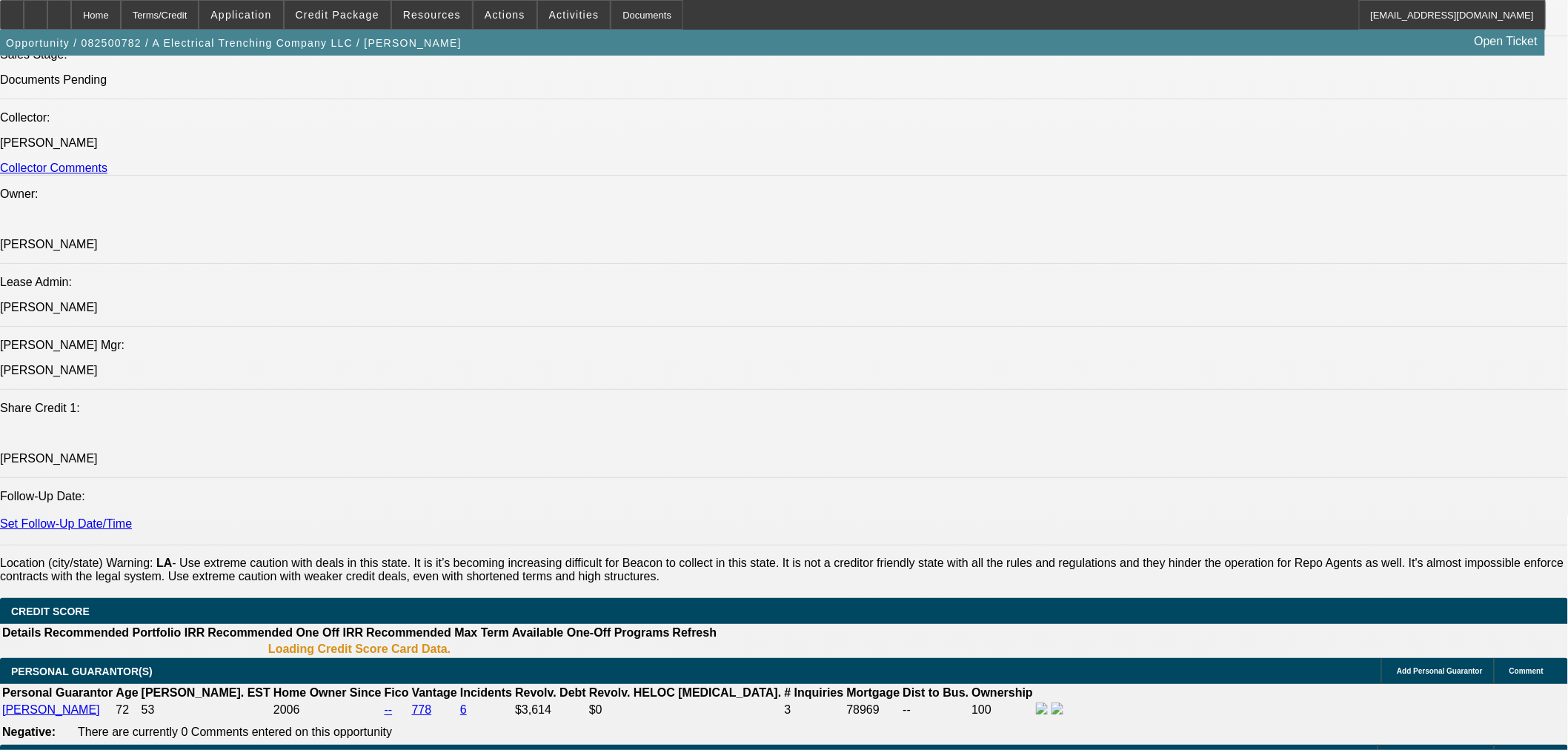
select select "0"
select select "6"
select select "0"
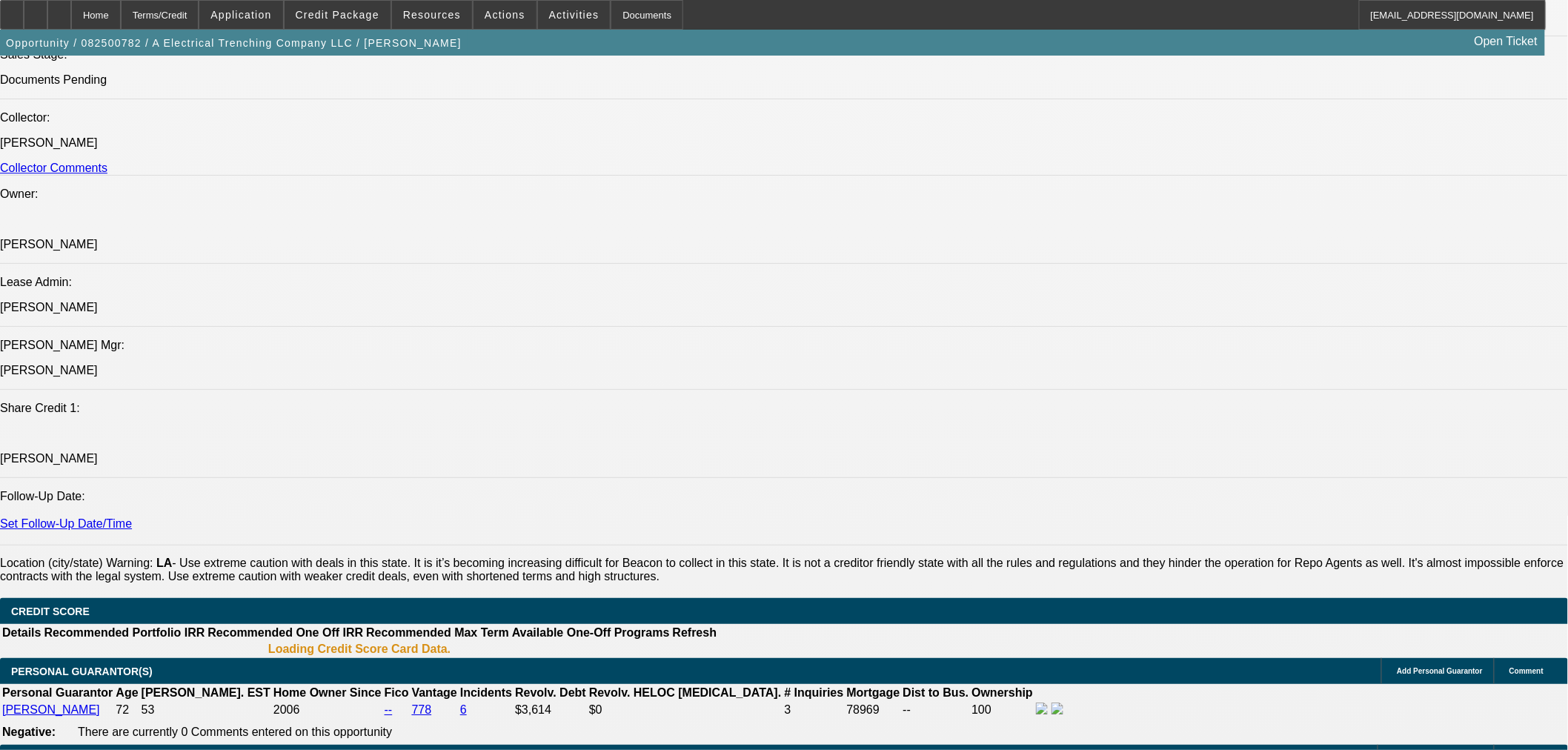
select select "0"
select select "6"
select select "0"
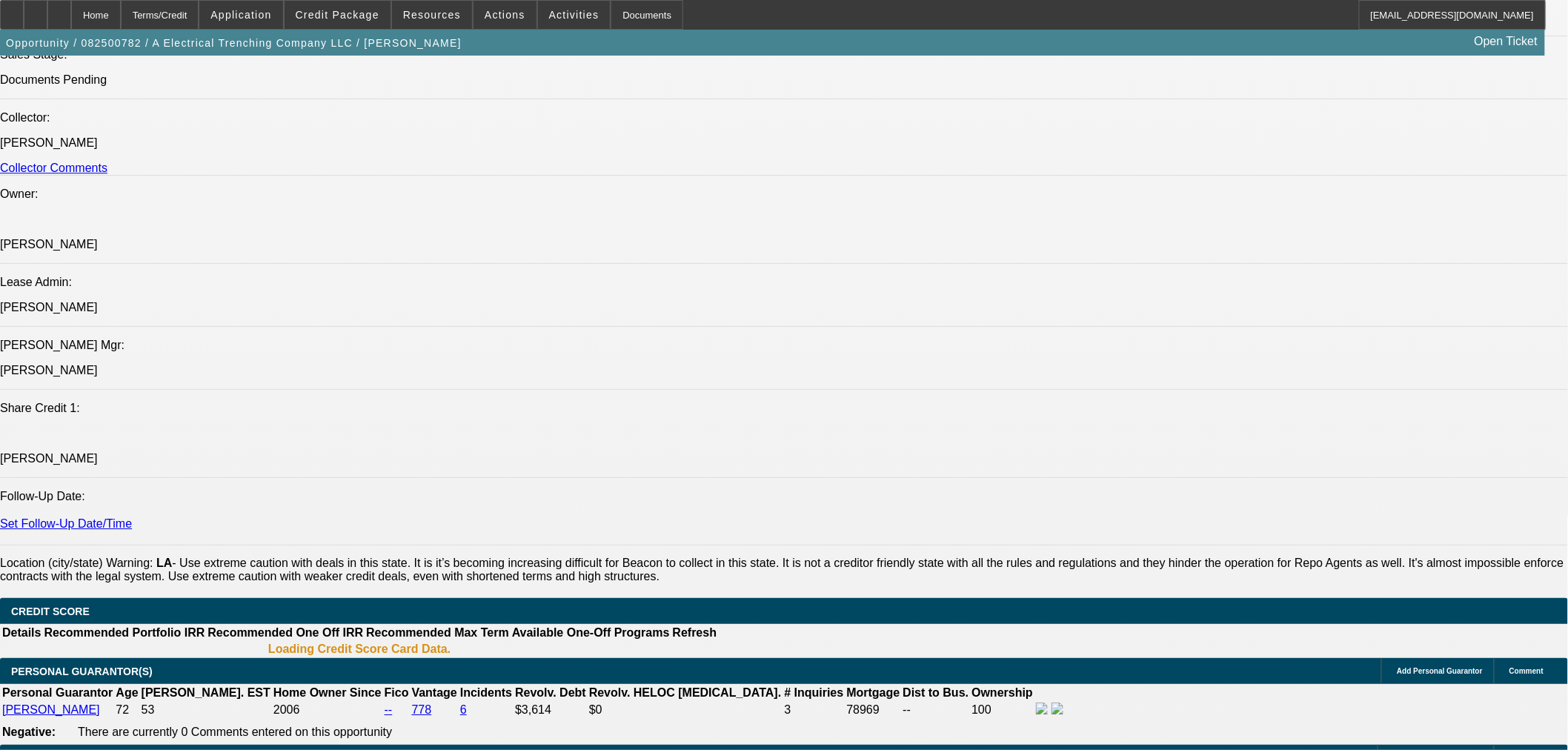
select select "0"
select select "6"
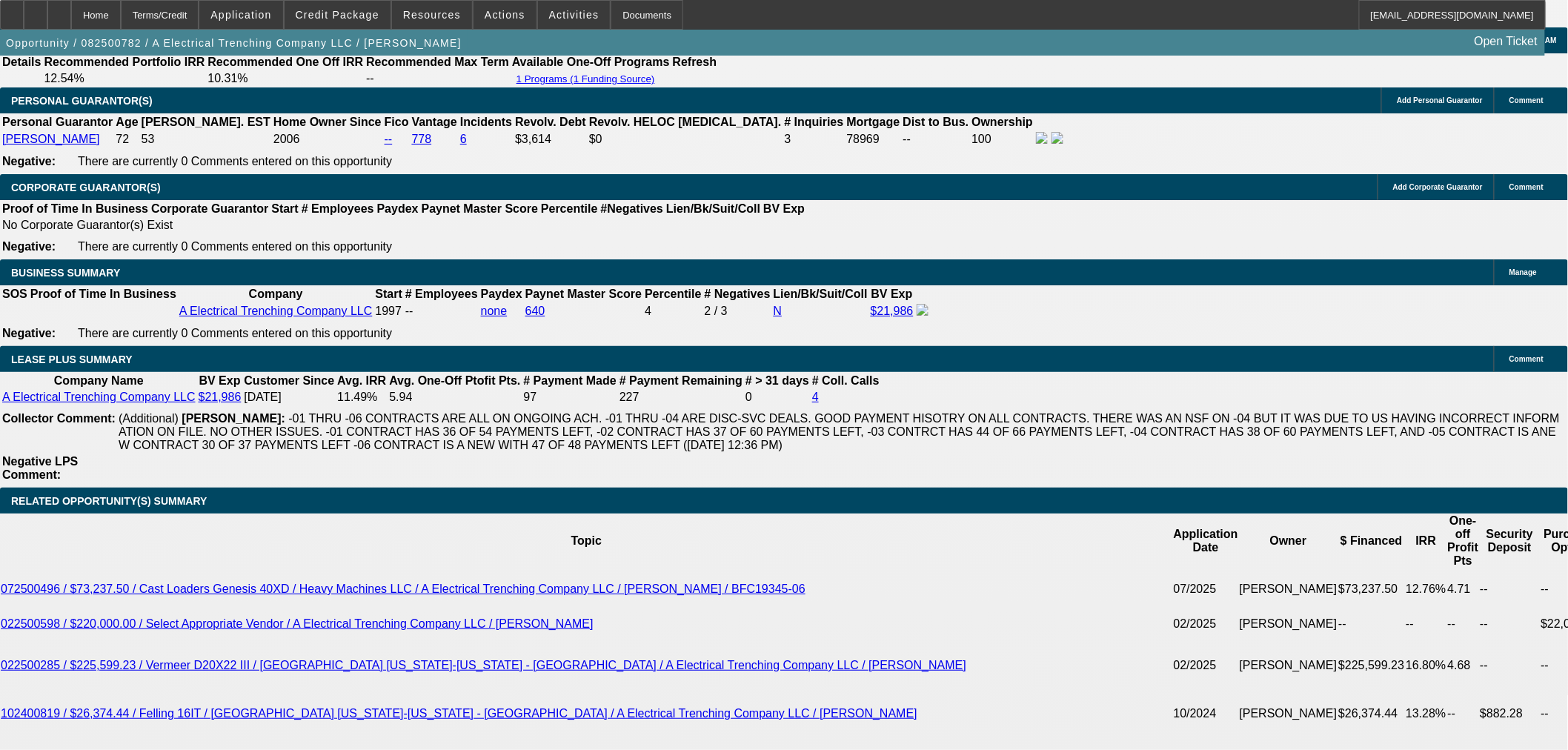
select select "1"
select select "3"
select select "1"
select select "3"
select select "1"
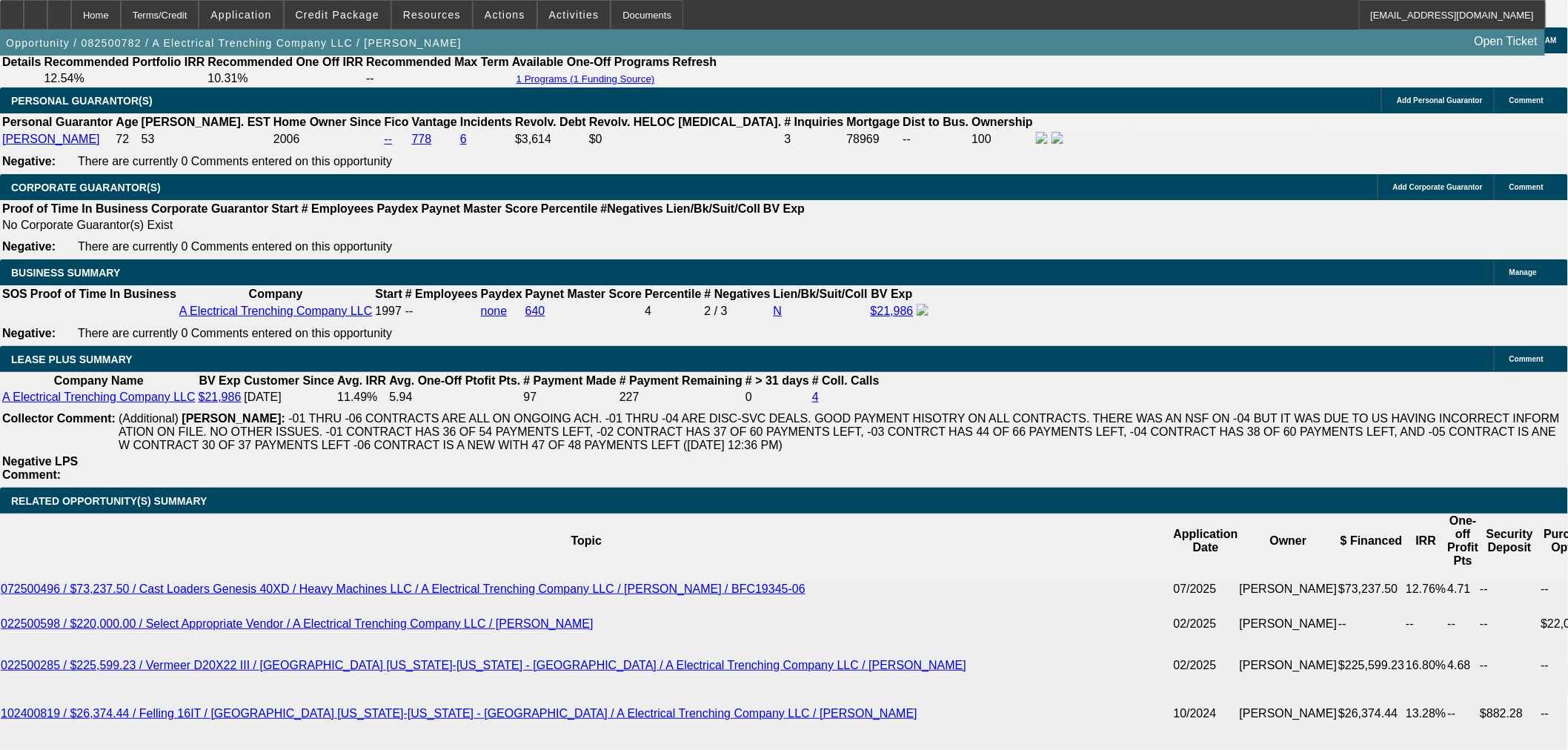
select select "3"
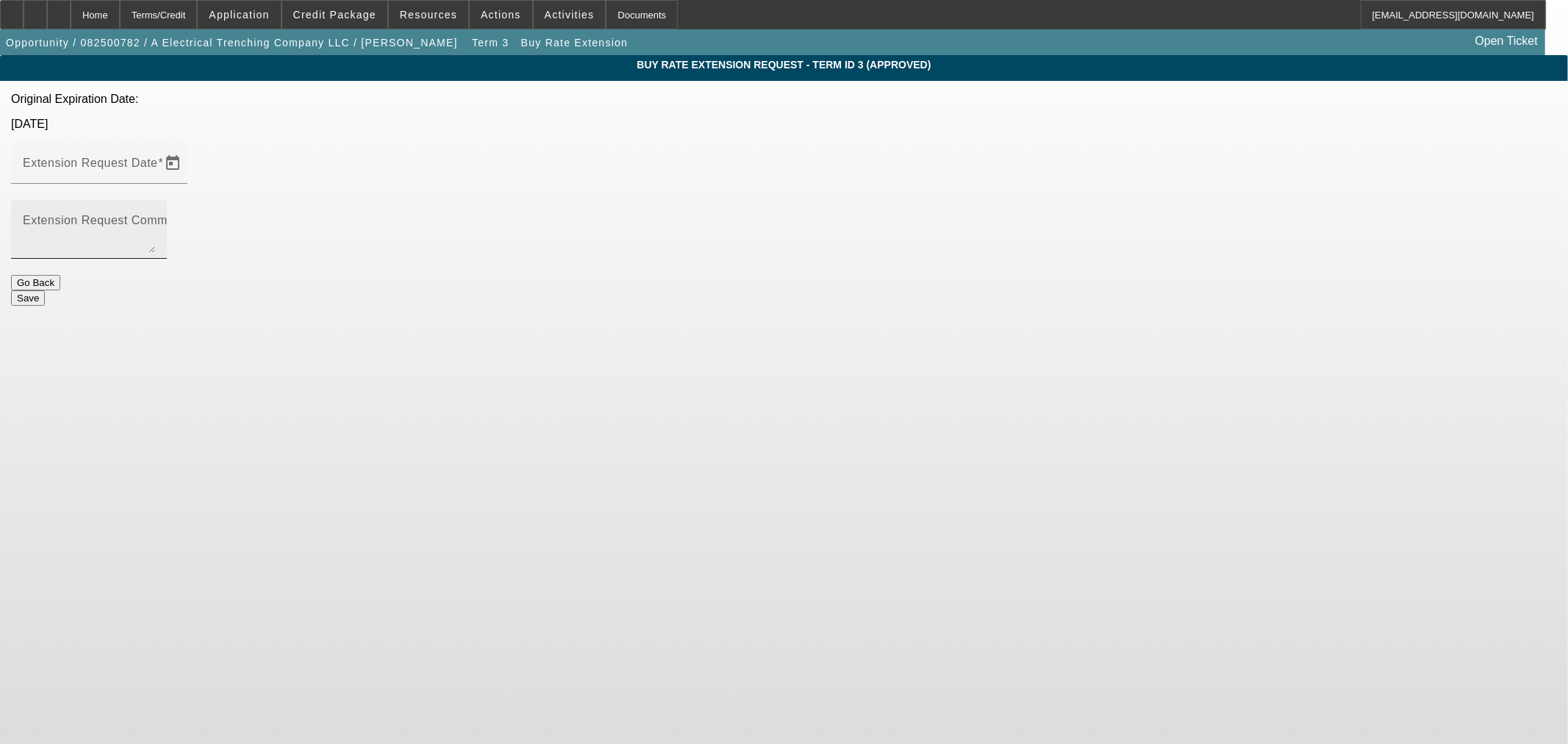
click at [185, 214] on mat-label "Extension Request Comment" at bounding box center [103, 219] width 162 height 13
click at [156, 218] on textarea "Extension Request Comment" at bounding box center [88, 235] width 132 height 35
click at [190, 145] on span "Open calendar" at bounding box center [173, 163] width 35 height 35
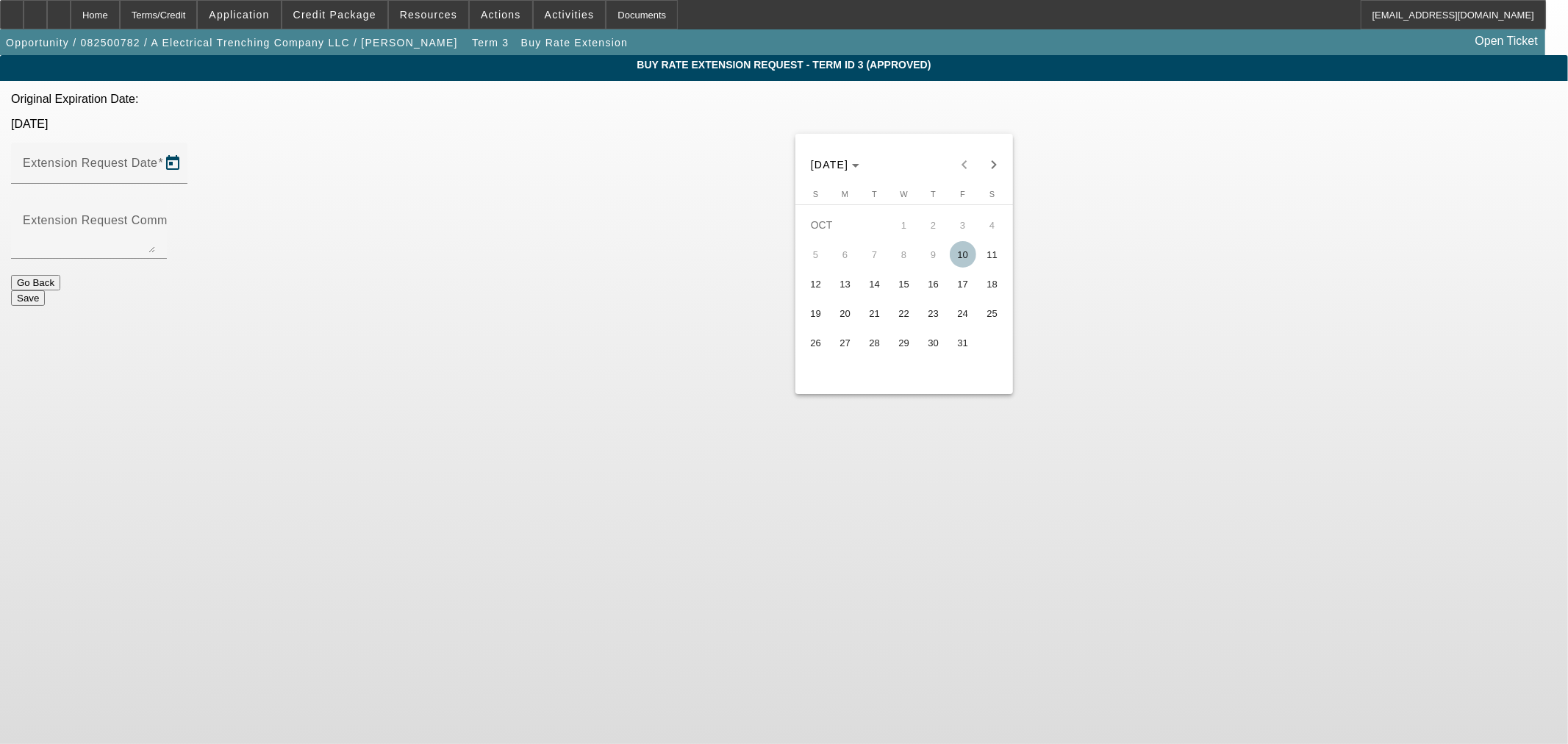
click at [960, 289] on span "17" at bounding box center [963, 283] width 26 height 26
type input "10/17/2025"
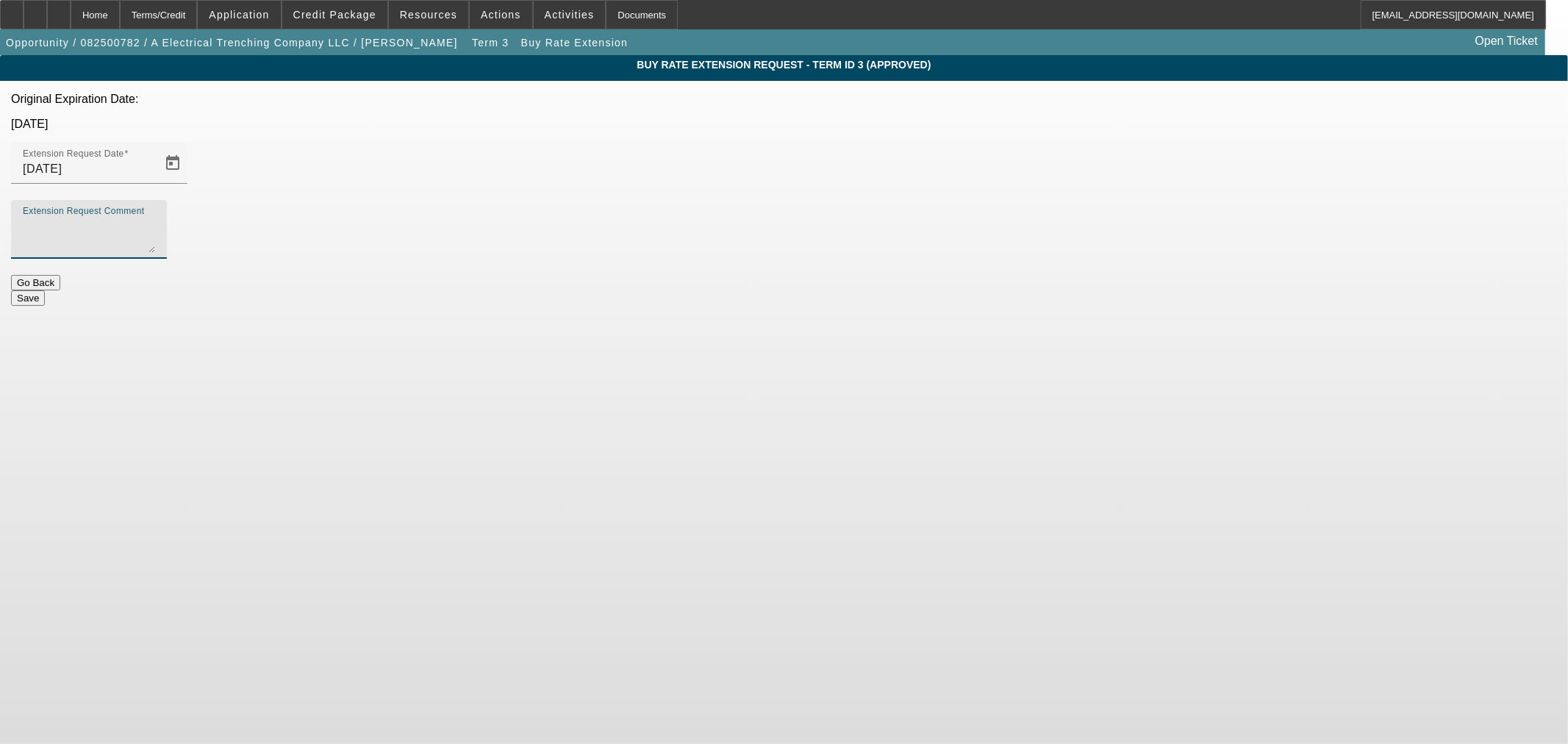
click at [156, 218] on textarea "Extension Request Comment" at bounding box center [88, 235] width 132 height 35
type textarea "W"
type textarea "Funds have been sent he just needs to pick the equipment up."
click at [45, 290] on button "Save" at bounding box center [28, 298] width 34 height 15
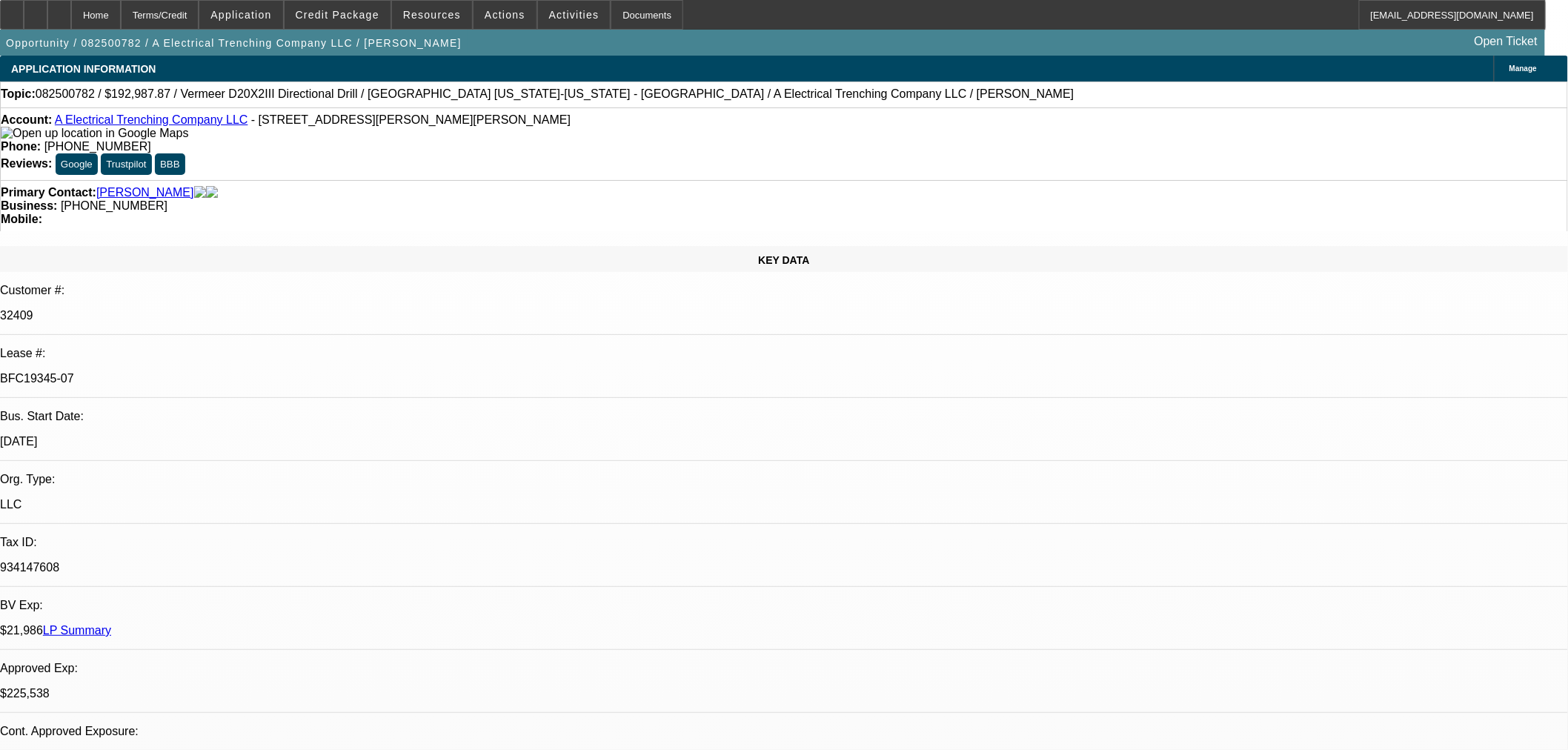
select select "0"
select select "3"
select select "0"
select select "6"
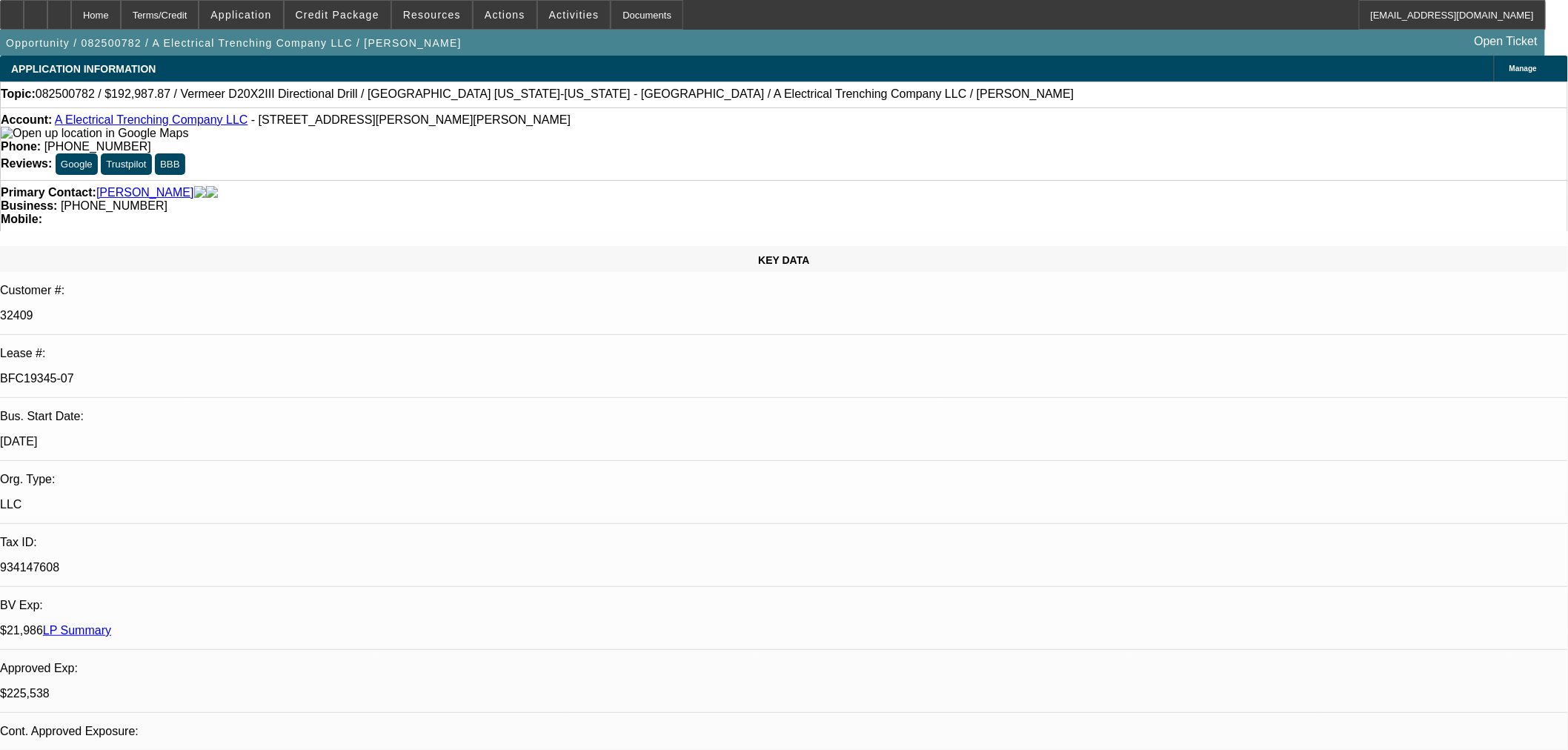
select select "0"
select select "3"
select select "0"
select select "6"
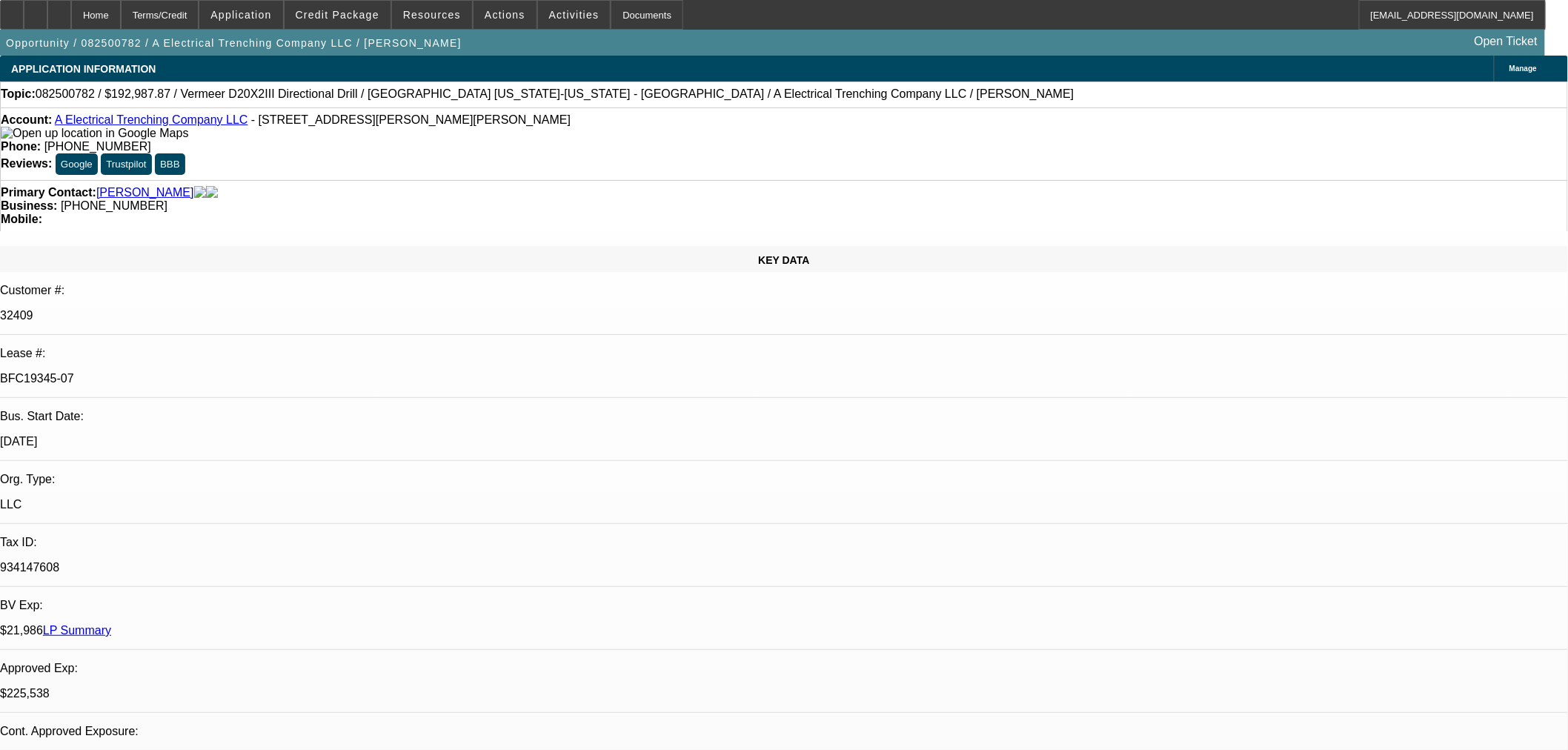
select select "0"
select select "3"
select select "0"
select select "6"
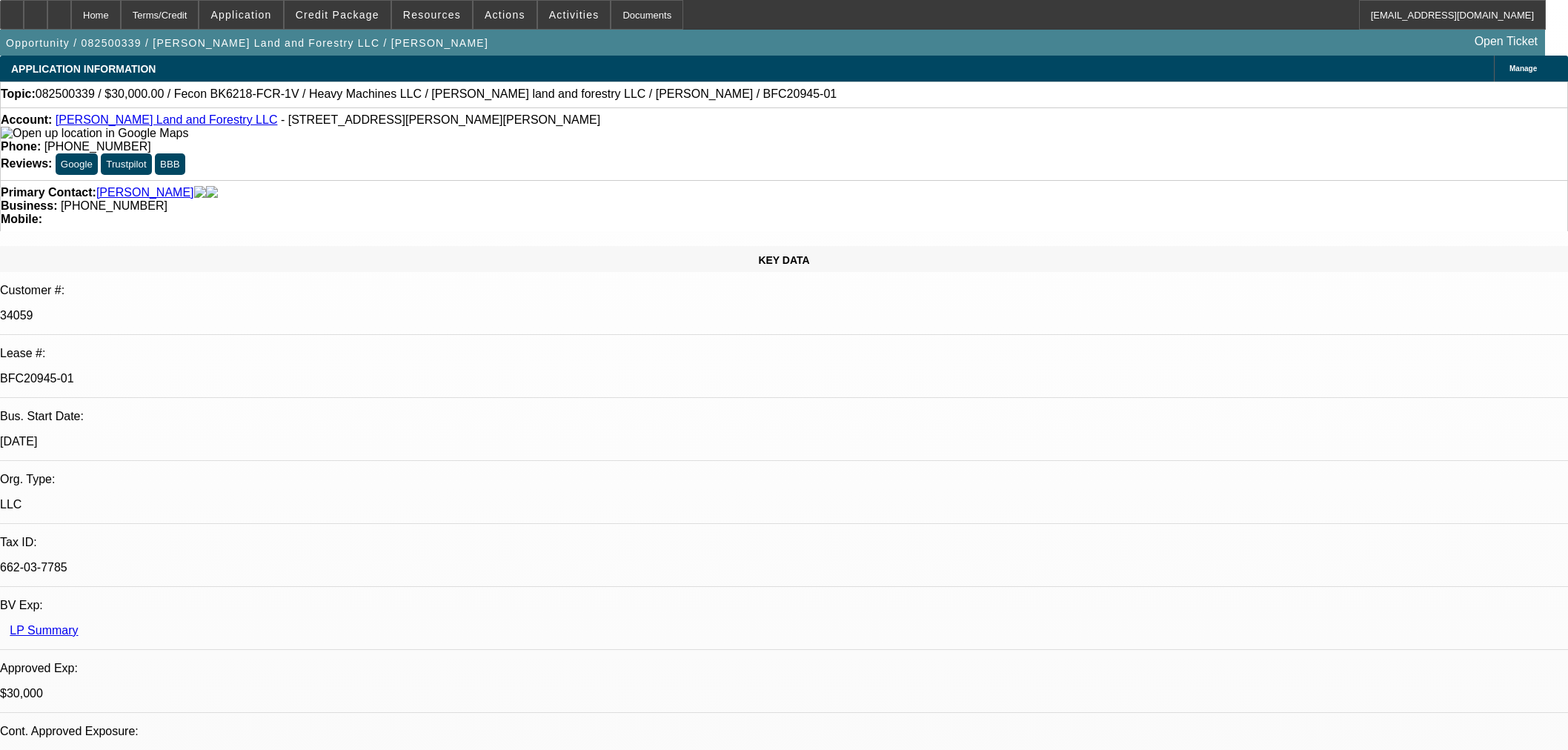
select select "0"
select select "2"
select select "0"
select select "6"
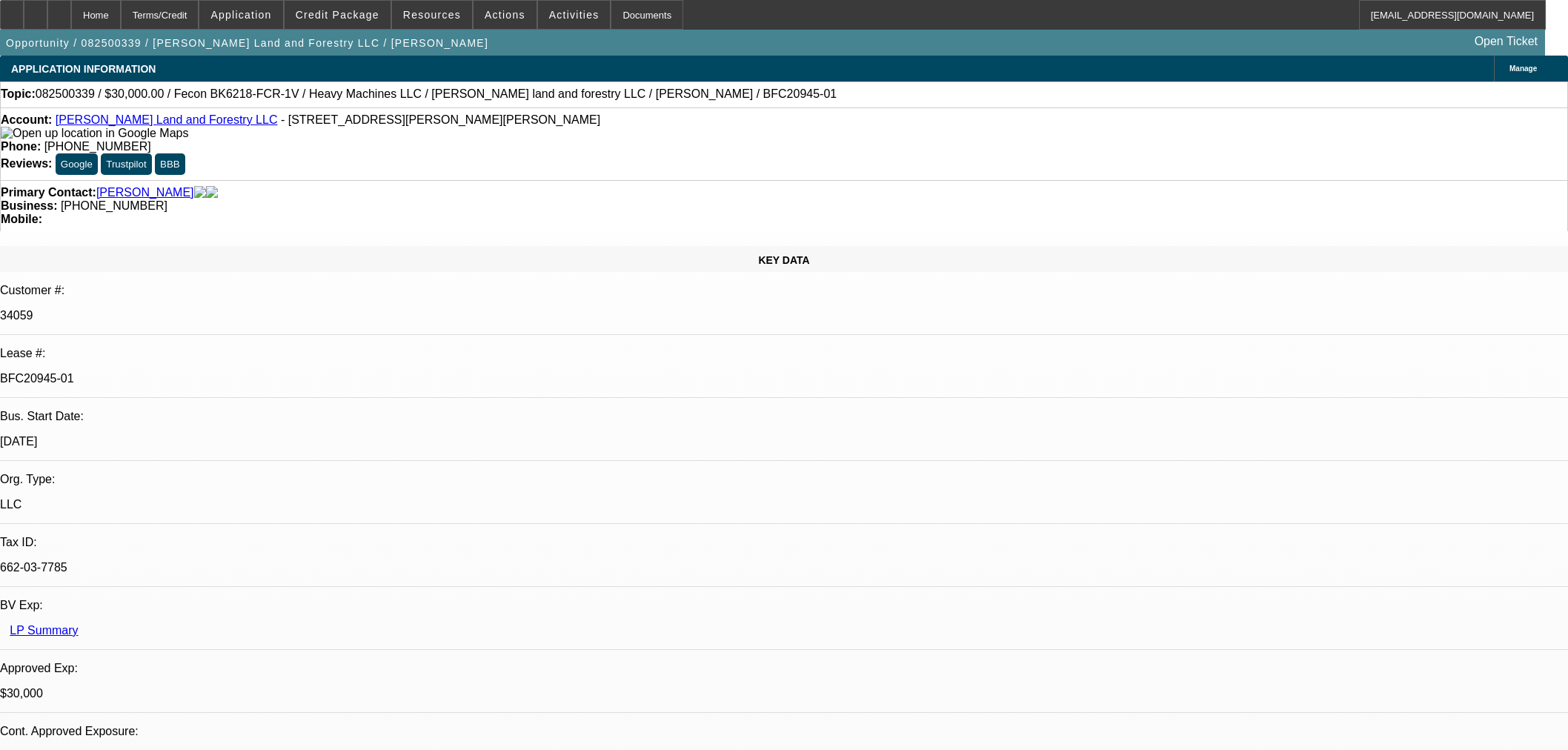
select select "0"
select select "2"
select select "0"
select select "6"
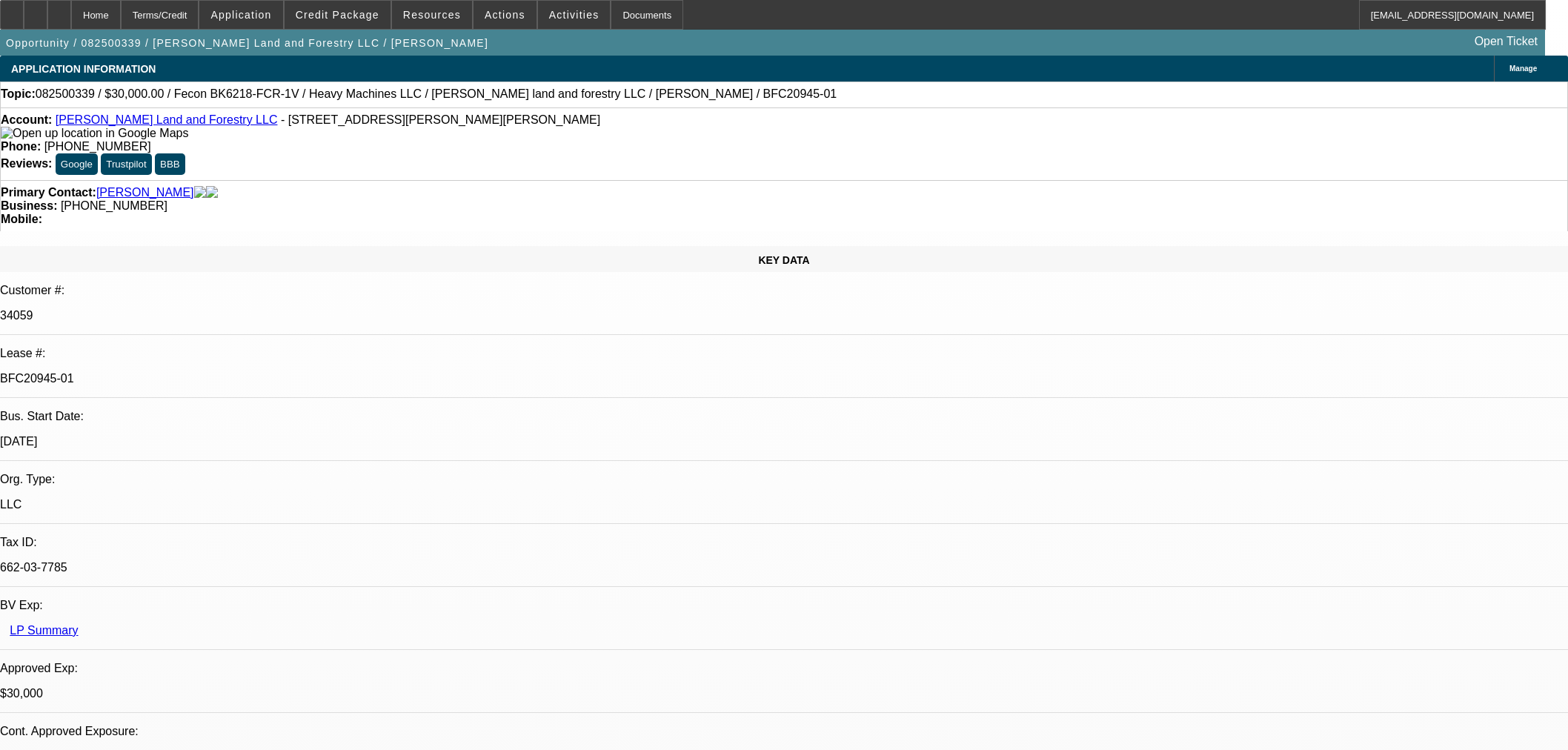
select select "0.2"
select select "2"
select select "0"
select select "6"
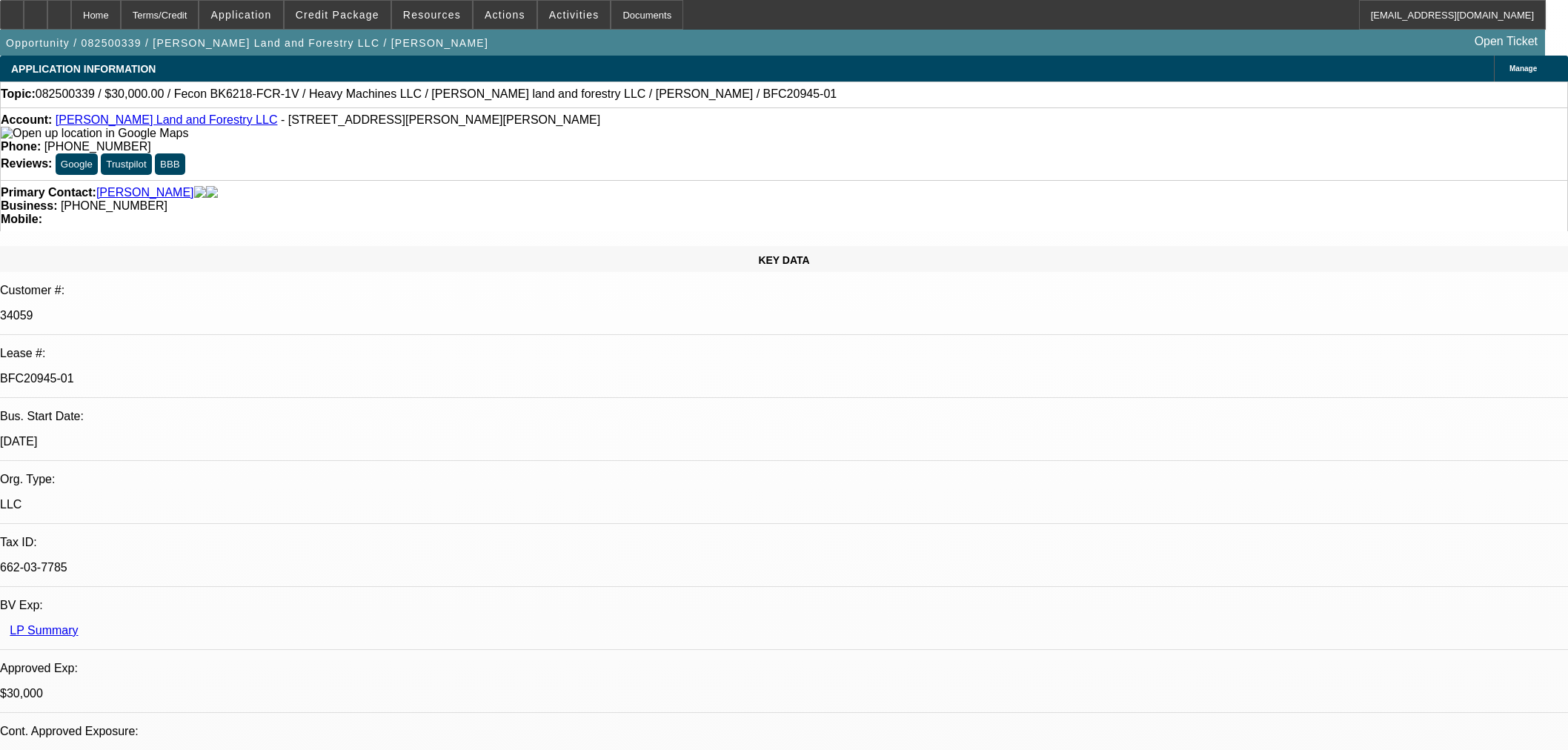
select select "0"
select select "19"
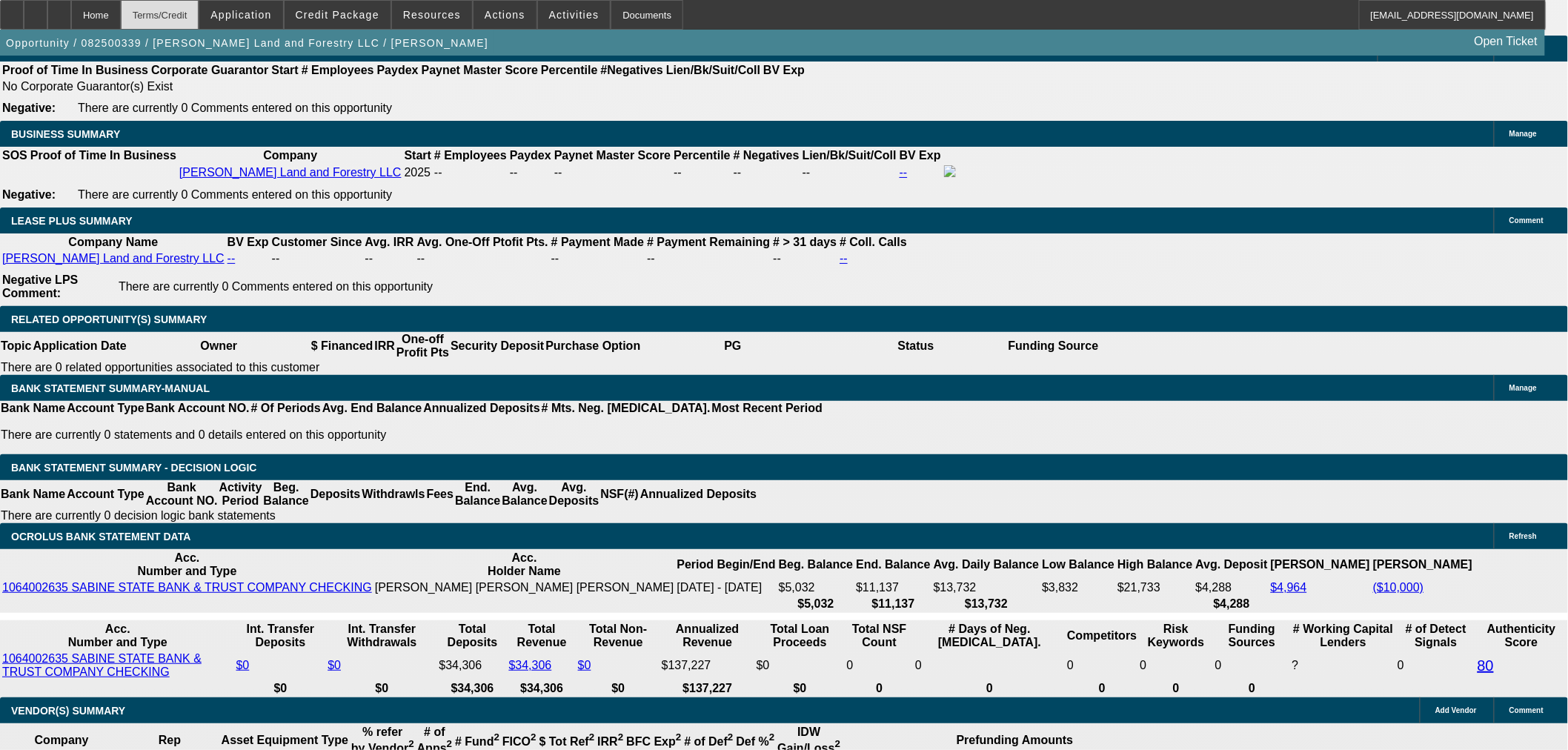
scroll to position [94, 0]
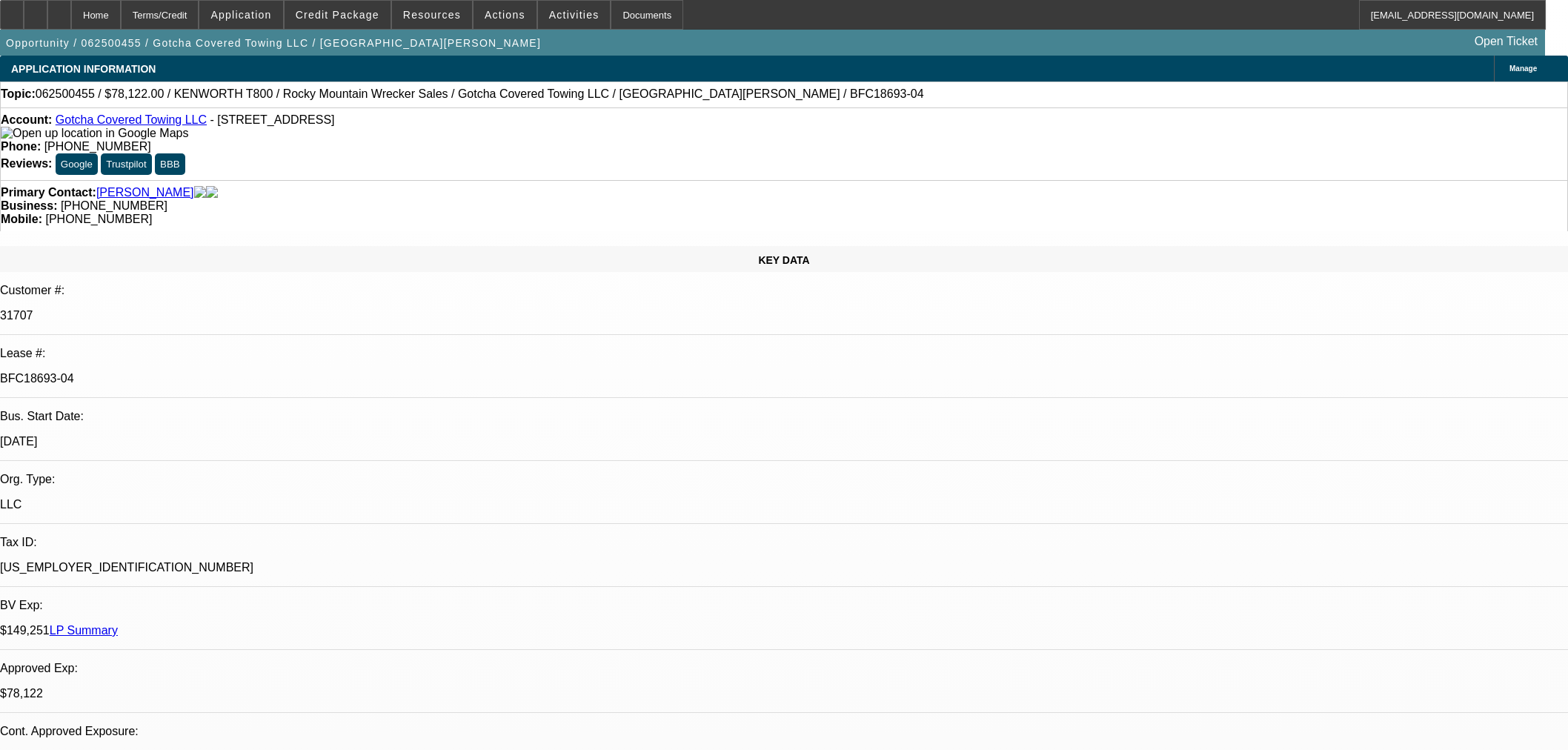
select select "0"
select select "3"
select select "0.1"
select select "4"
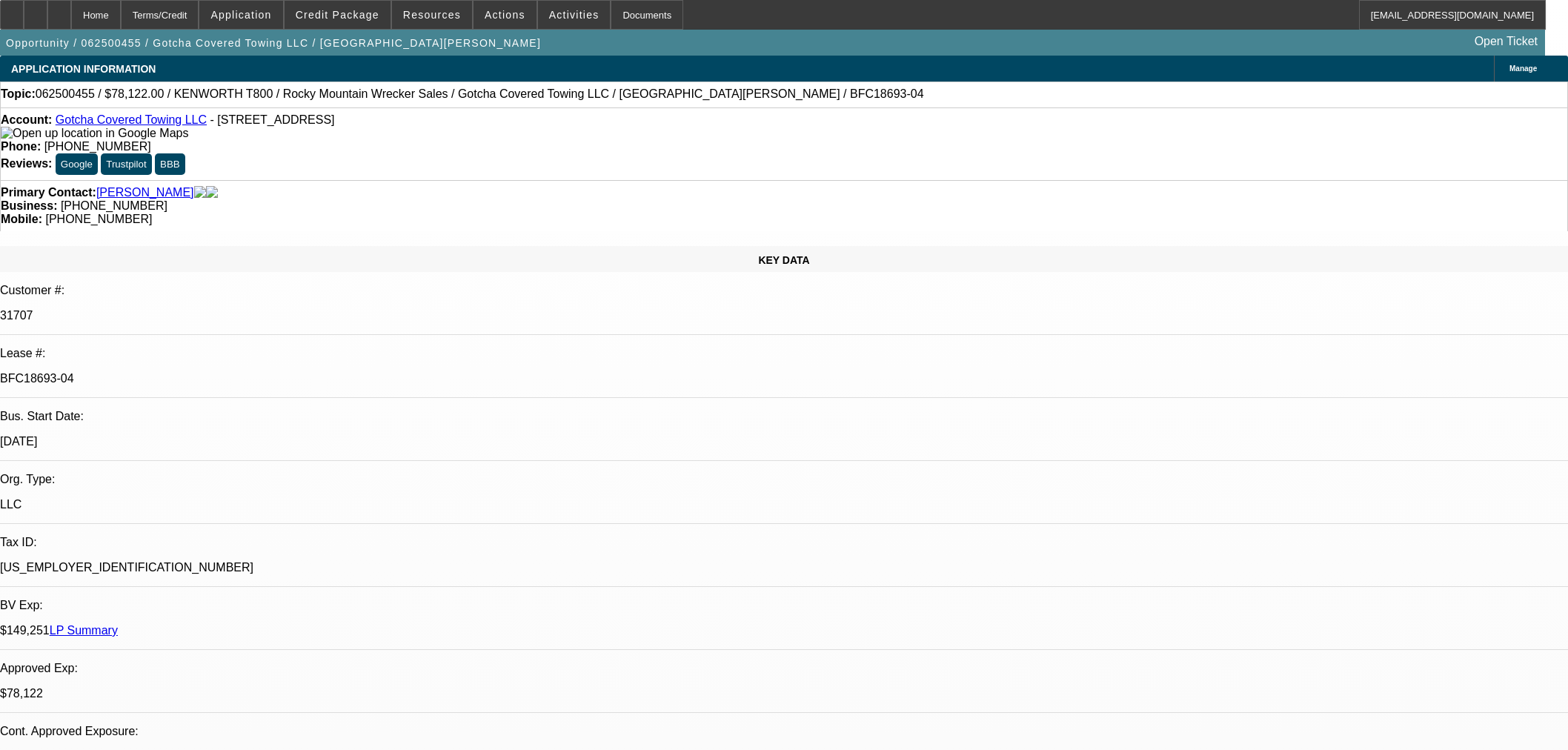
select select "0"
select select "3"
select select "0.1"
select select "4"
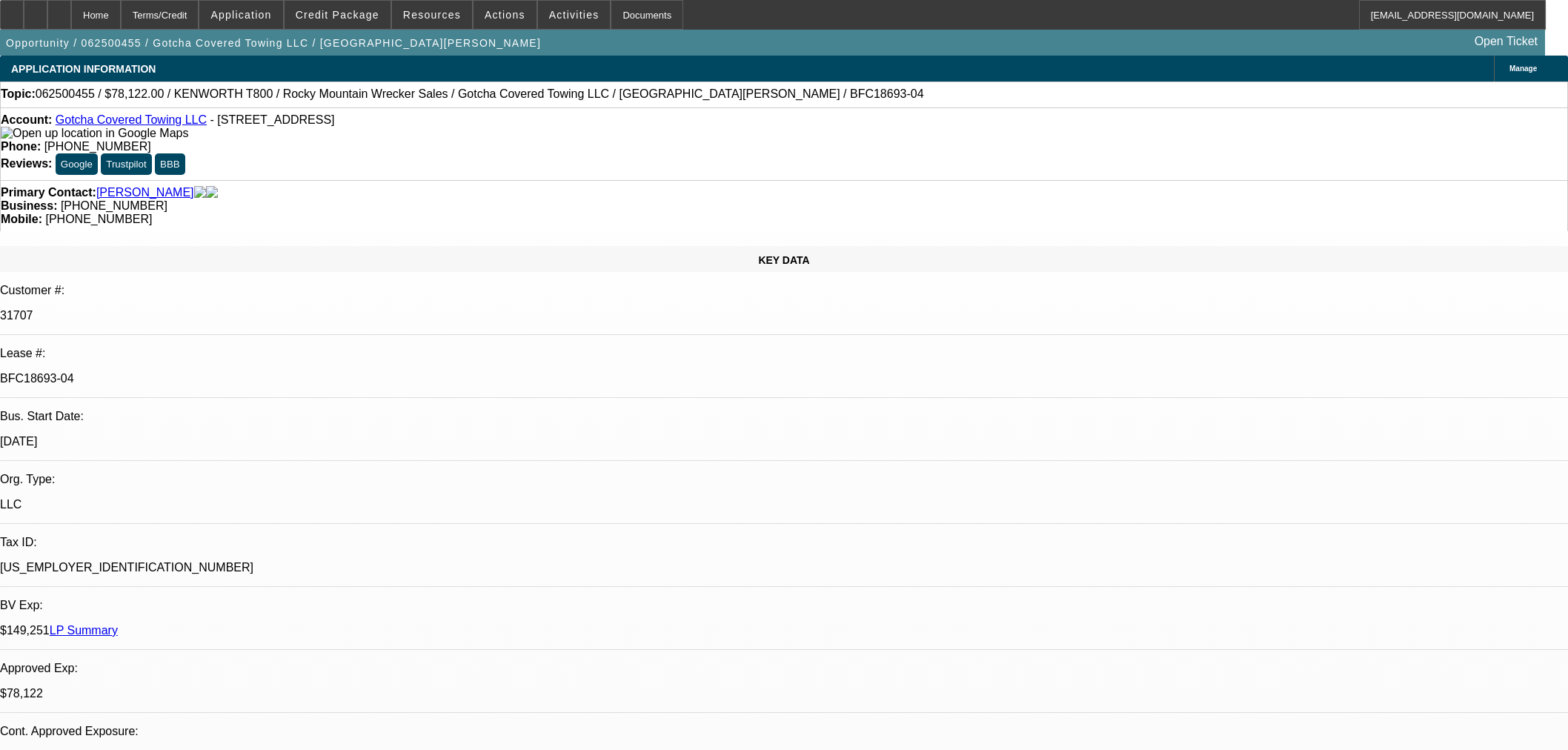
select select "0"
select select "3"
select select "0.1"
select select "4"
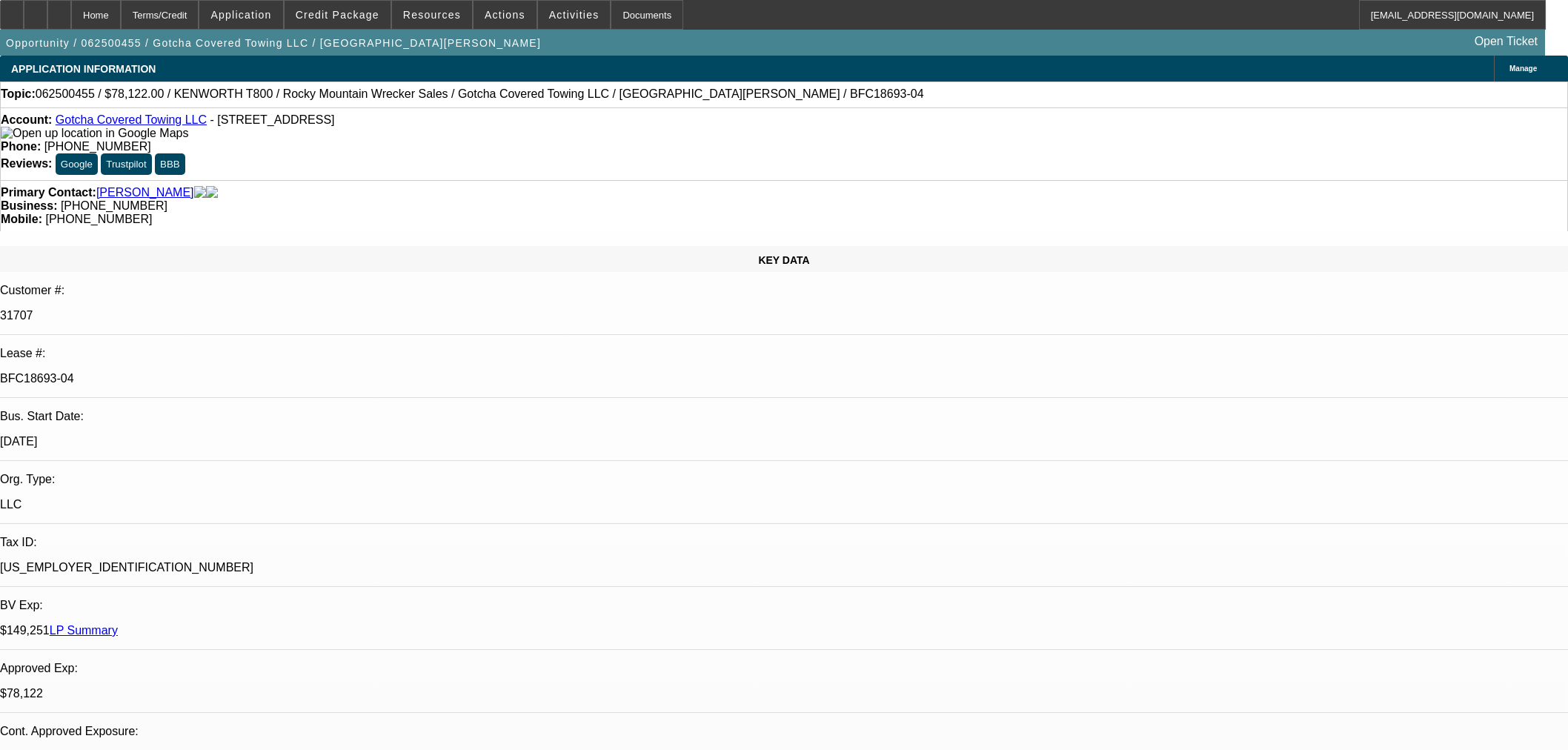
select select "0"
select select "2"
select select "0.1"
select select "4"
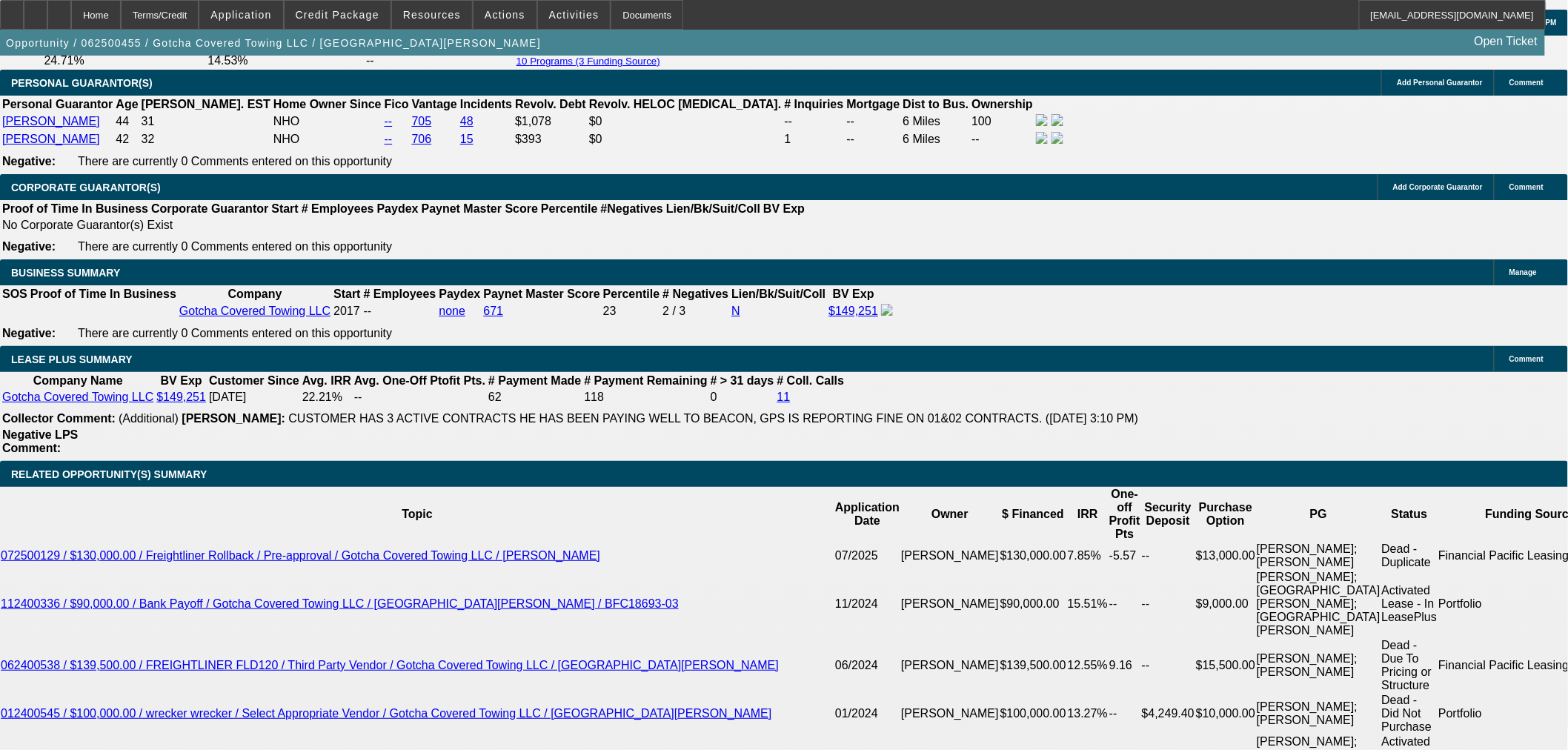
scroll to position [2140, 0]
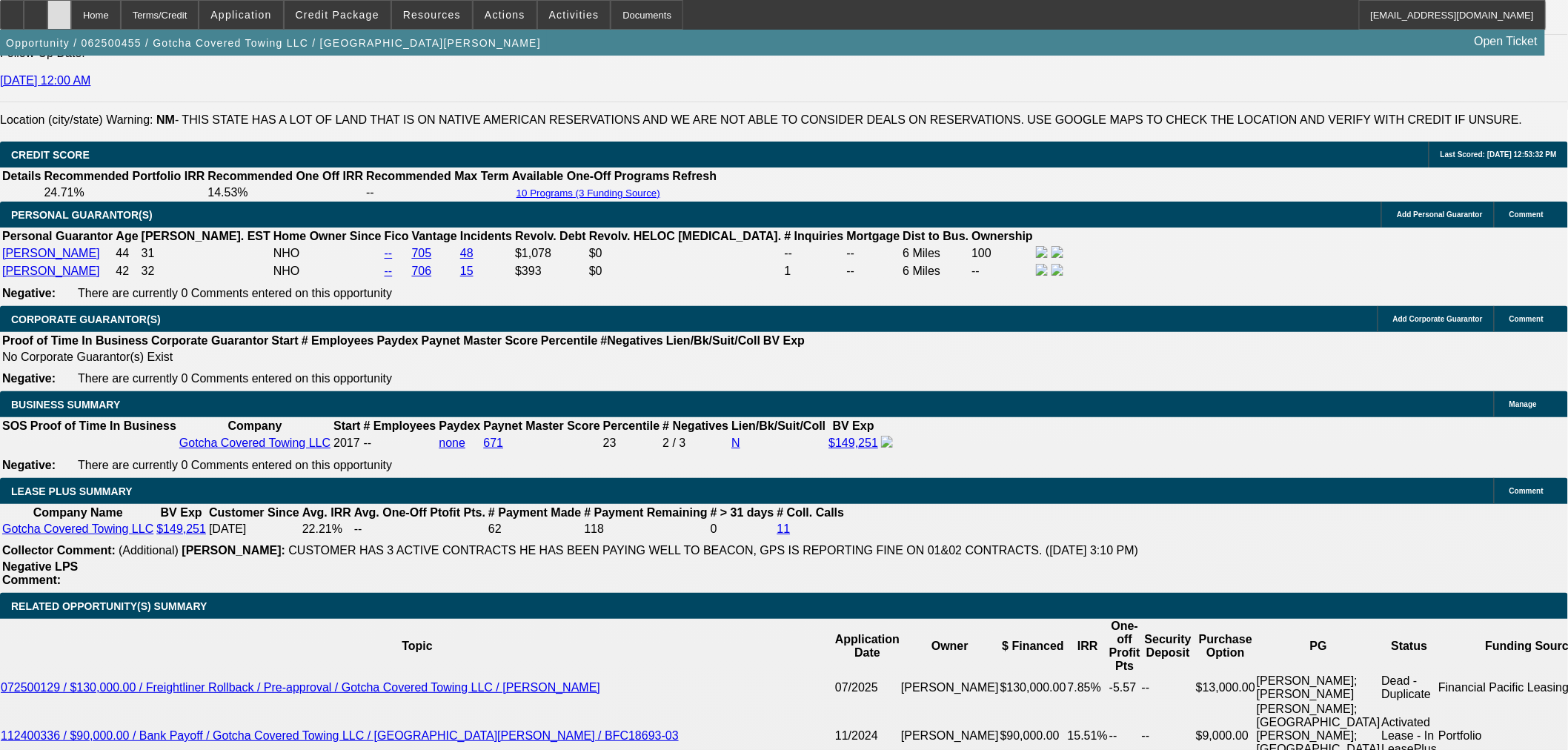
click at [59, 9] on icon at bounding box center [59, 9] width 0 height 0
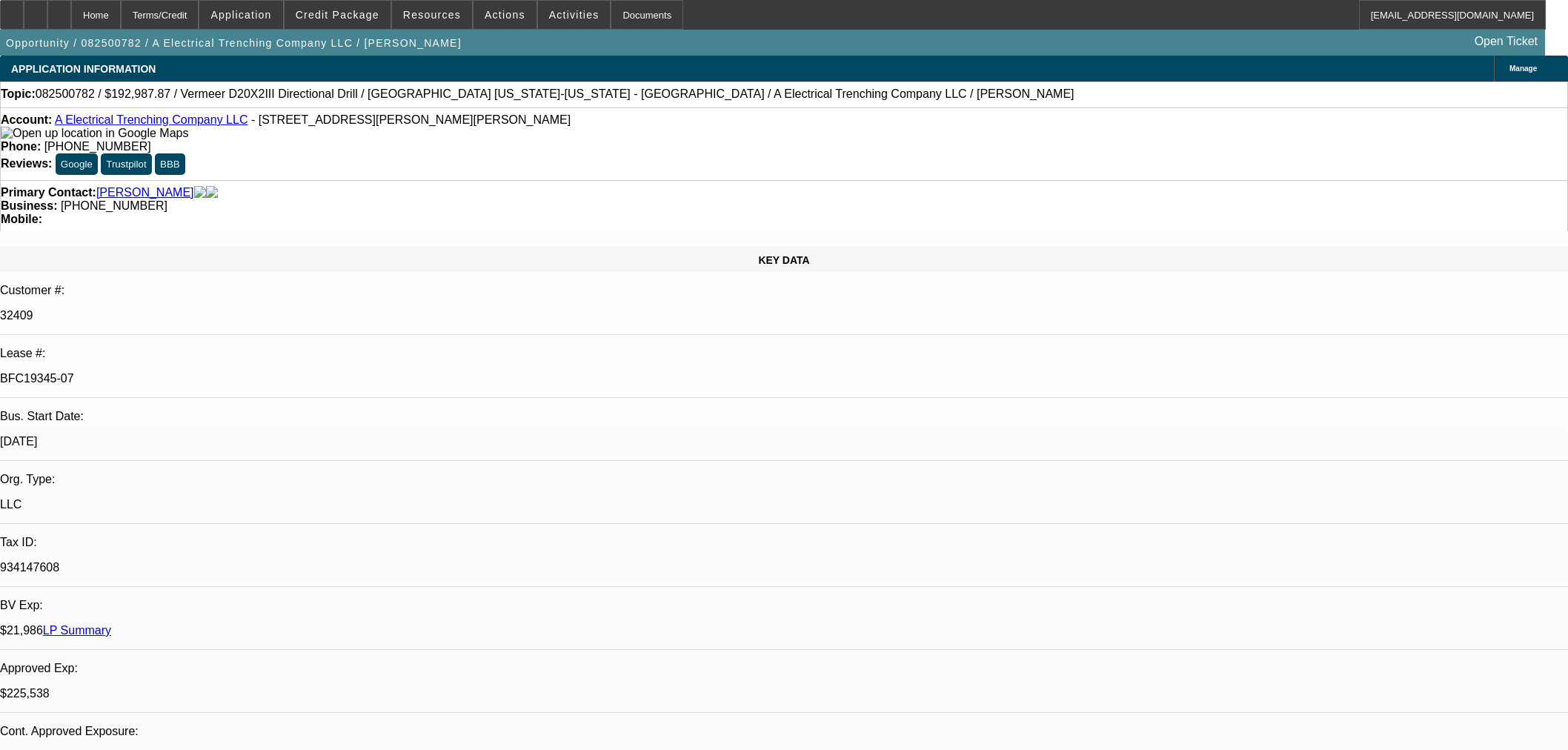
select select "0"
select select "3"
select select "0"
select select "6"
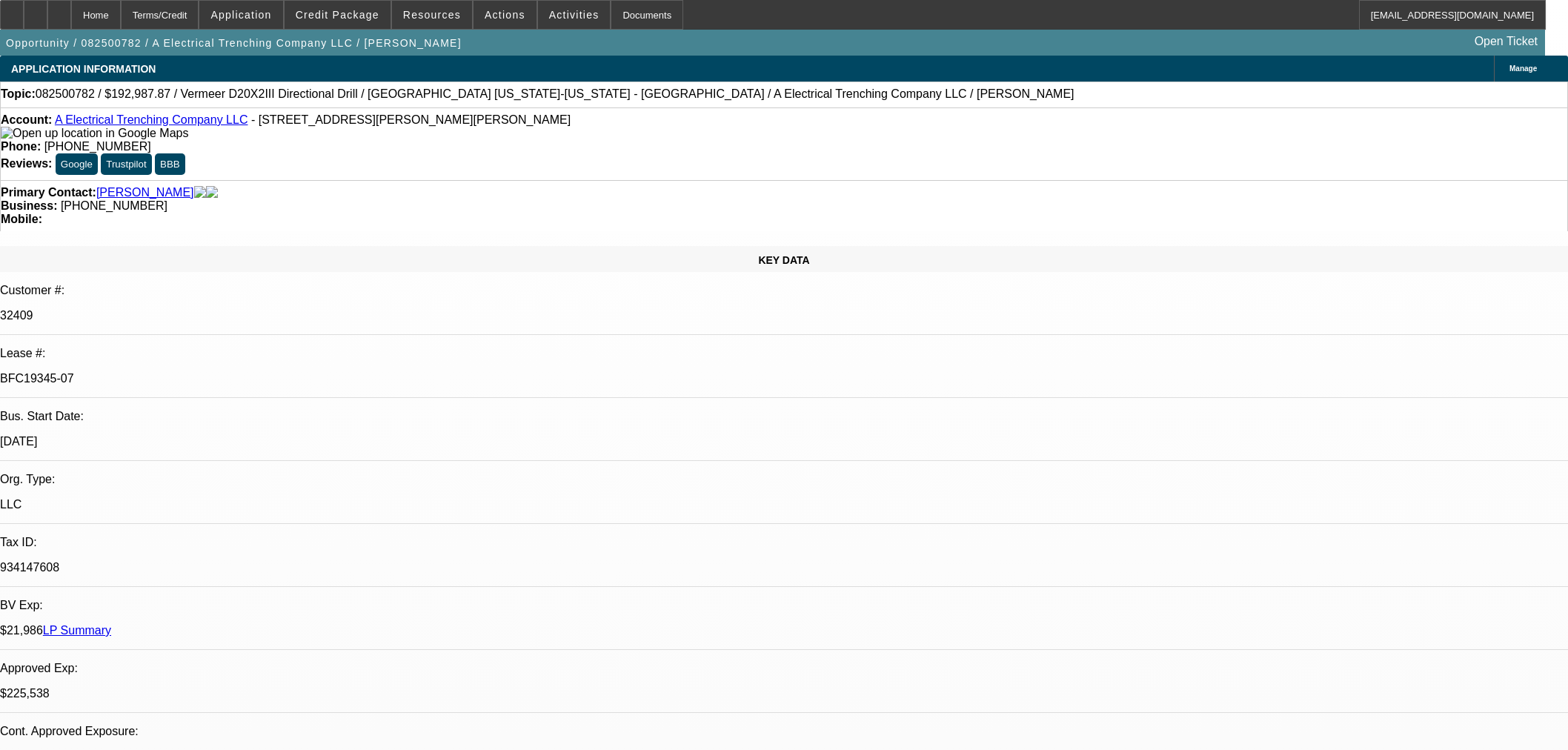
select select "0"
select select "3"
select select "0"
select select "6"
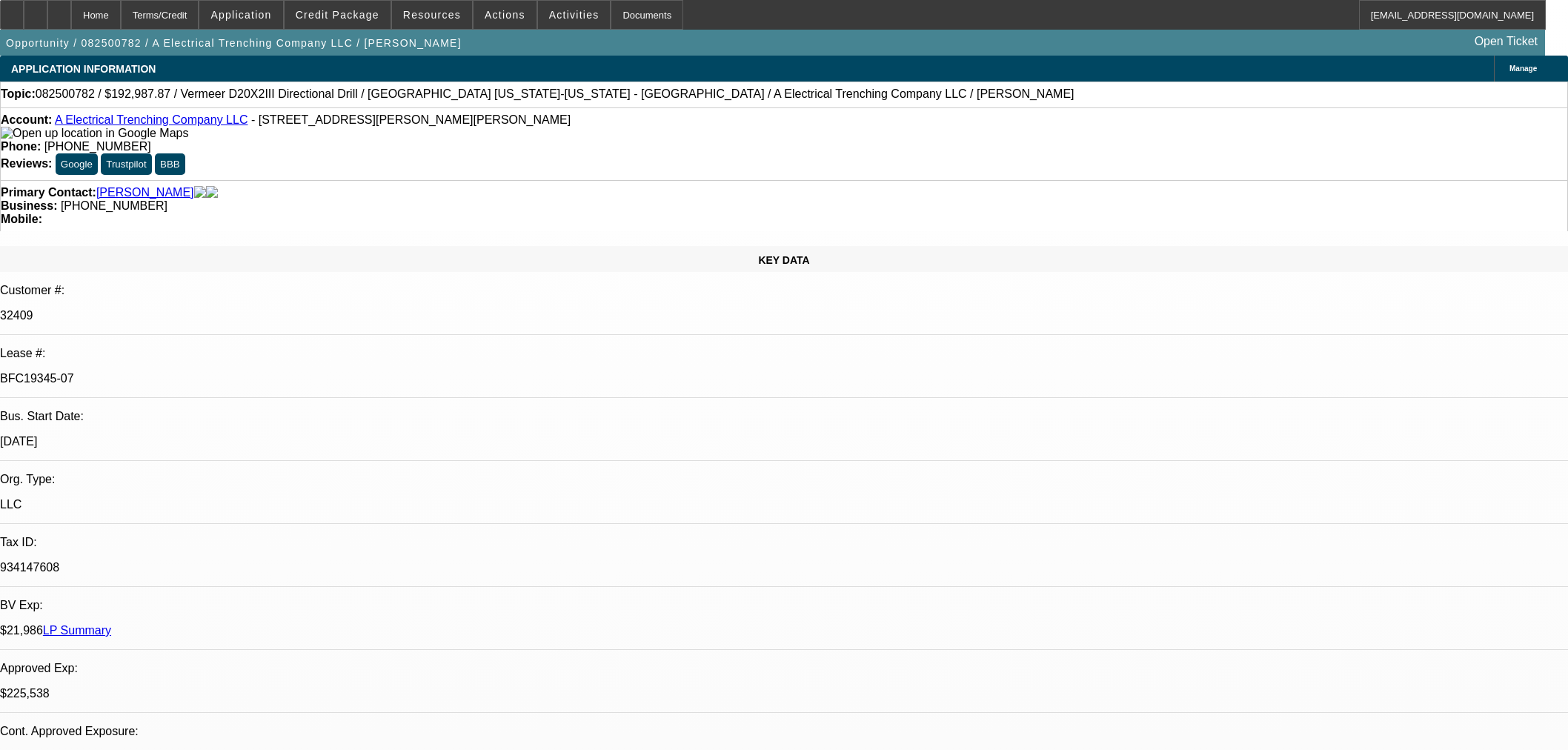
select select "0"
select select "3"
select select "0"
select select "6"
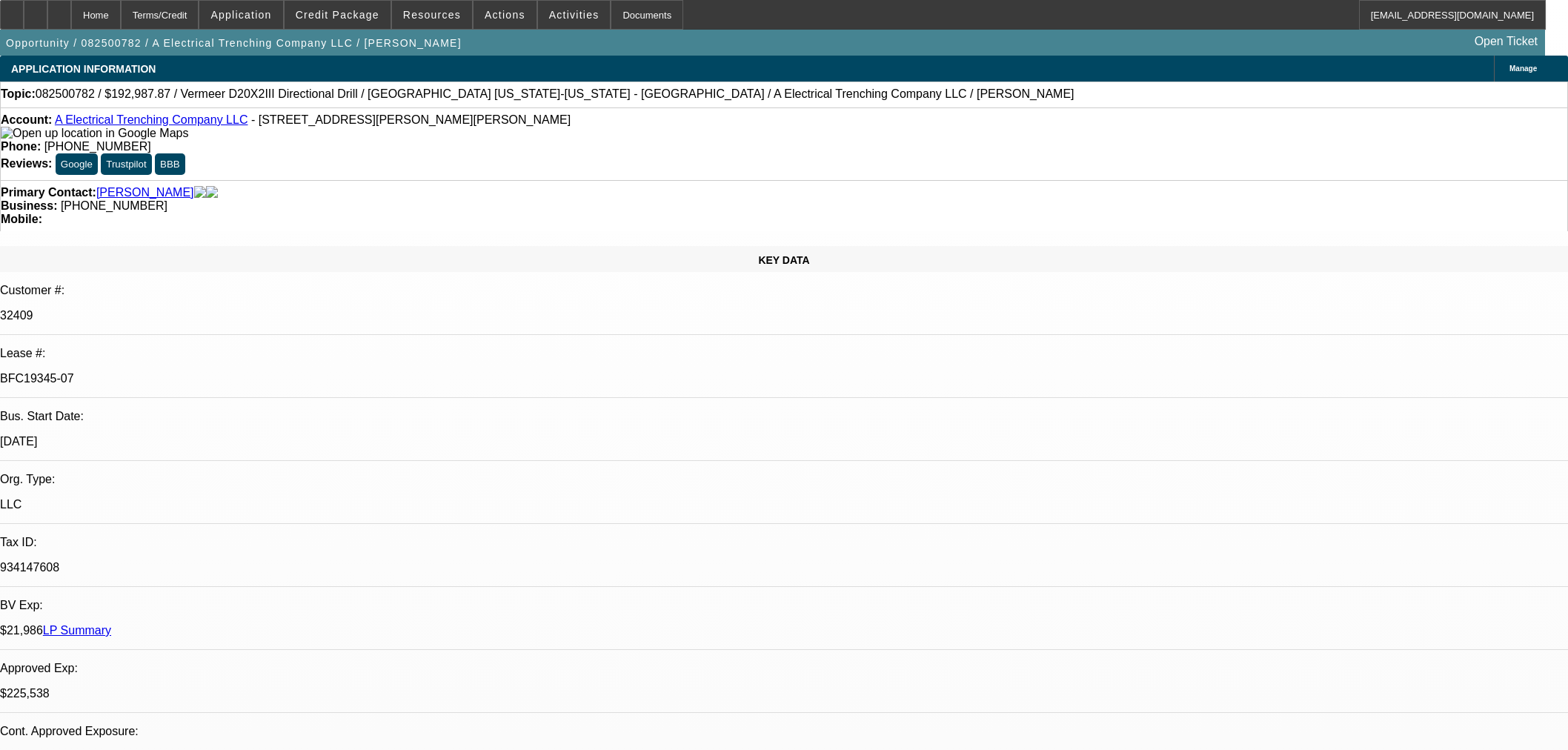
scroll to position [2717, 0]
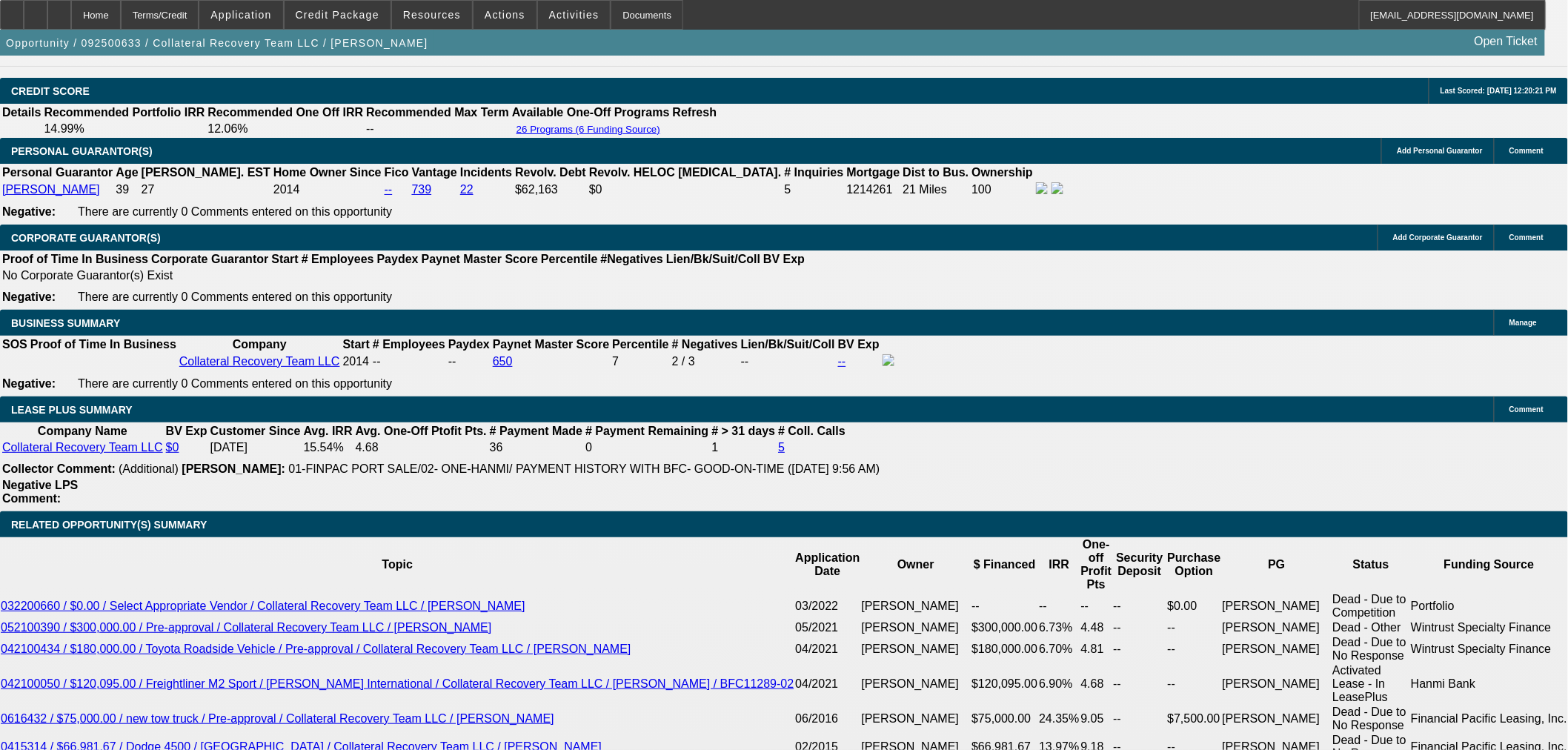
select select "0"
select select "3"
select select "0"
select select "6"
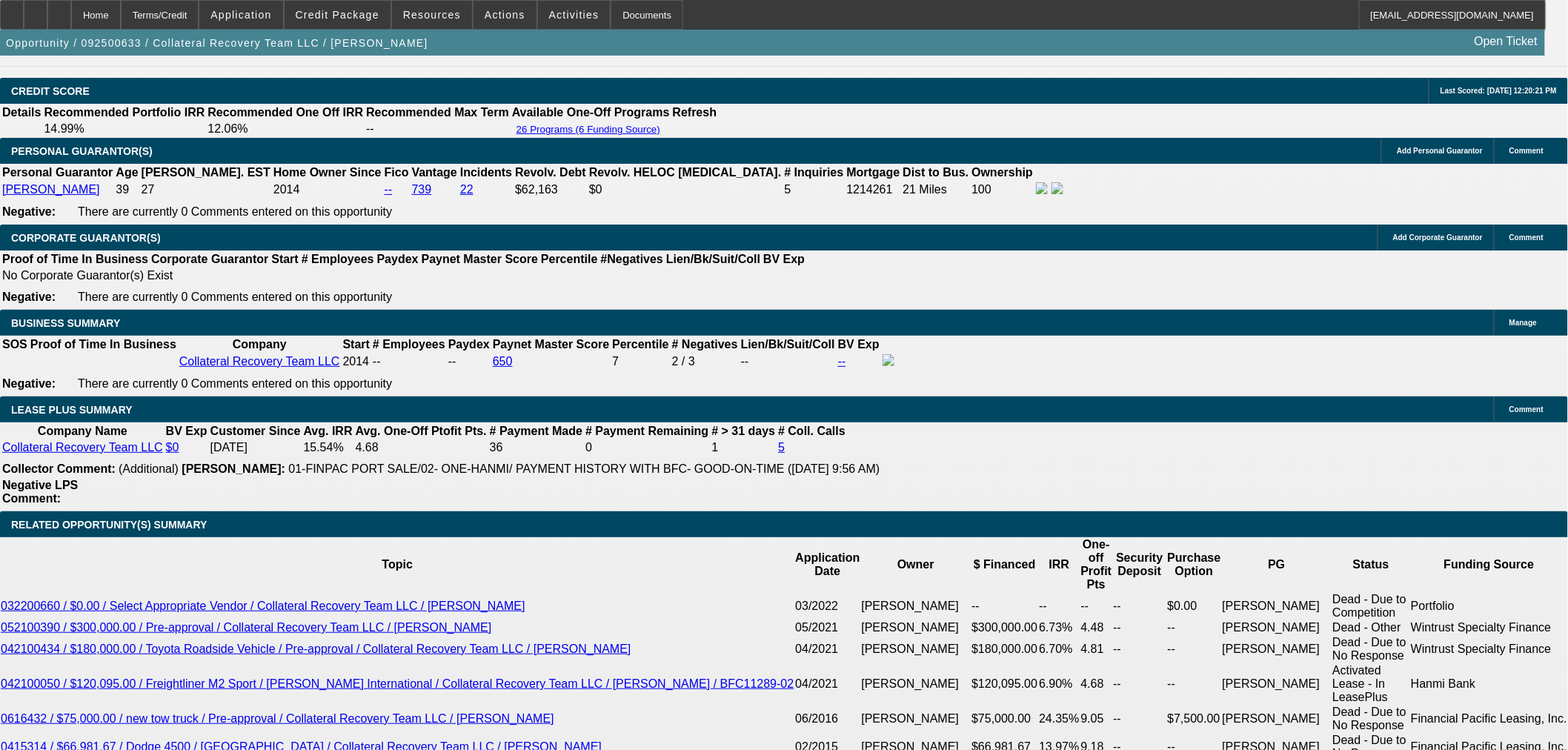
select select "0.15"
select select "0"
select select "3"
select select "0"
select select "6"
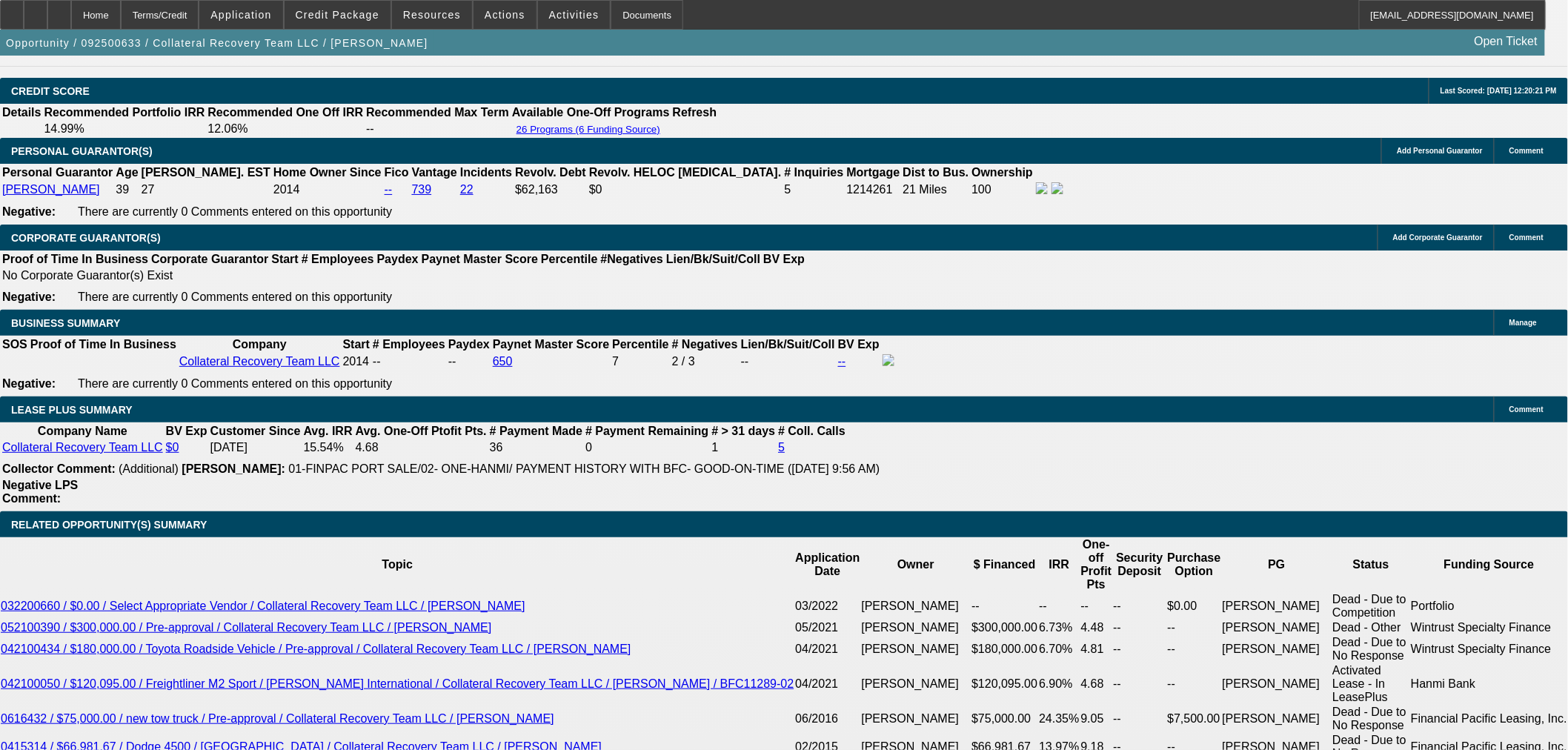
select select "0.15"
select select "0"
select select "3"
select select "0"
select select "6"
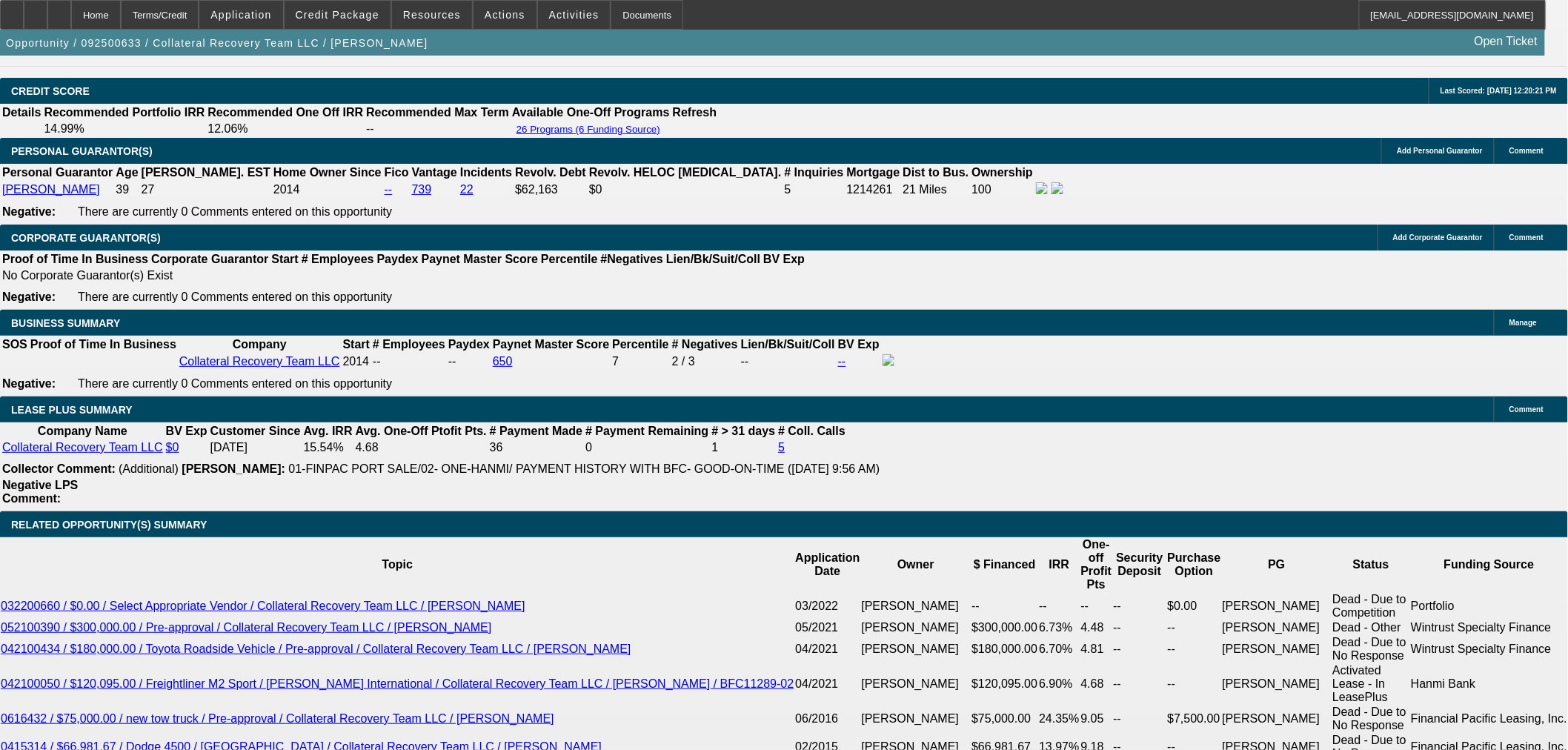
select select "0"
select select "2"
select select "0"
select select "6"
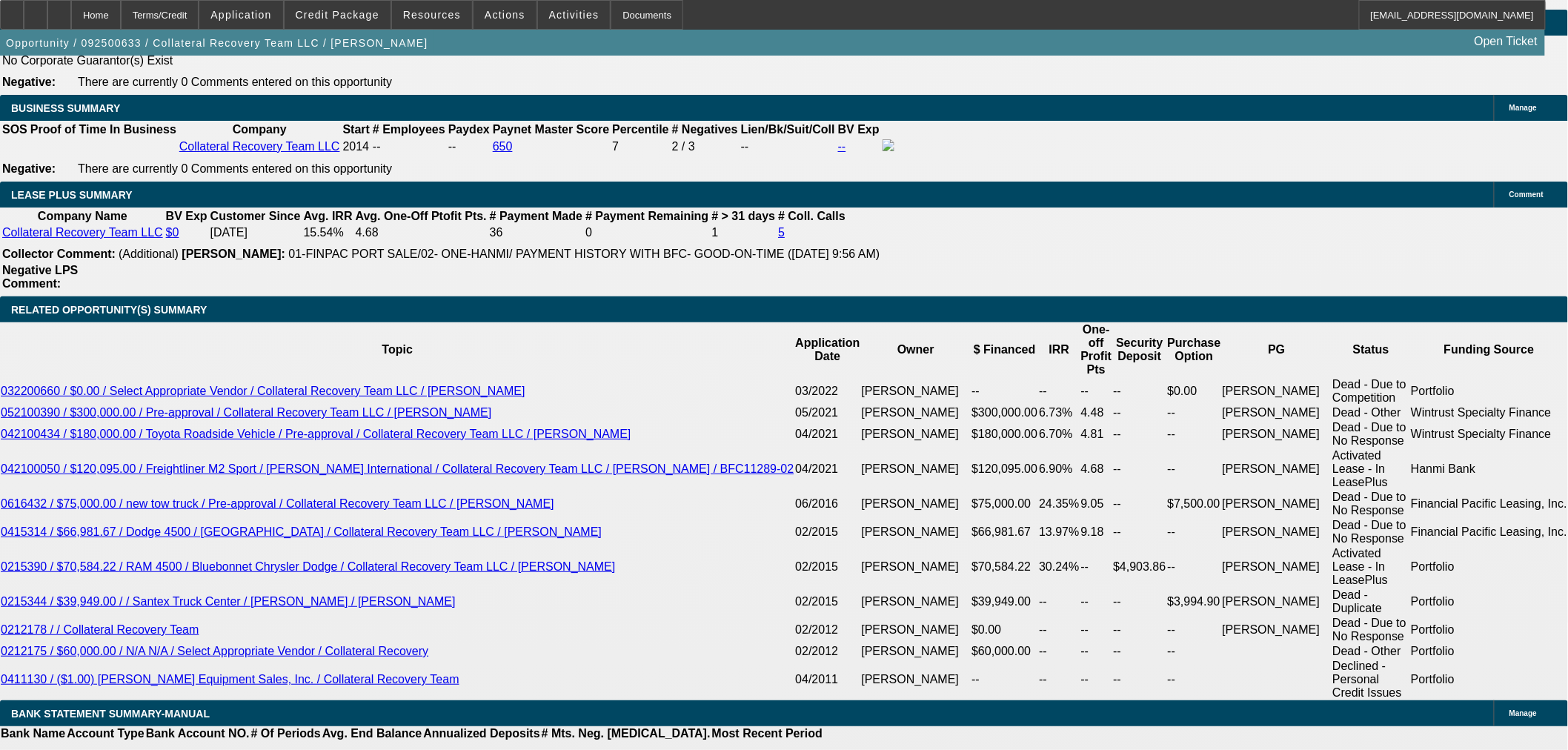
scroll to position [2371, 0]
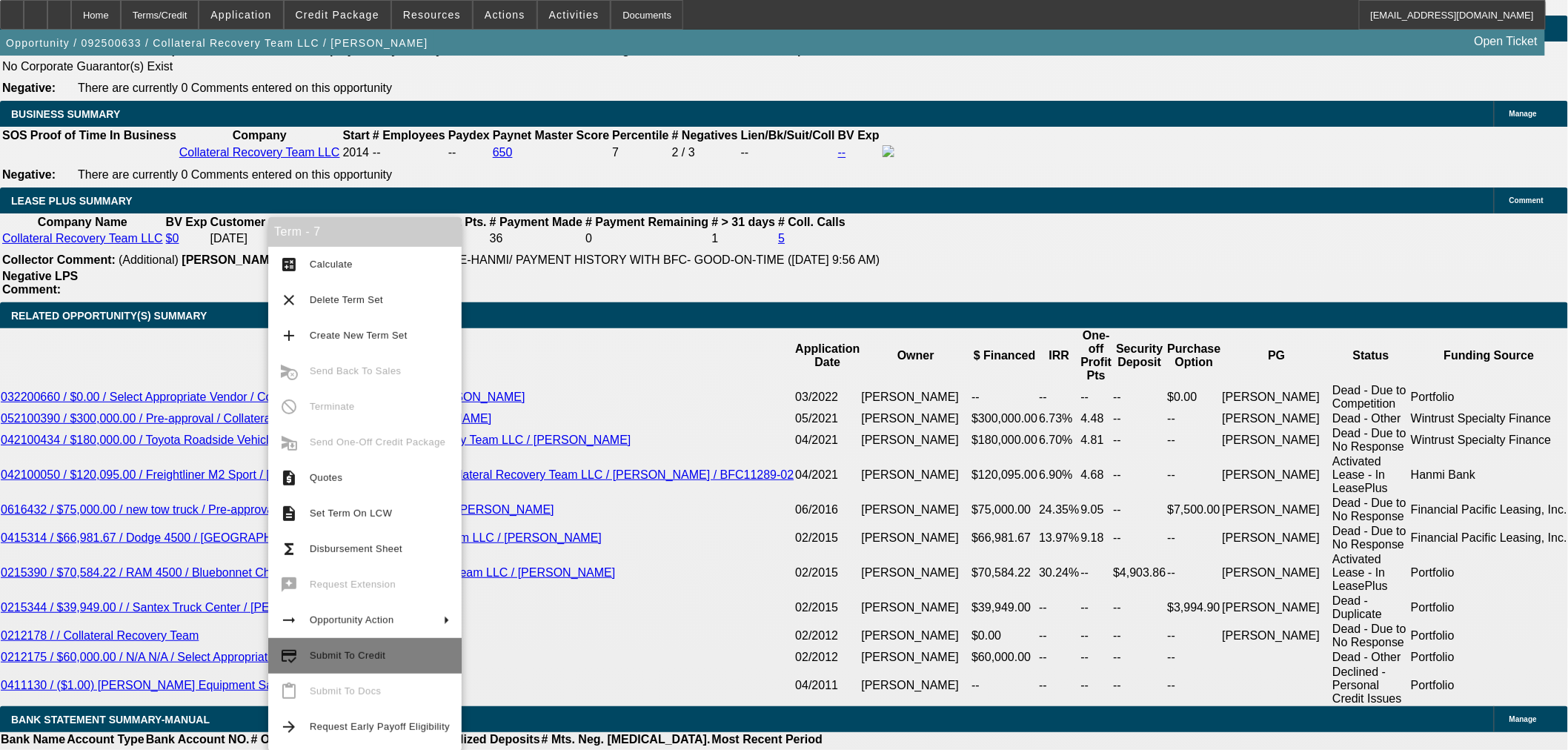
click at [351, 650] on span "Submit To Credit" at bounding box center [348, 655] width 75 height 11
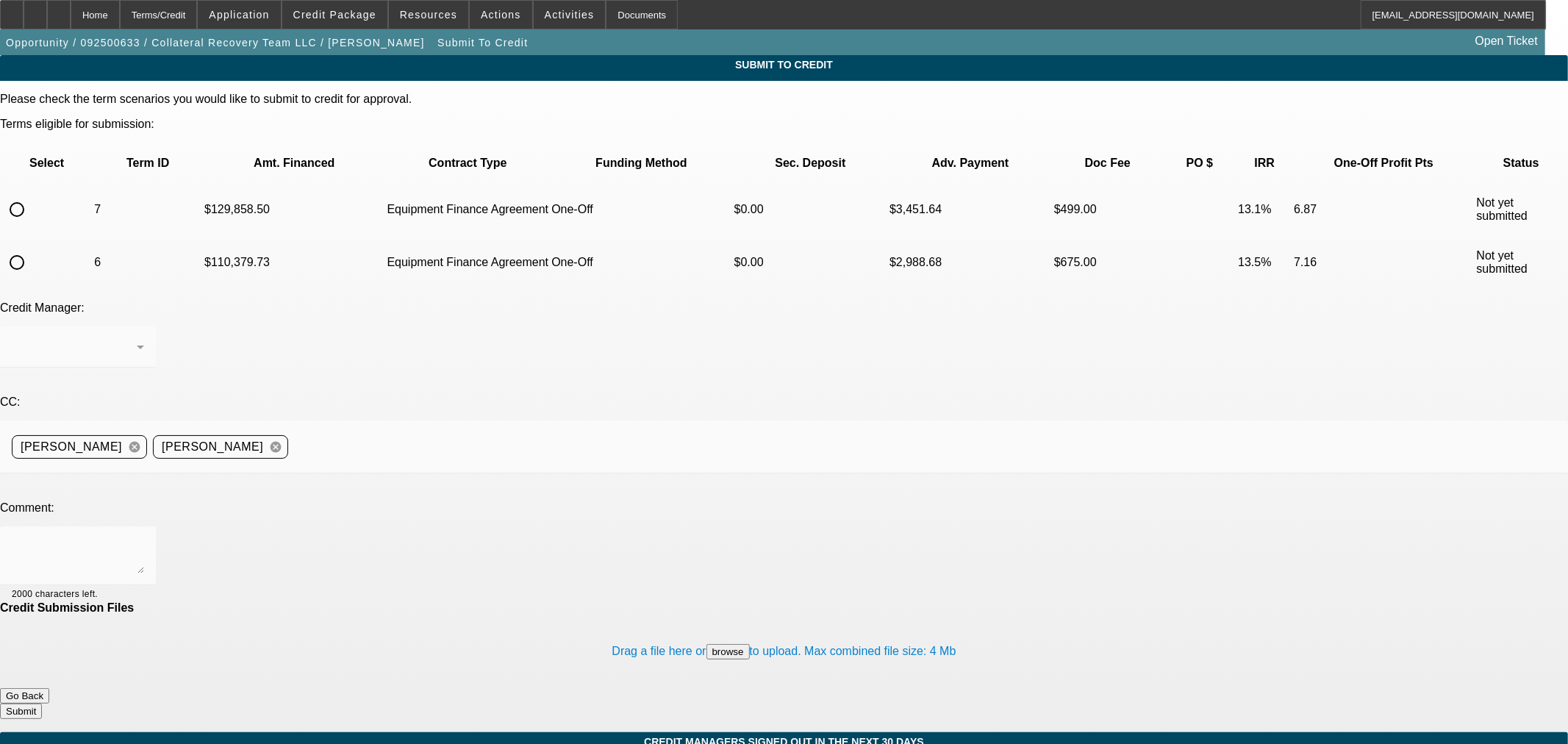
click at [32, 195] on input "radio" at bounding box center [17, 209] width 29 height 29
radio input "true"
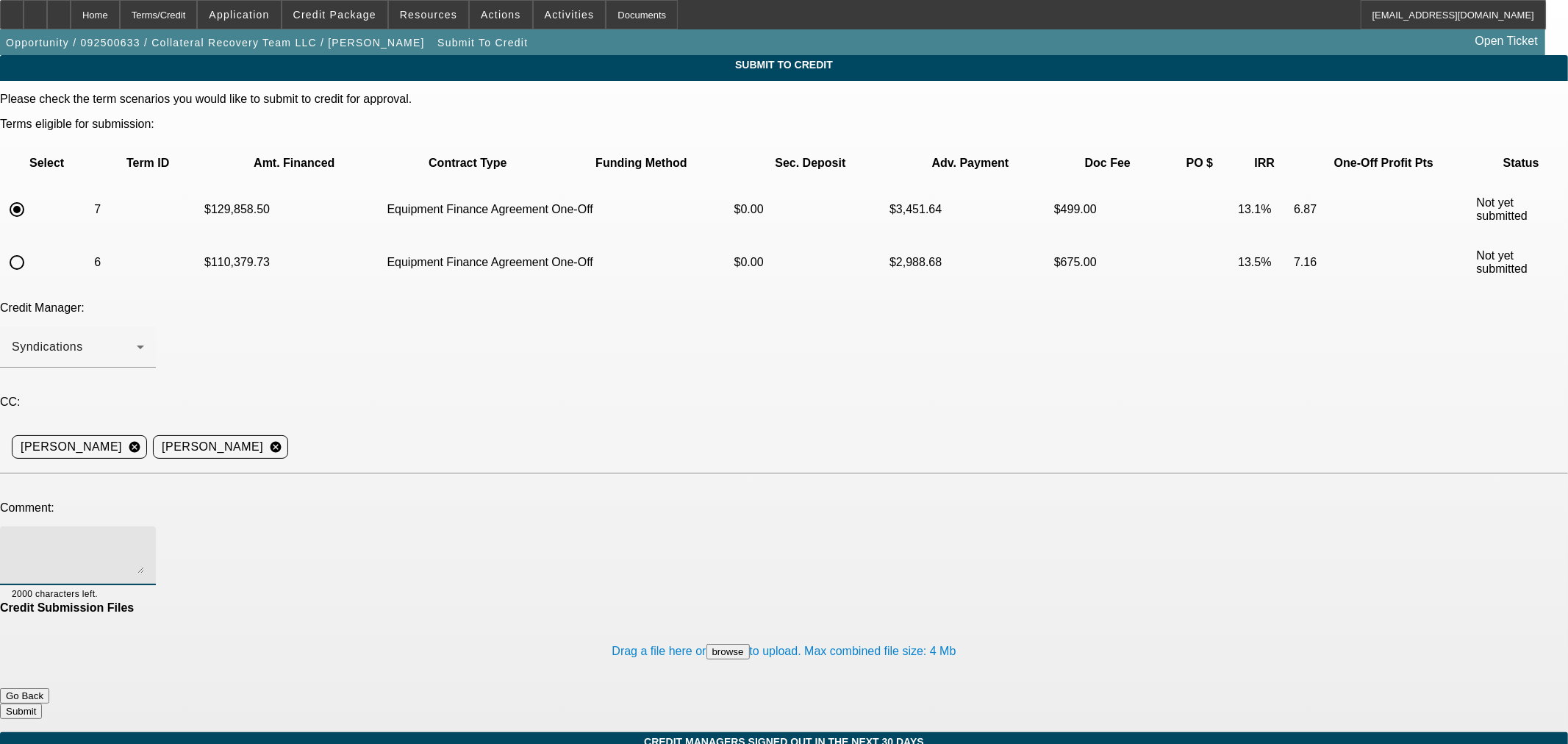
click at [144, 538] on textarea at bounding box center [77, 556] width 132 height 35
type textarea "Please ok to Finpac. Thanks"
click at [890, 611] on form "Please check the term scenarios you would like to submit to credit for approval…" at bounding box center [784, 412] width 1568 height 640
click at [42, 704] on button "Submit" at bounding box center [21, 711] width 42 height 15
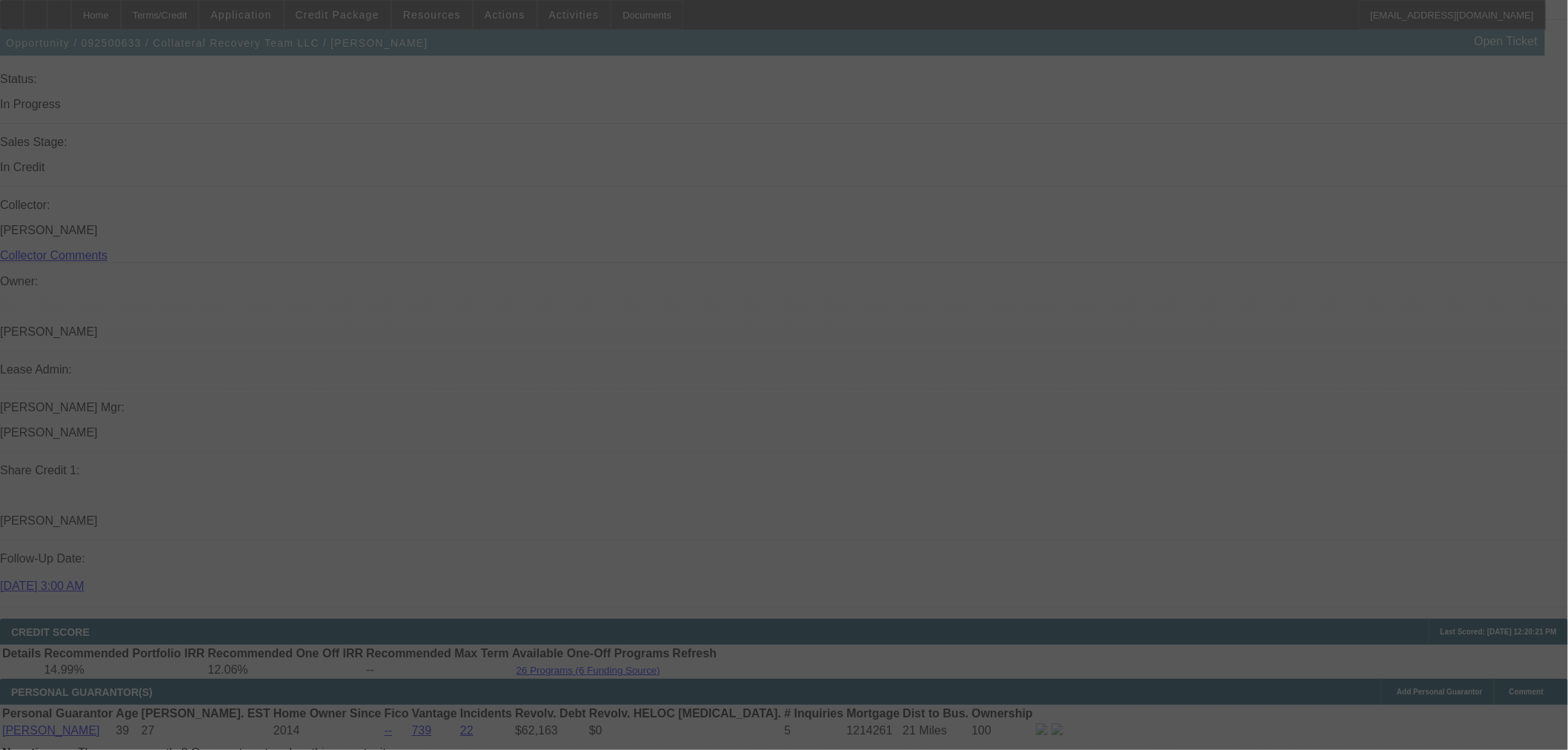
scroll to position [1367, 0]
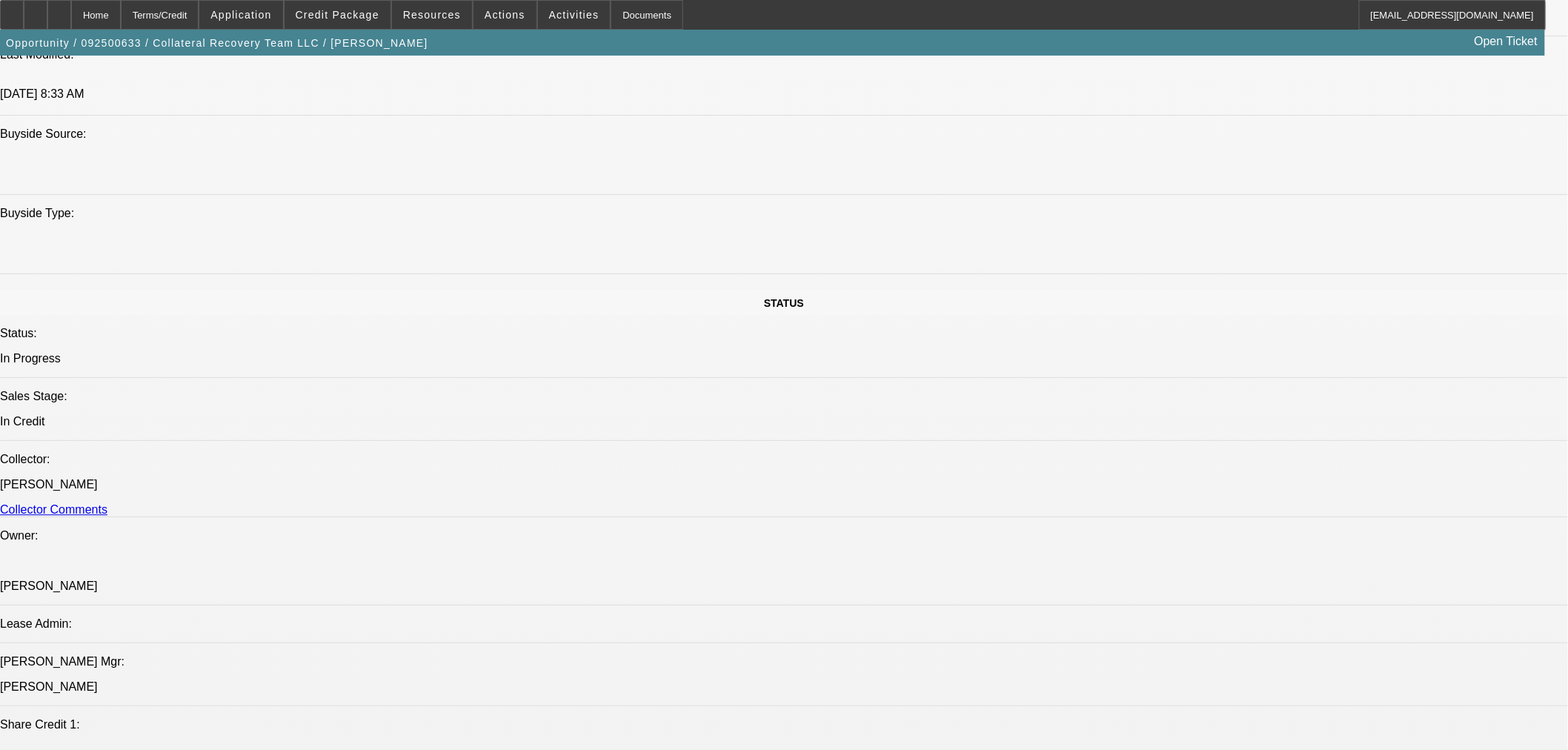
select select "0"
select select "3"
select select "0"
select select "6"
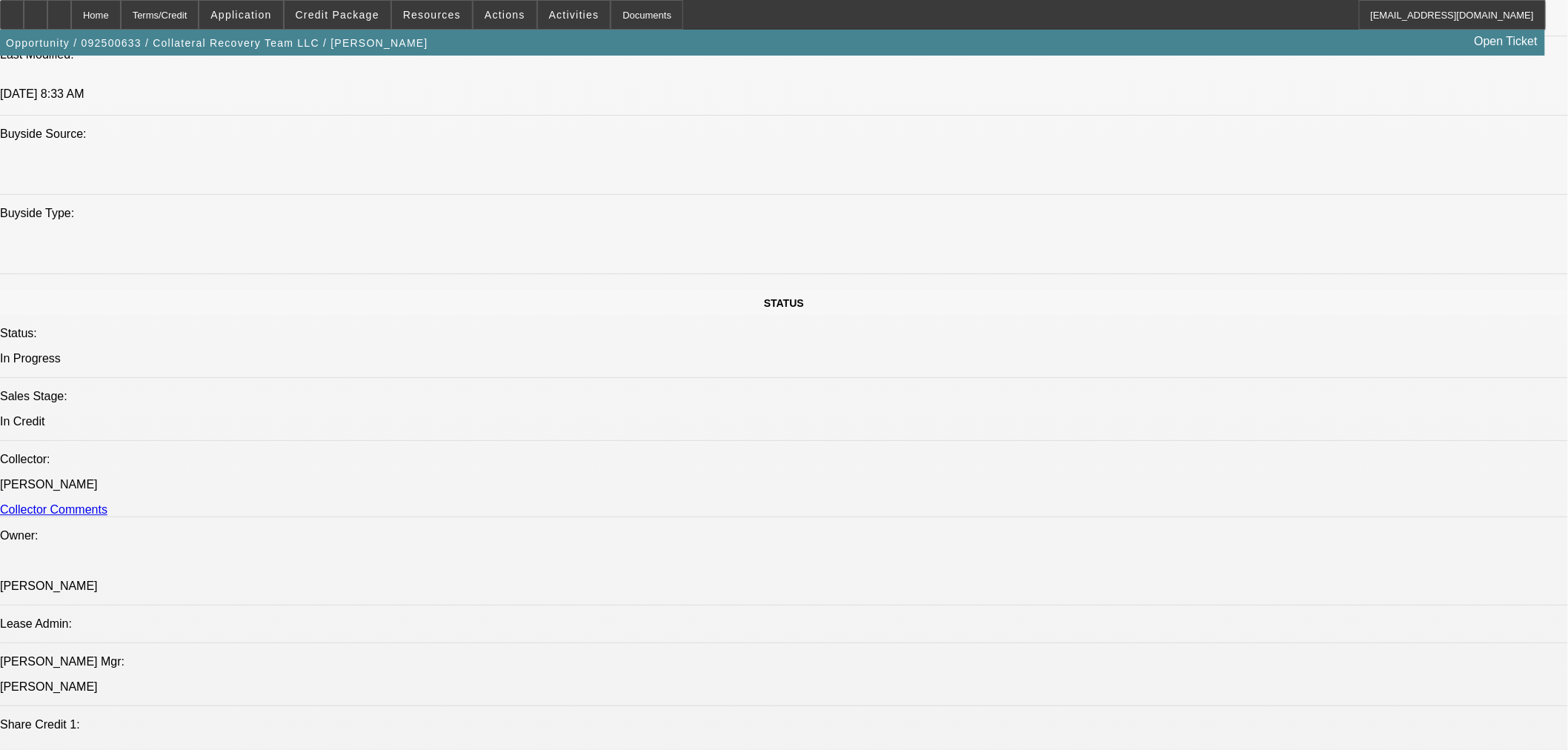
select select "0.15"
select select "0"
select select "3"
select select "0"
select select "6"
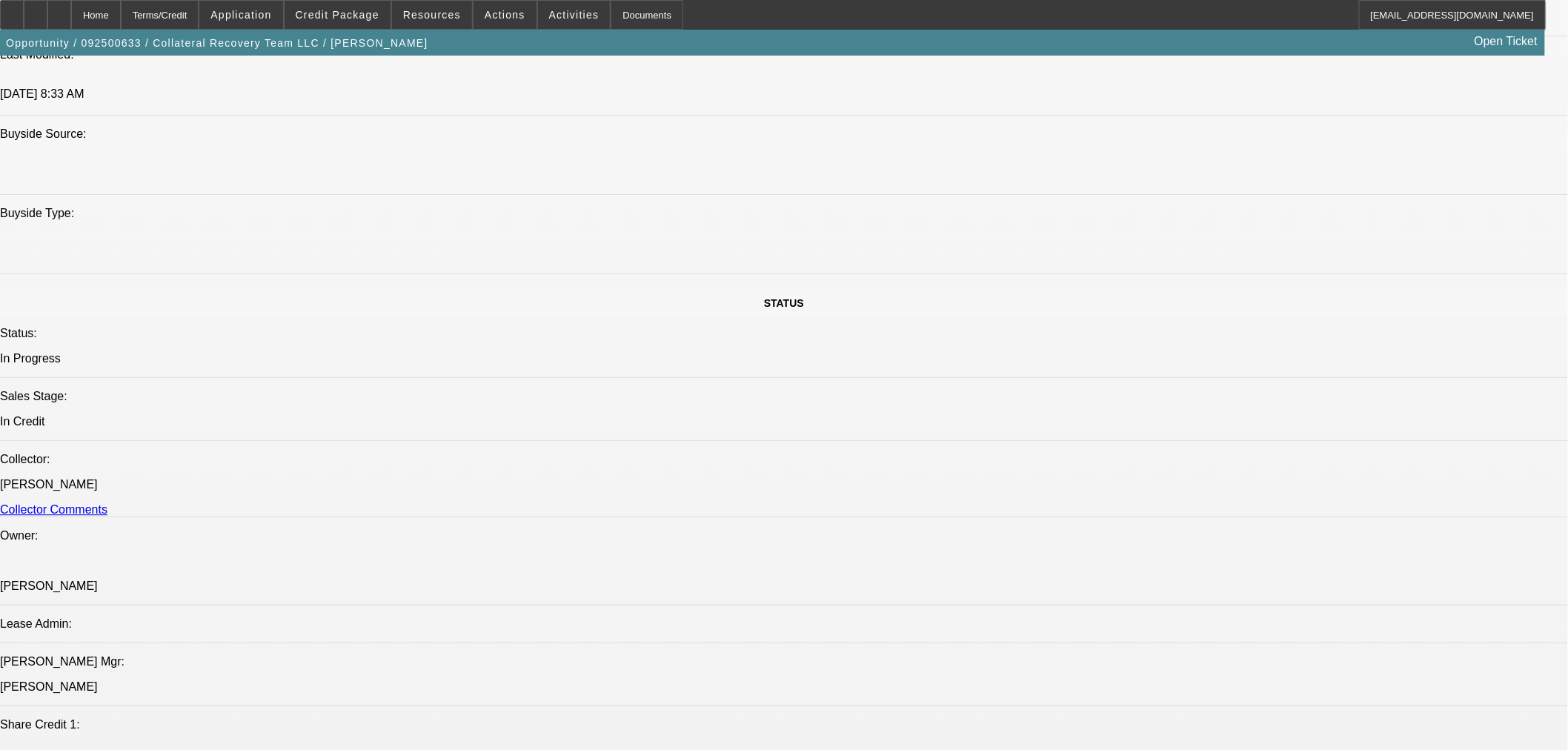
select select "0.15"
select select "0"
select select "3"
select select "0"
select select "6"
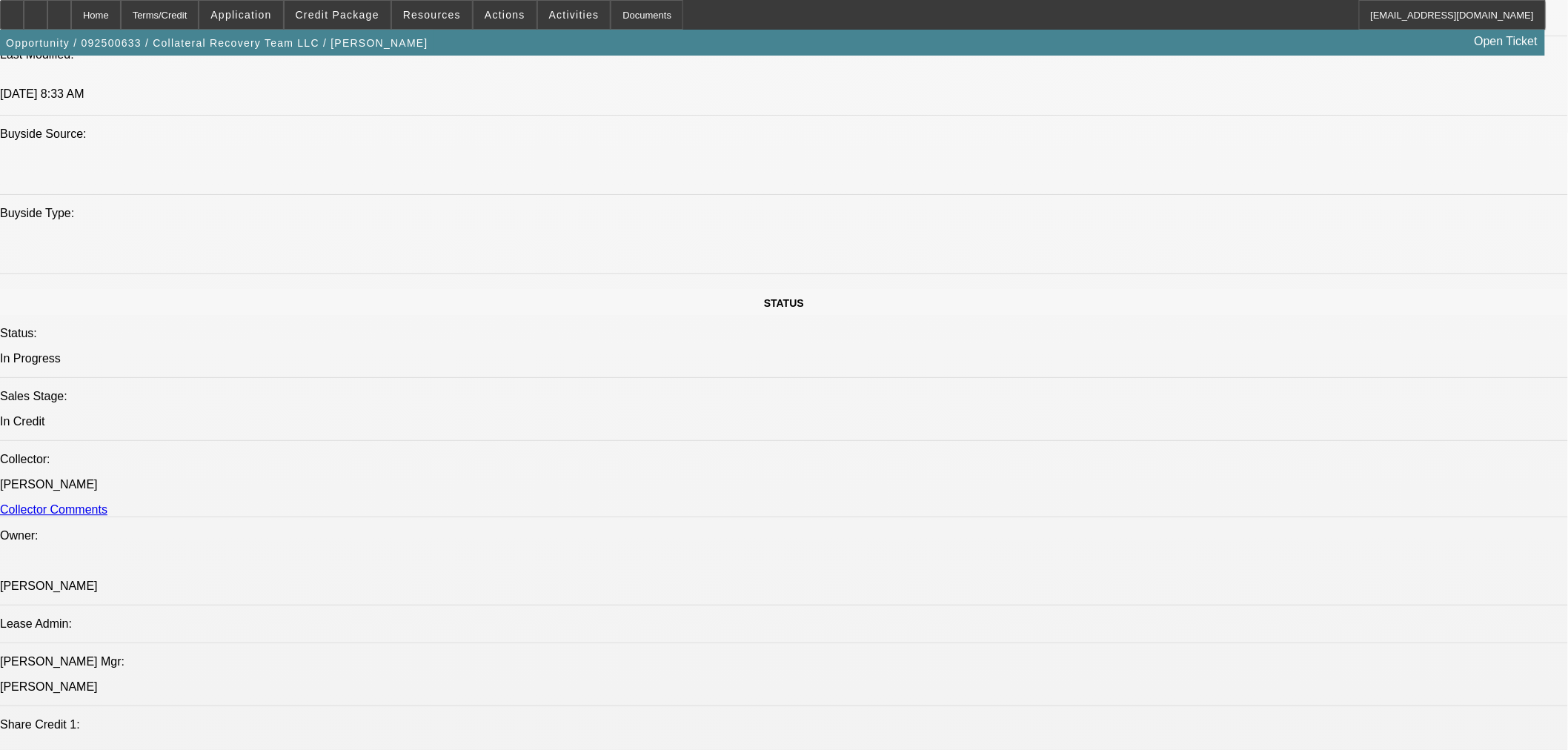
select select "0"
select select "2"
select select "0"
select select "6"
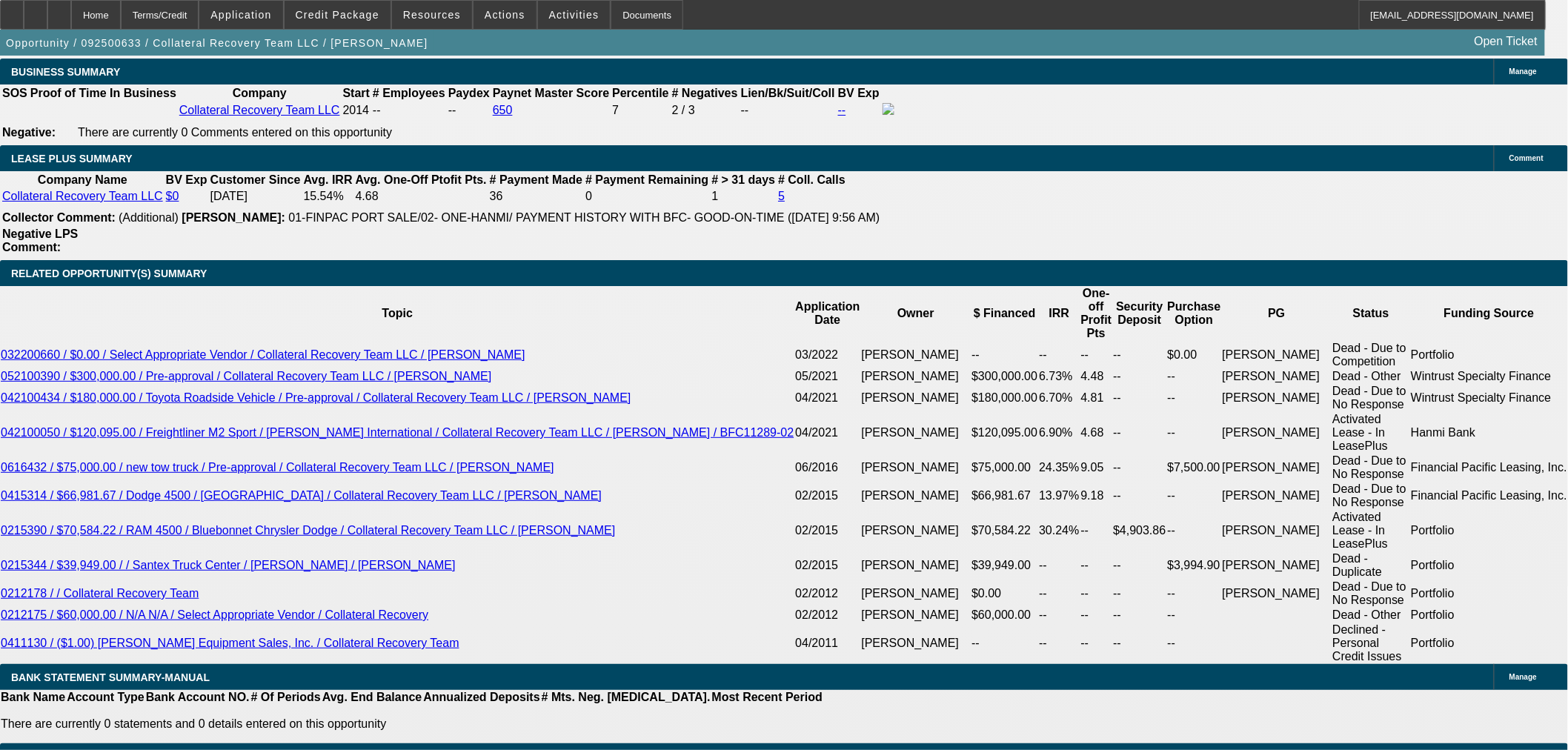
scroll to position [2214, 0]
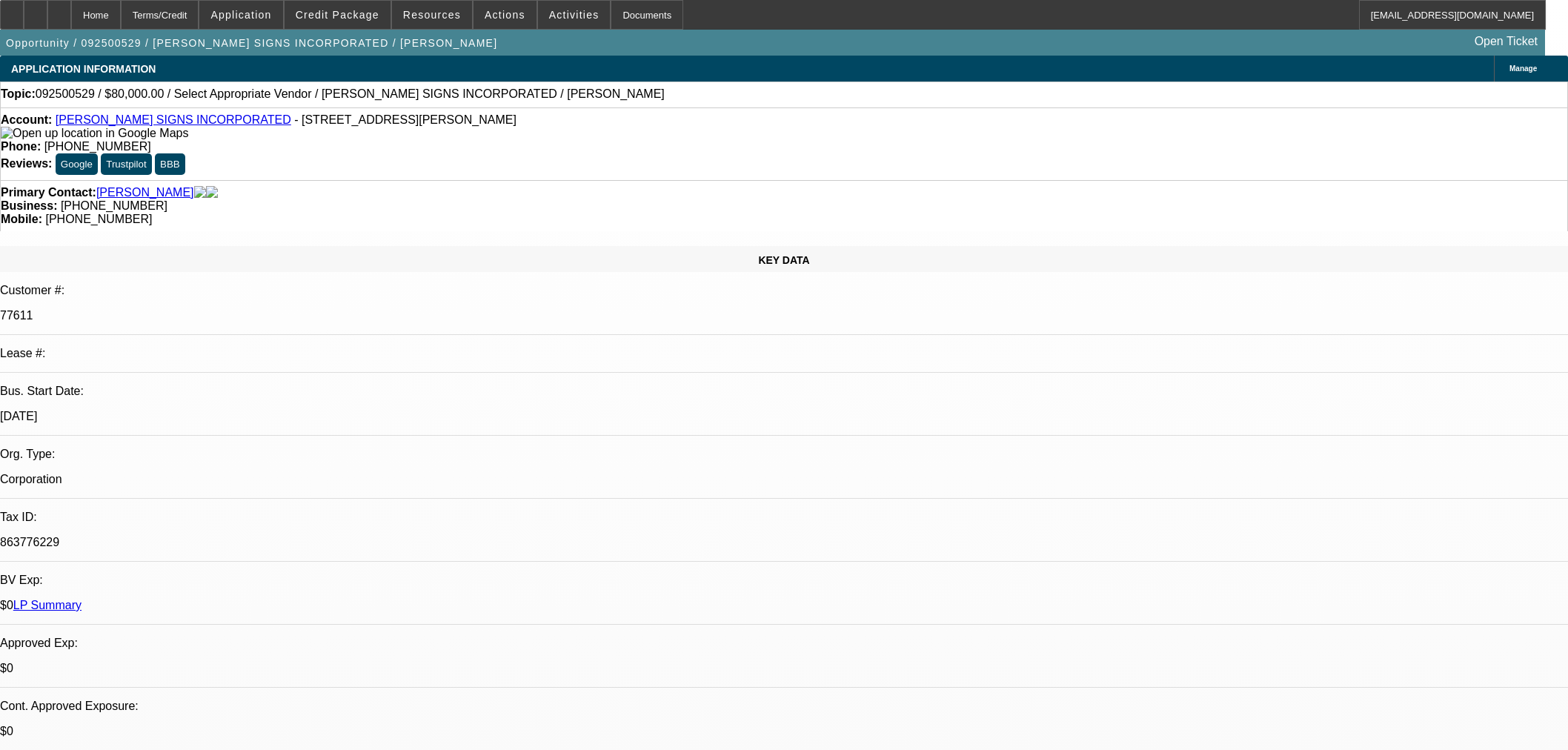
select select "0"
select select "2"
select select "0.1"
select select "4"
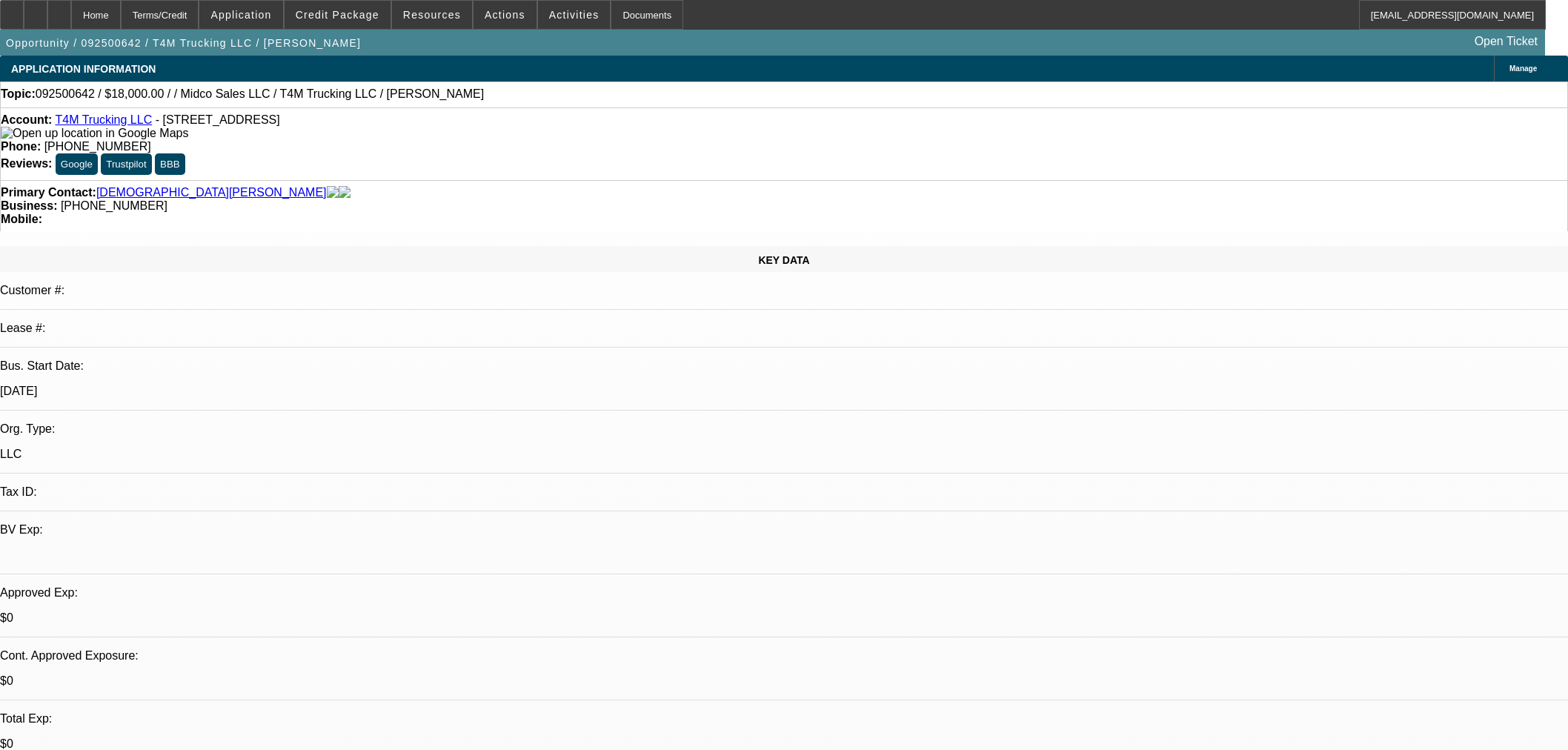
select select "0"
select select "2"
select select "0.1"
select select "4"
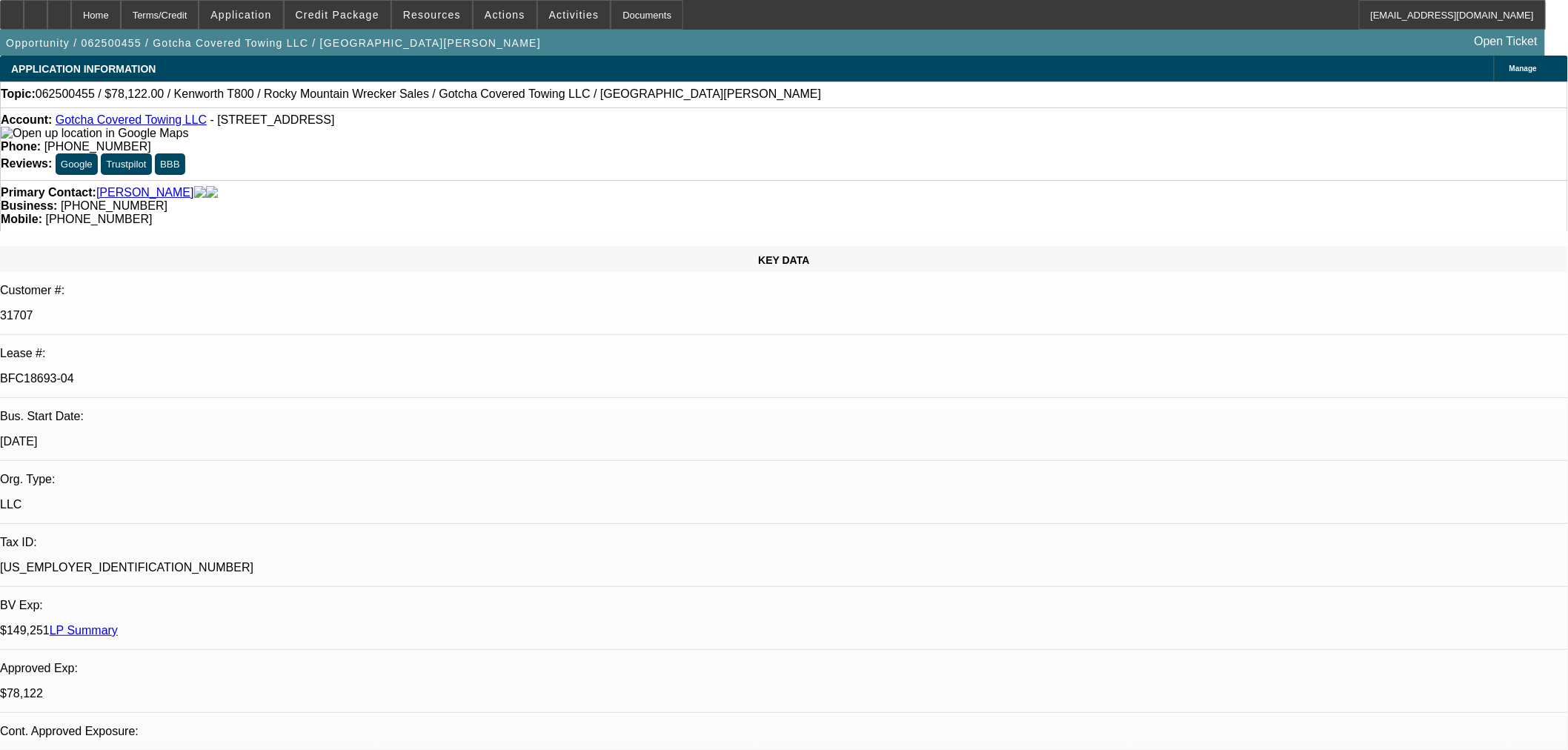
select select "0"
select select "3"
select select "0.1"
select select "4"
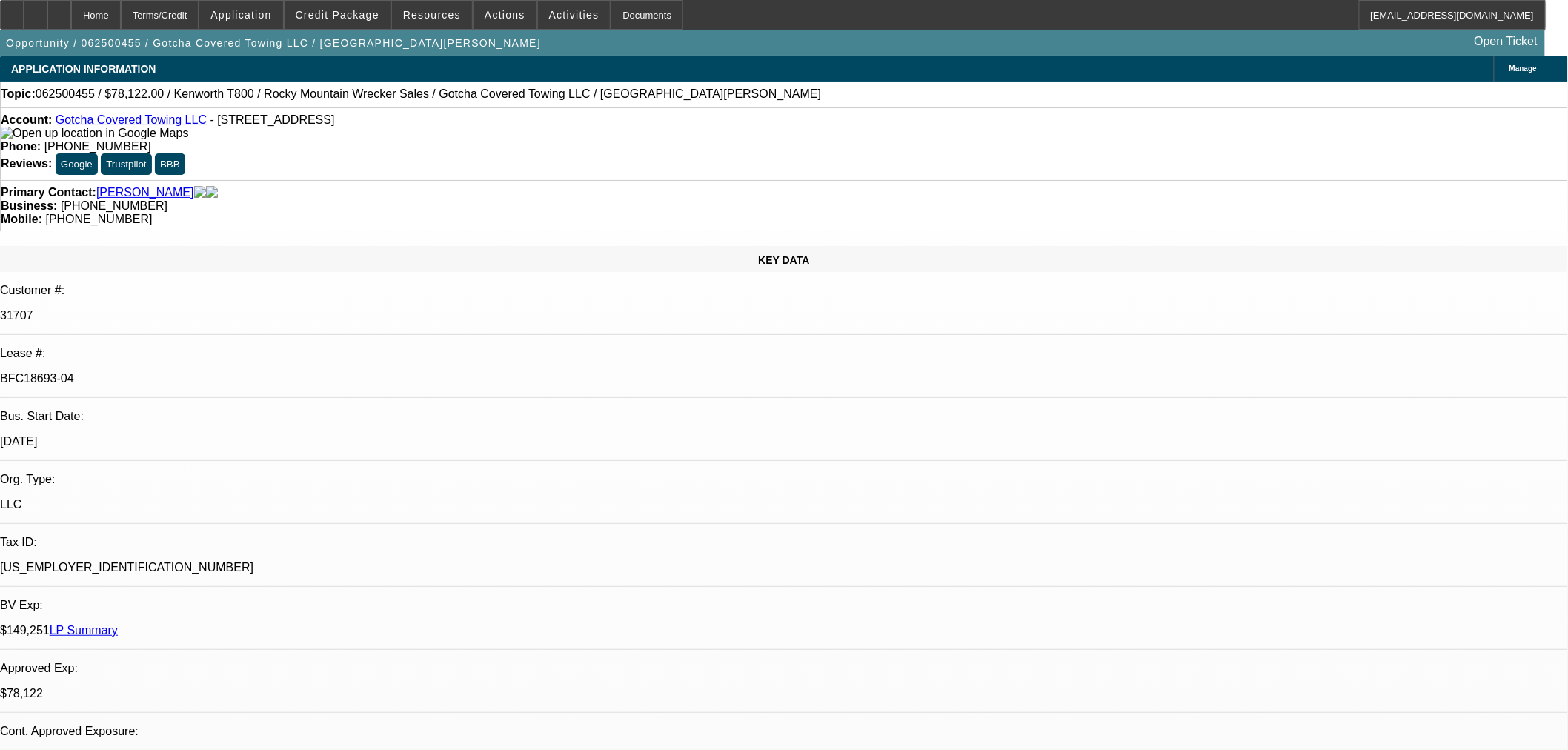
select select "0"
select select "3"
select select "0.1"
select select "4"
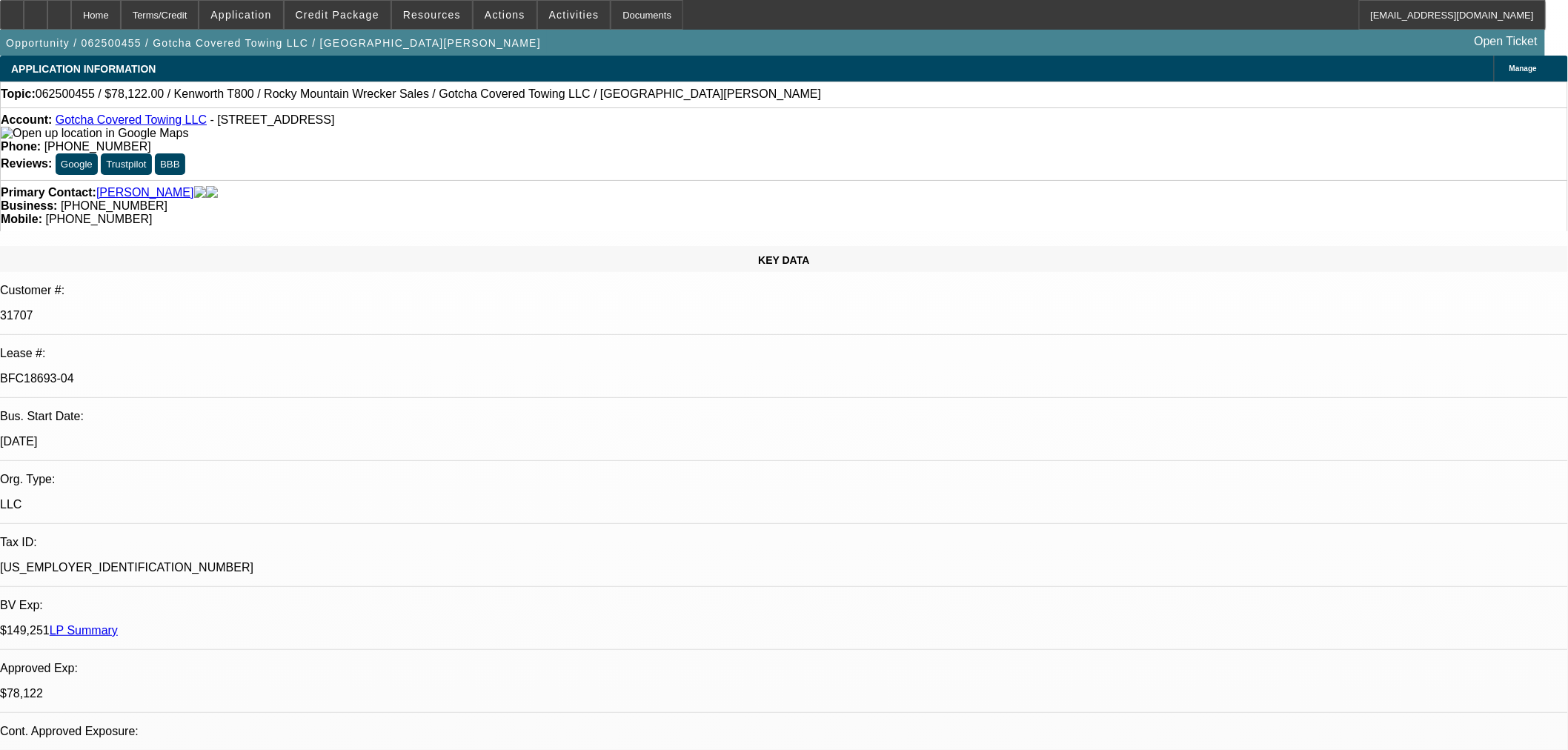
select select "0"
select select "3"
select select "0.1"
select select "4"
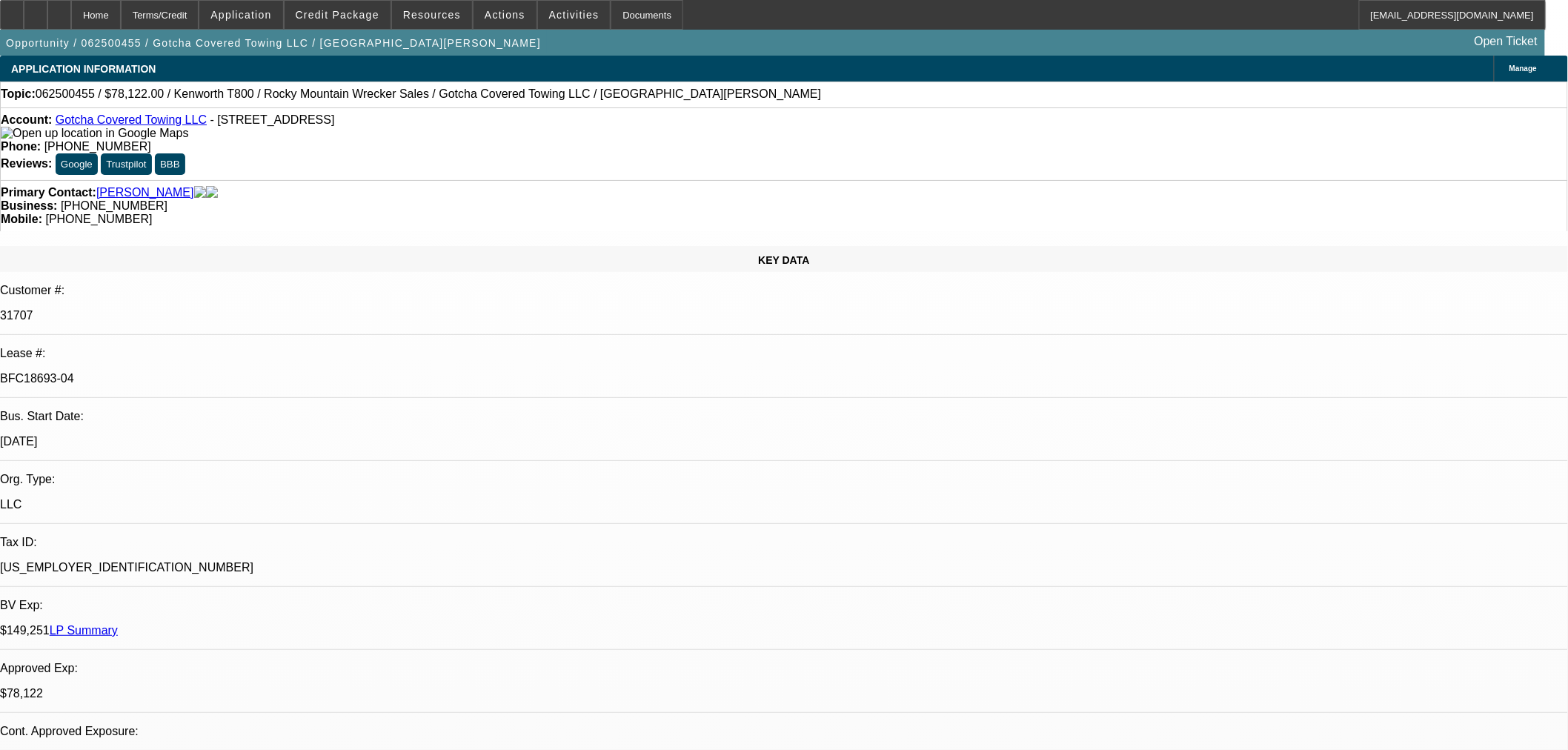
select select "0"
select select "2"
select select "0.1"
select select "4"
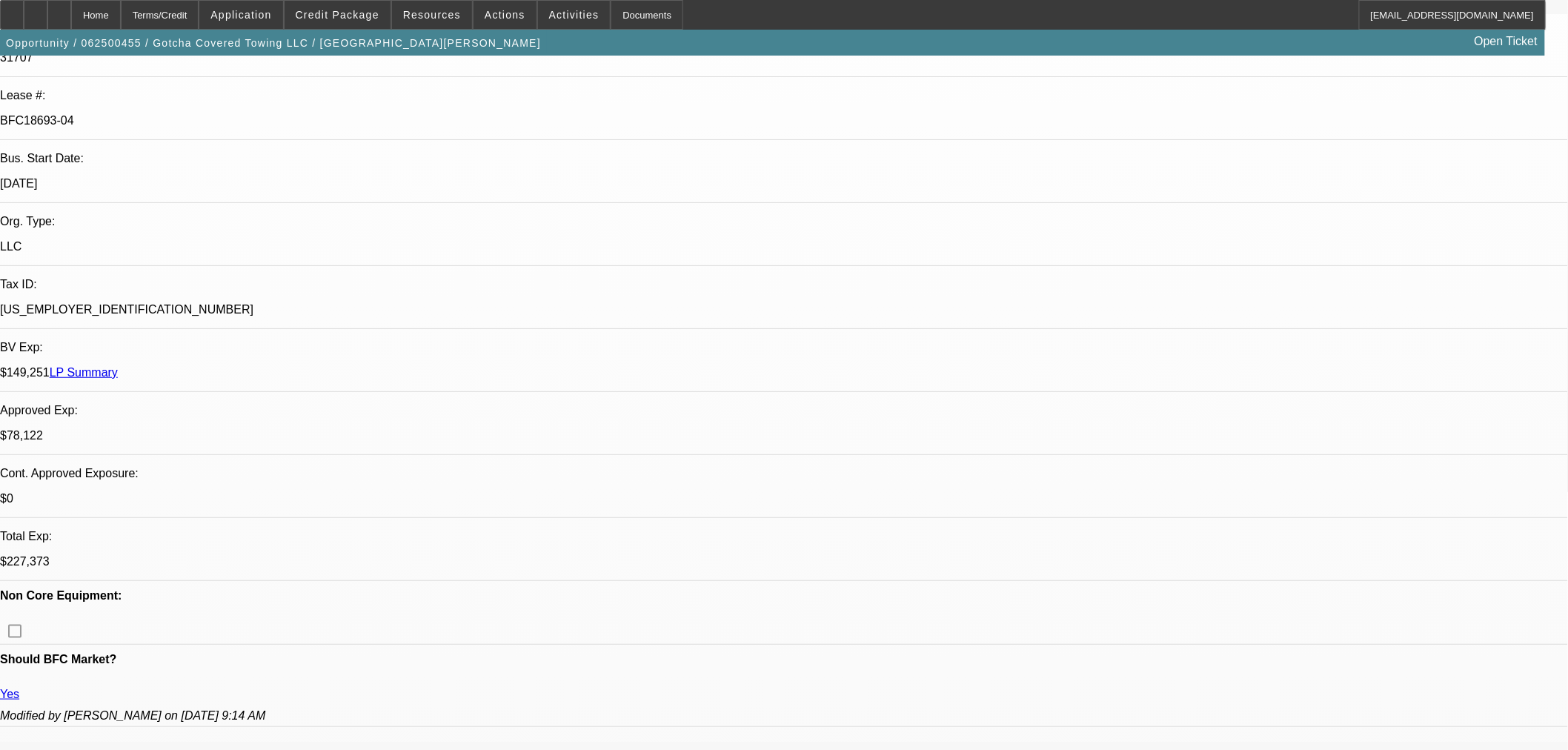
scroll to position [0, 0]
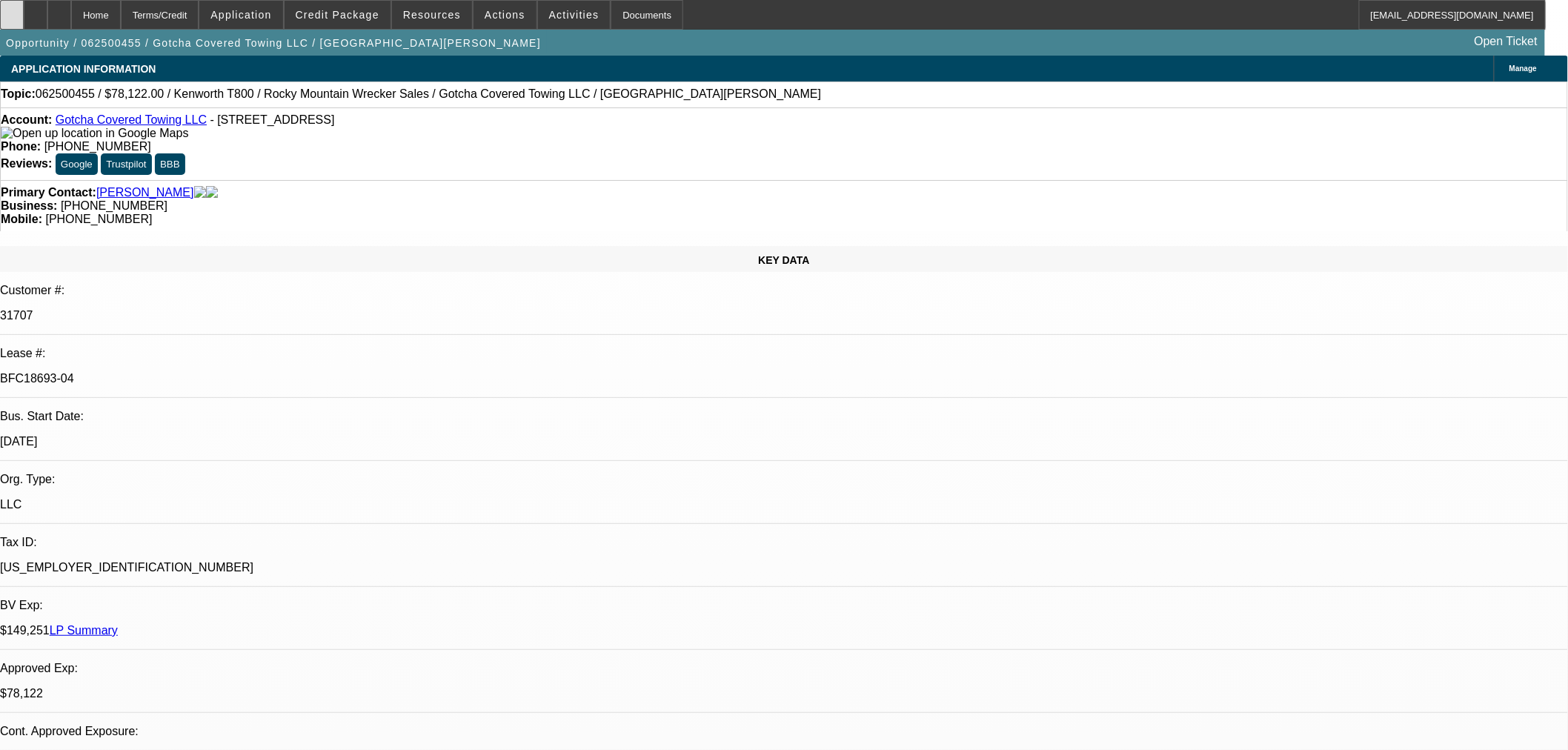
click at [24, 19] on div at bounding box center [12, 14] width 24 height 30
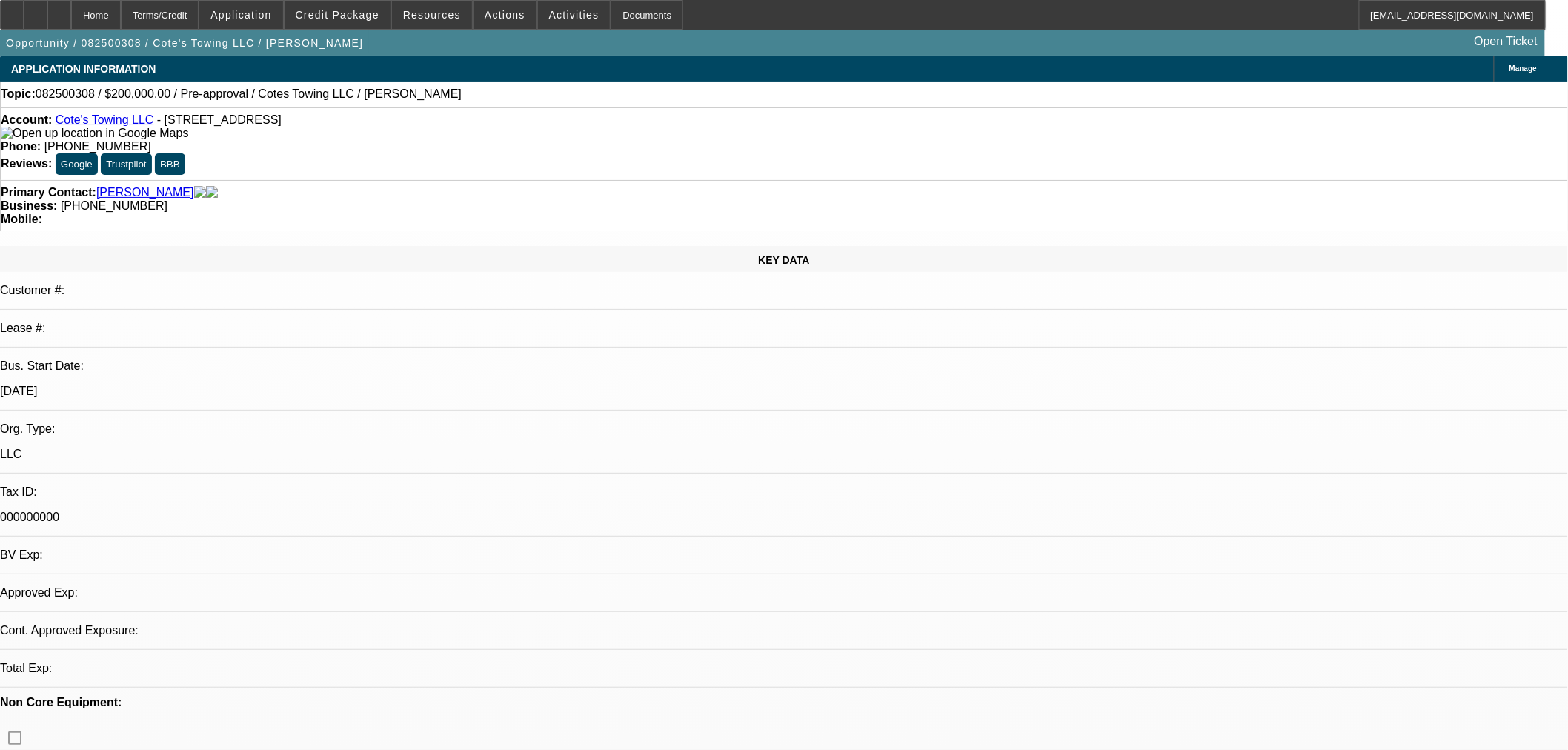
select select "0"
select select "3"
select select "0"
select select "6"
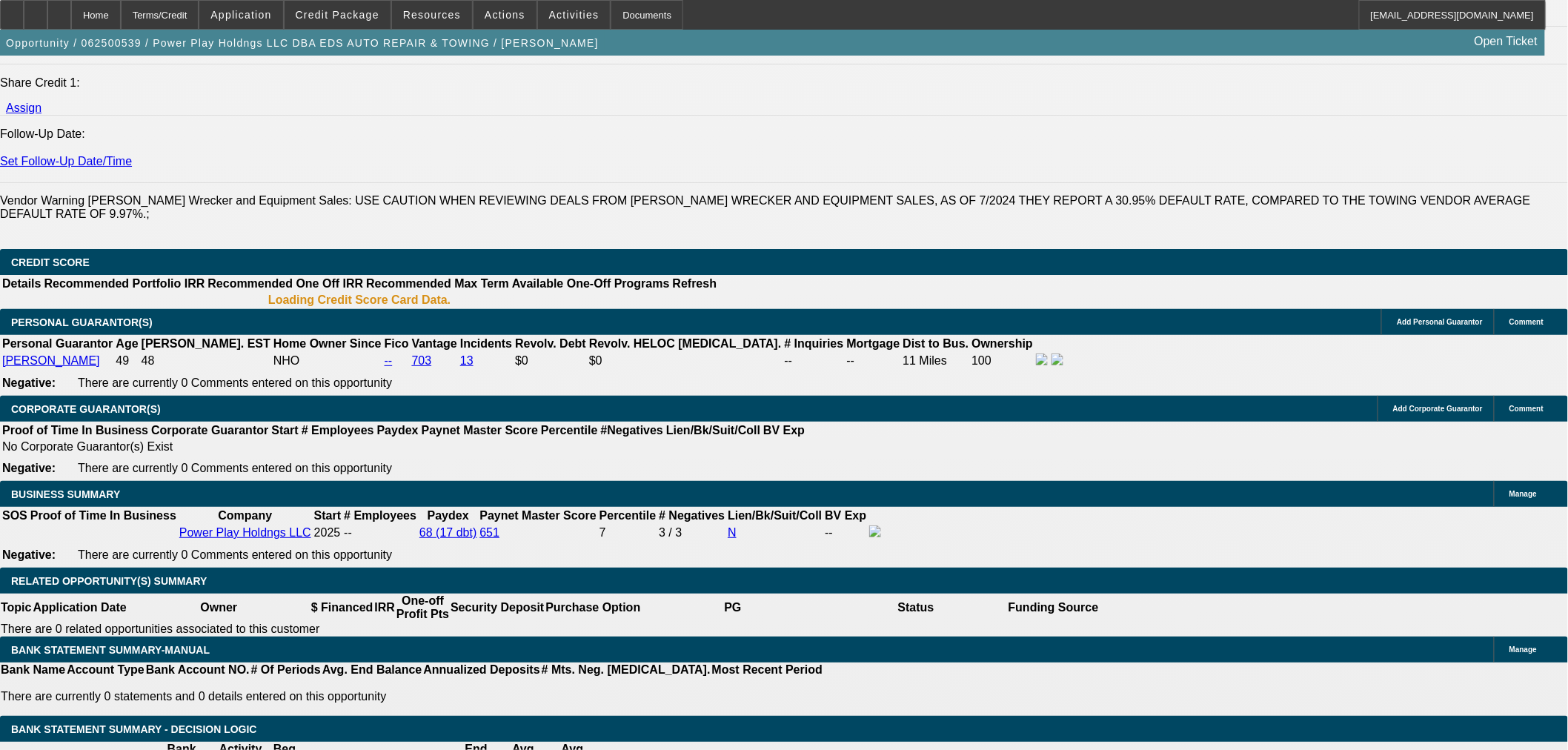
select select "2"
select select "0.1"
select select "4"
select select "0"
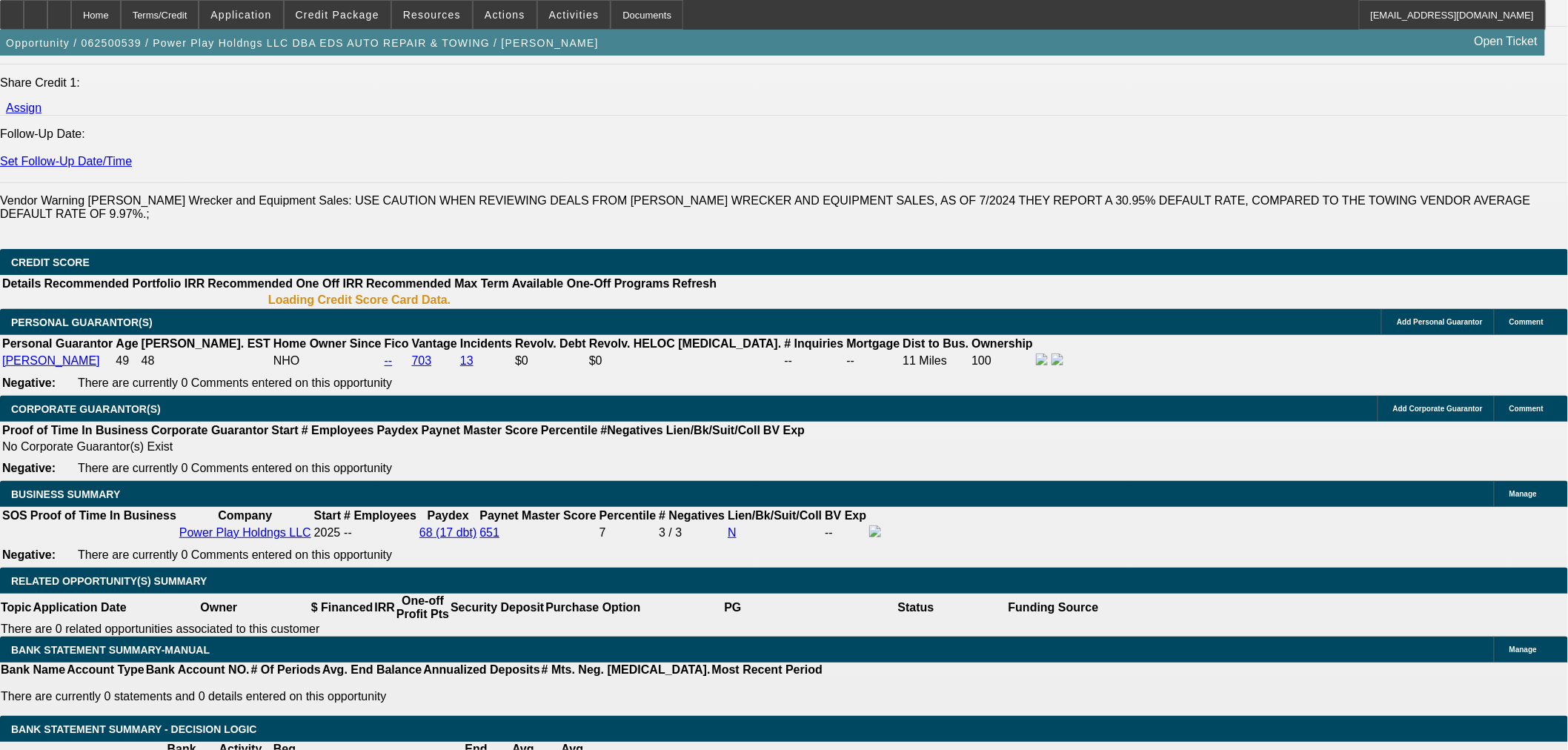
select select "2"
select select "0.1"
select select "4"
select select "0"
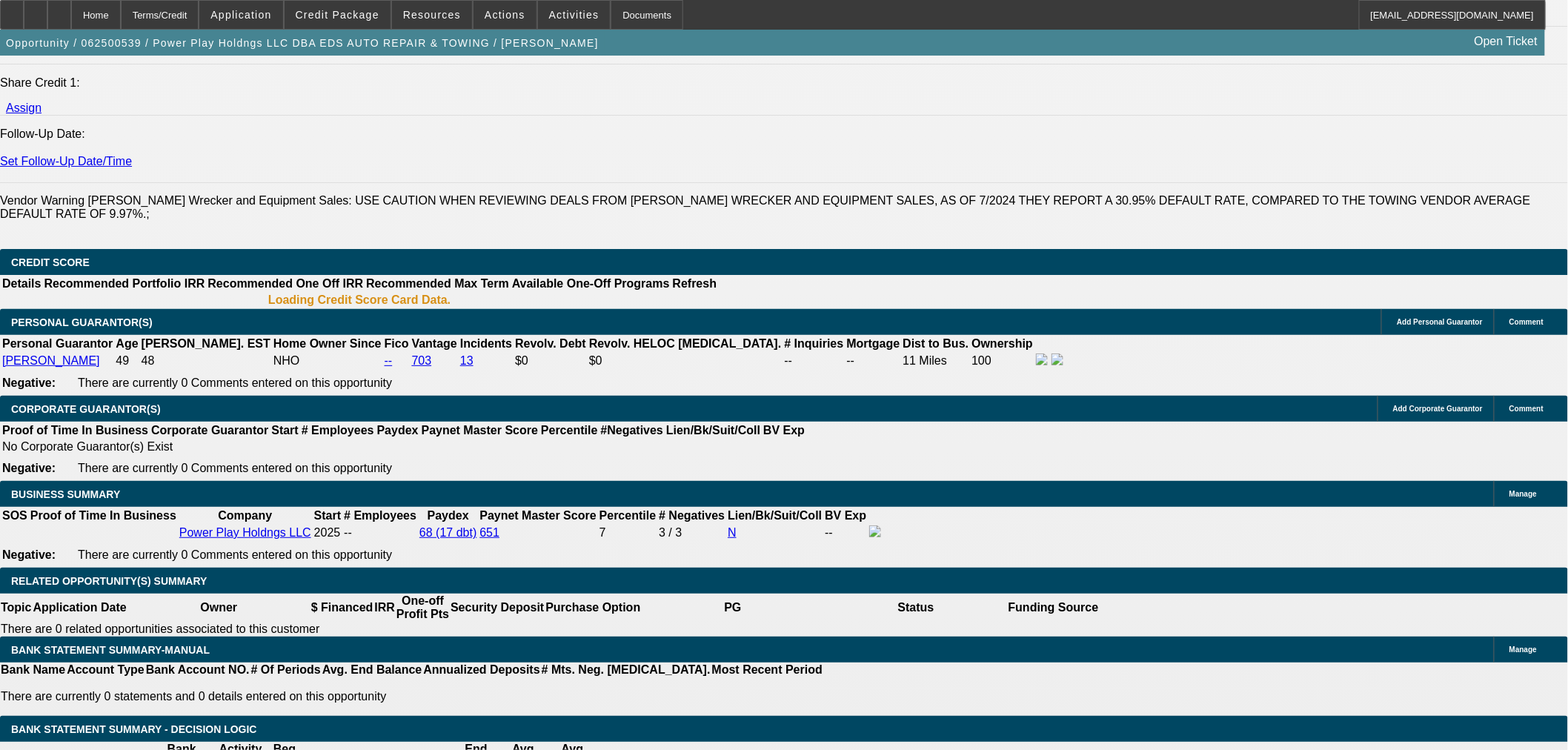
select select "2"
select select "0.1"
select select "4"
select select "0"
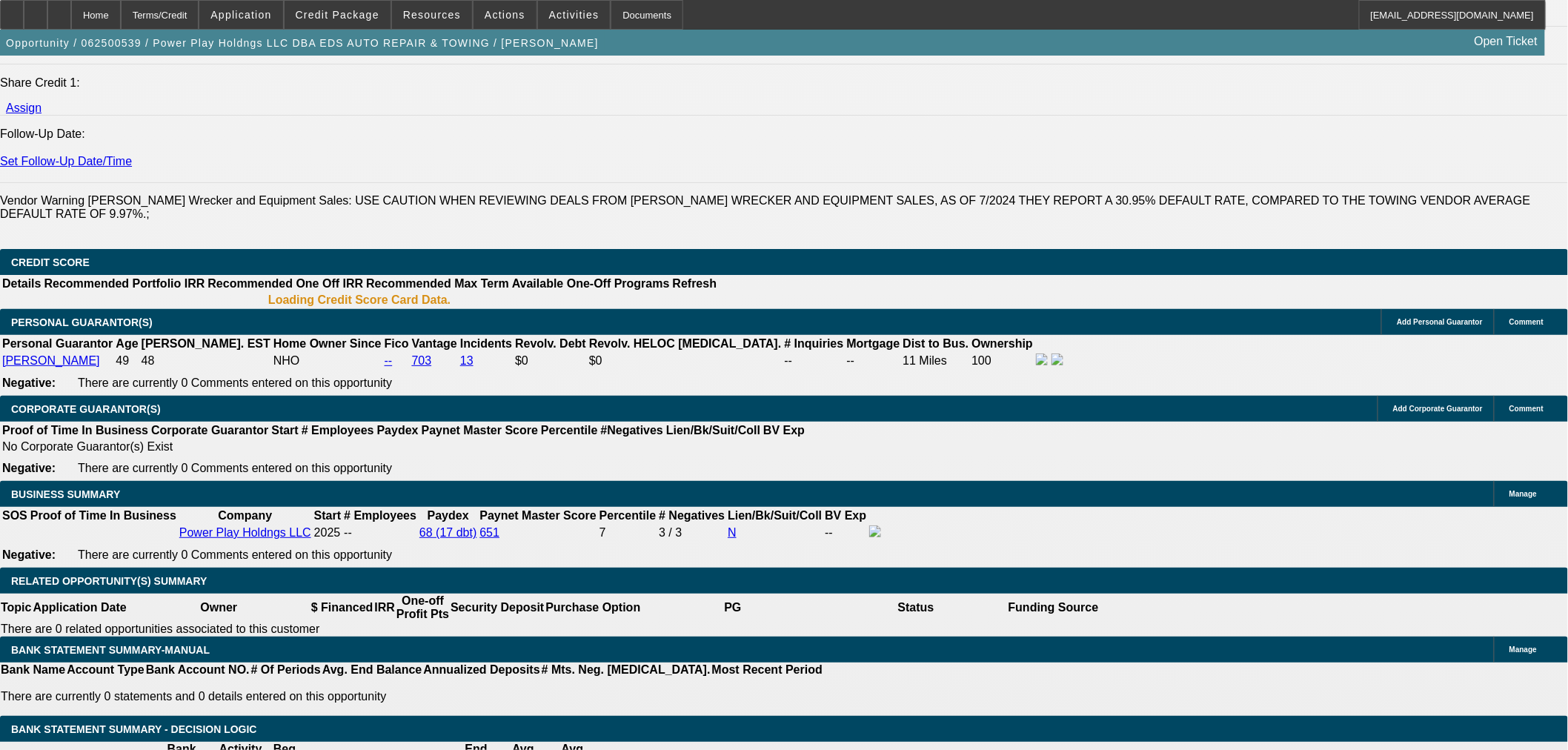
select select "2"
select select "0.1"
select select "4"
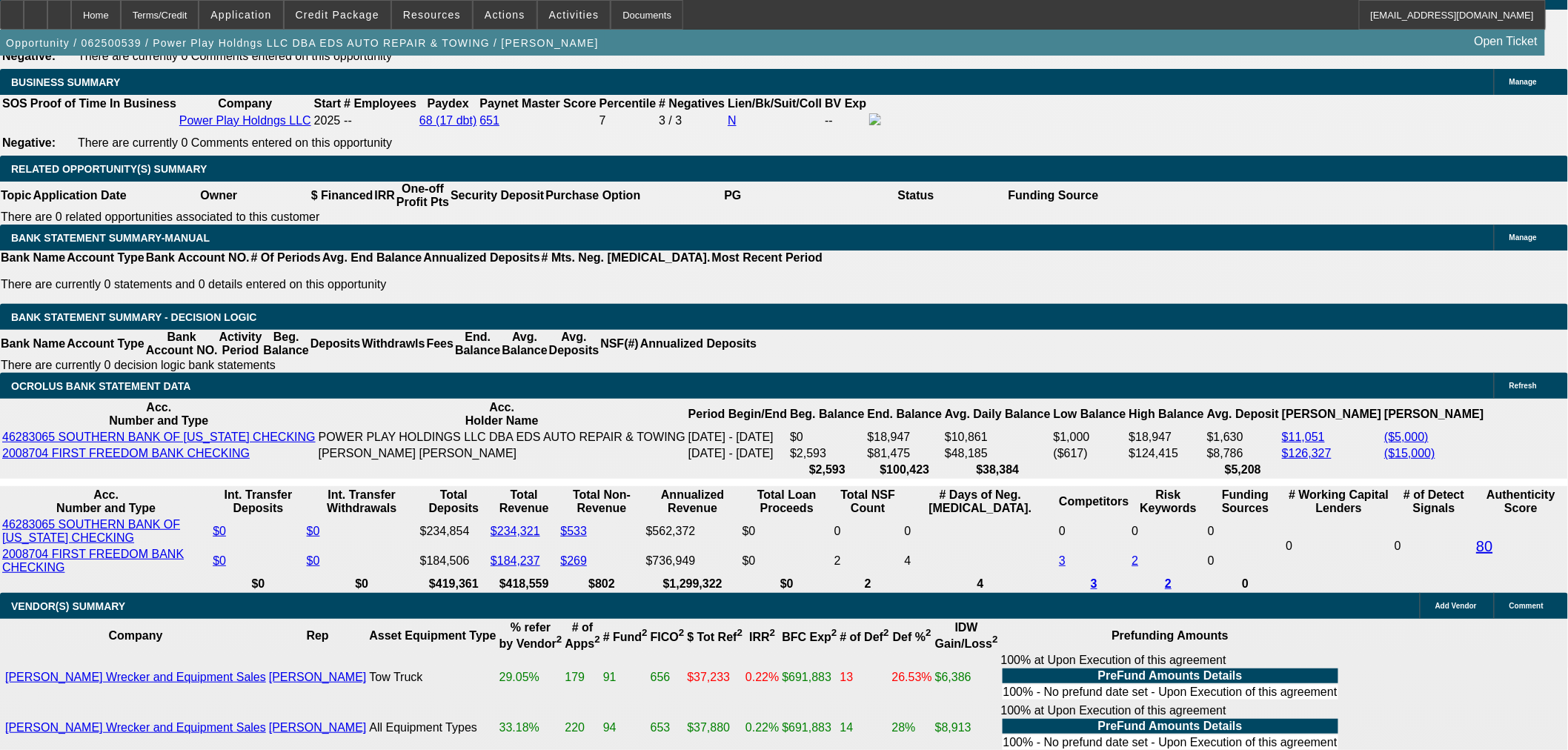
scroll to position [2251, 0]
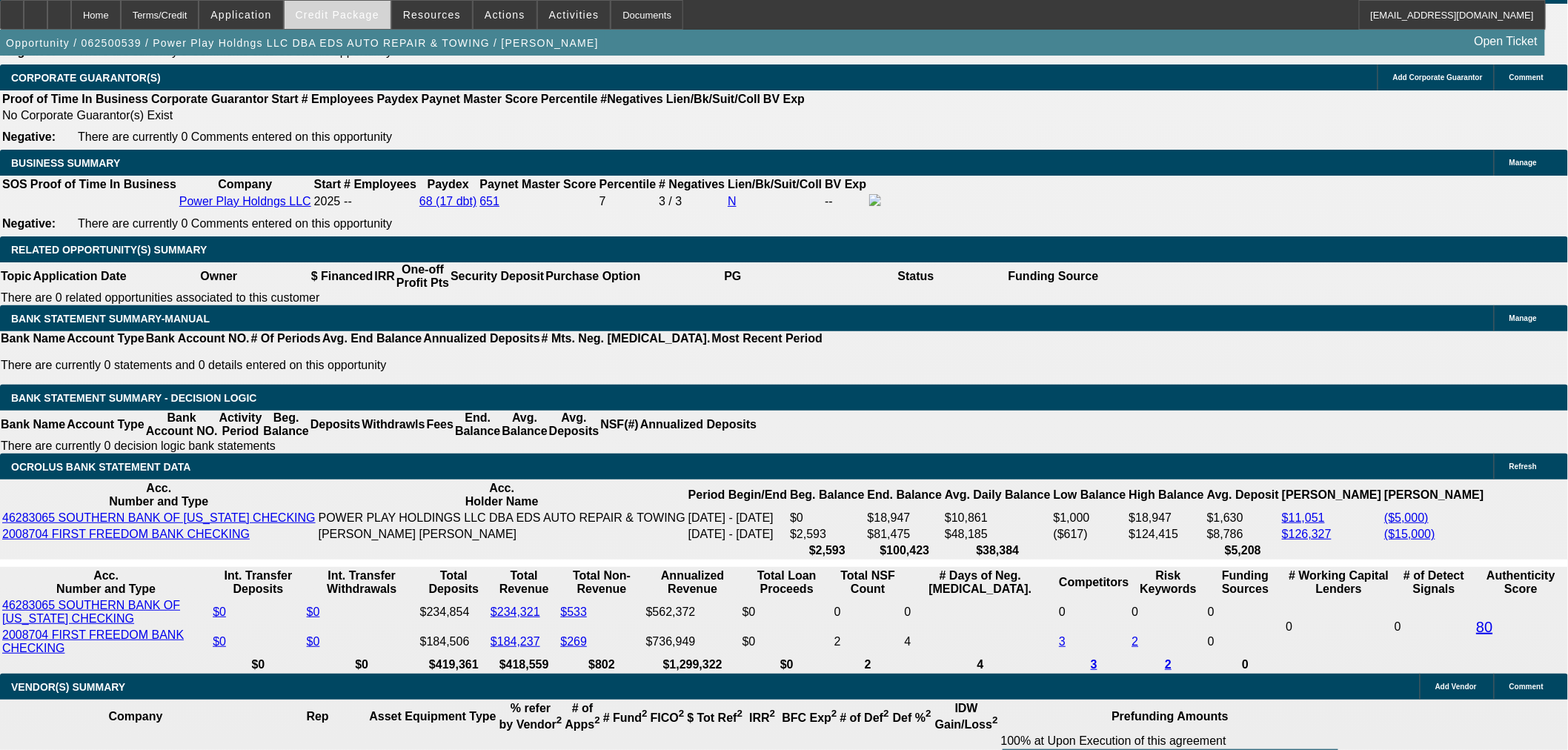
click at [353, 14] on span "Credit Package" at bounding box center [337, 14] width 84 height 12
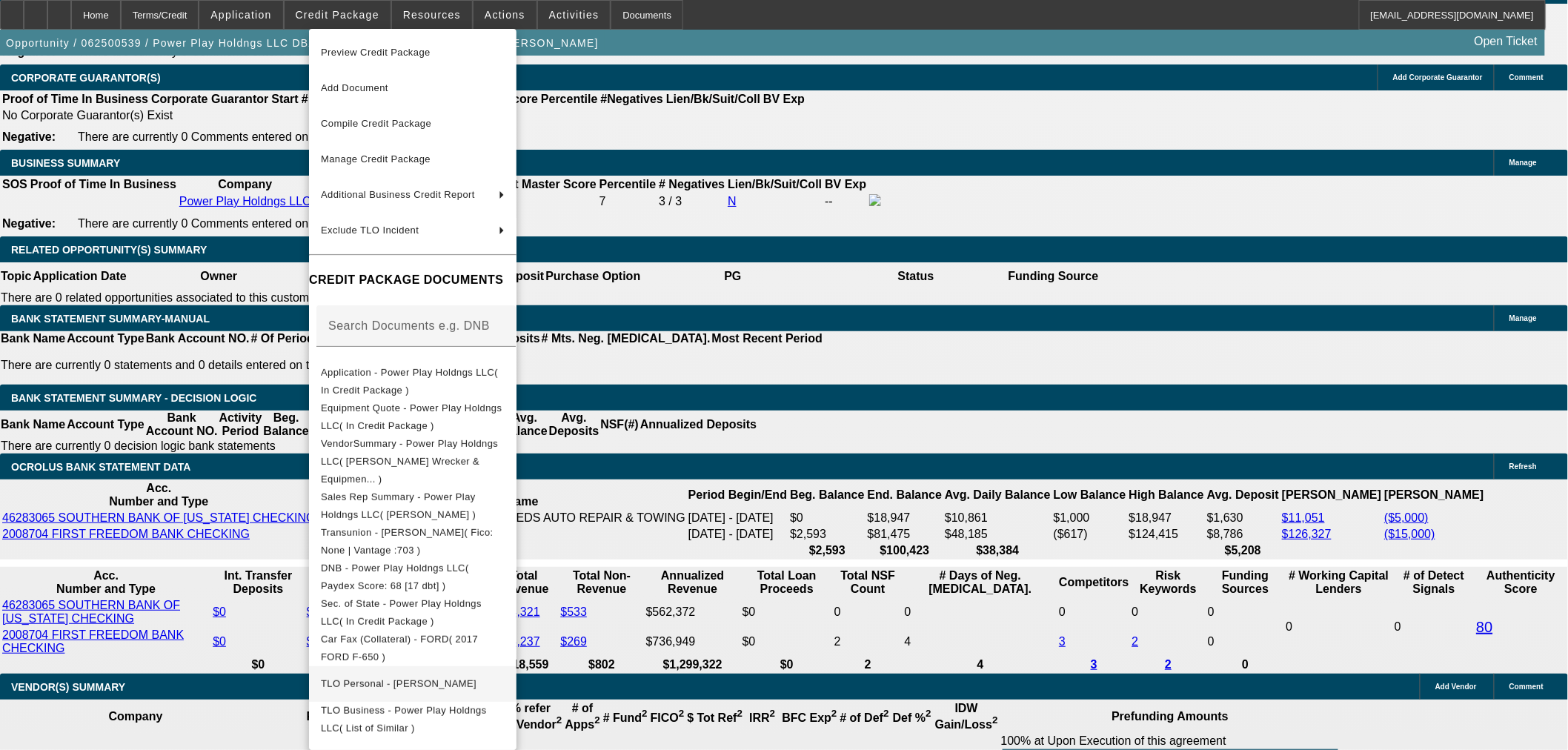
scroll to position [375, 0]
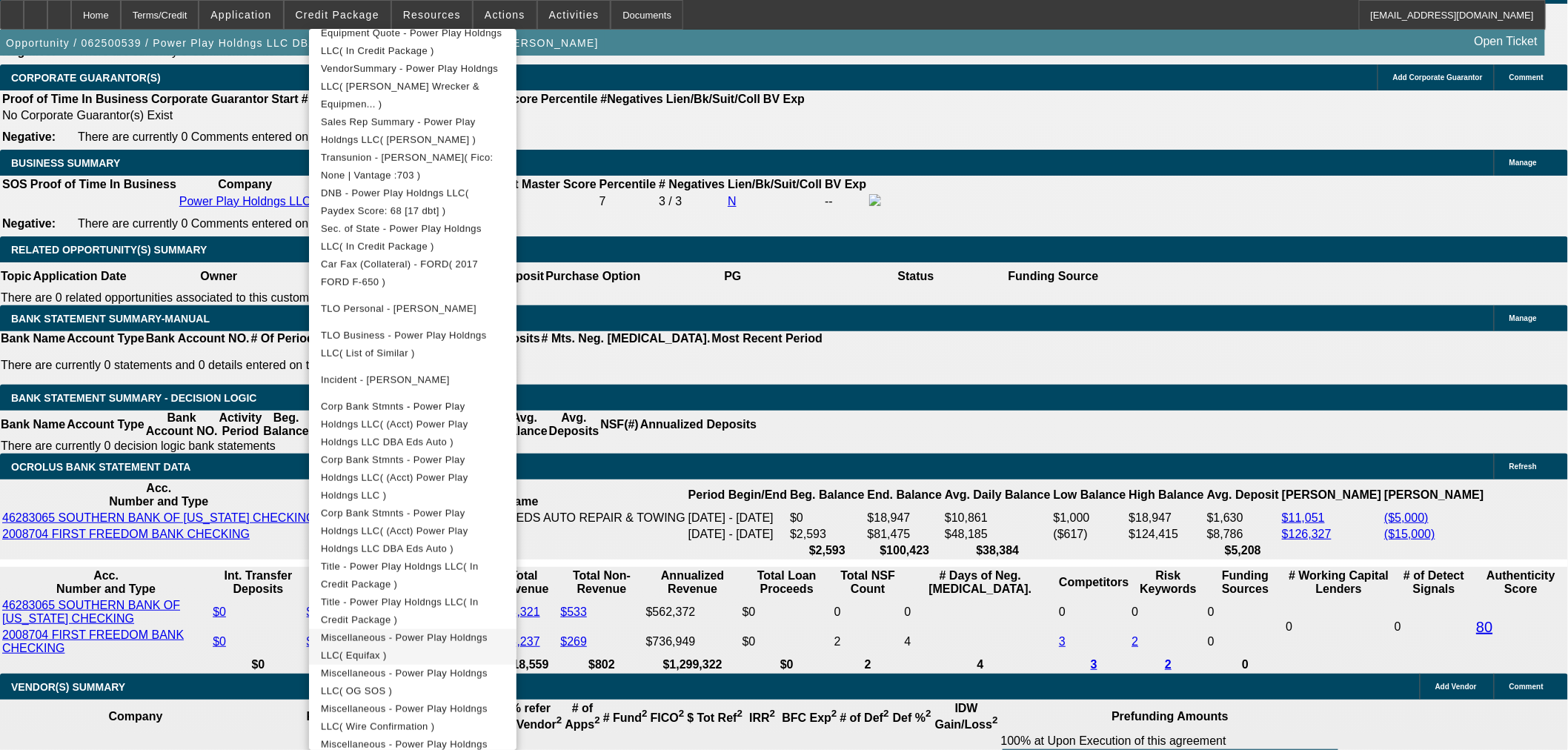
click at [487, 631] on span "Miscellaneous - Power Play Holdngs LLC( Equifax )" at bounding box center [404, 646] width 167 height 29
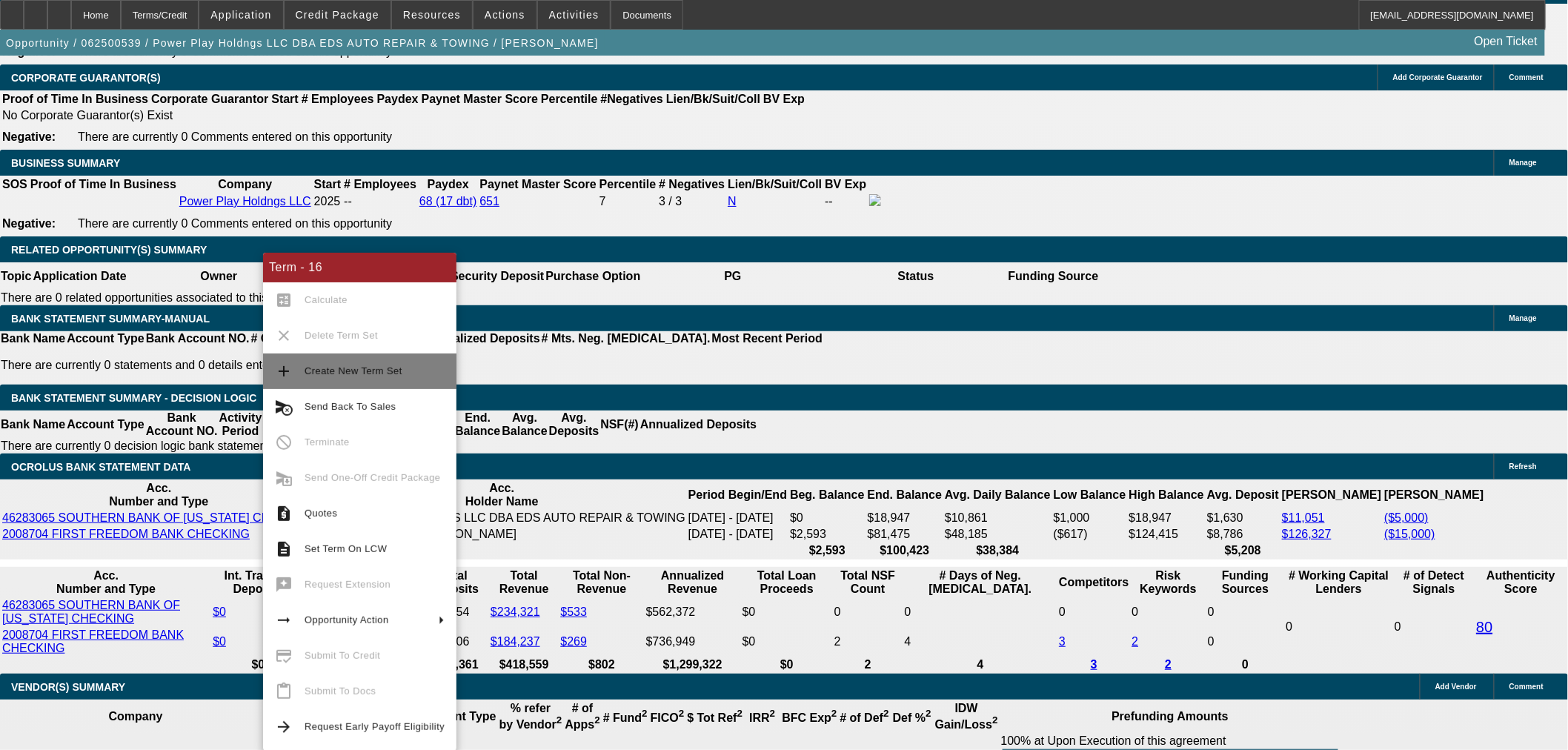
click at [302, 363] on button "add Create New Term Set" at bounding box center [359, 371] width 193 height 36
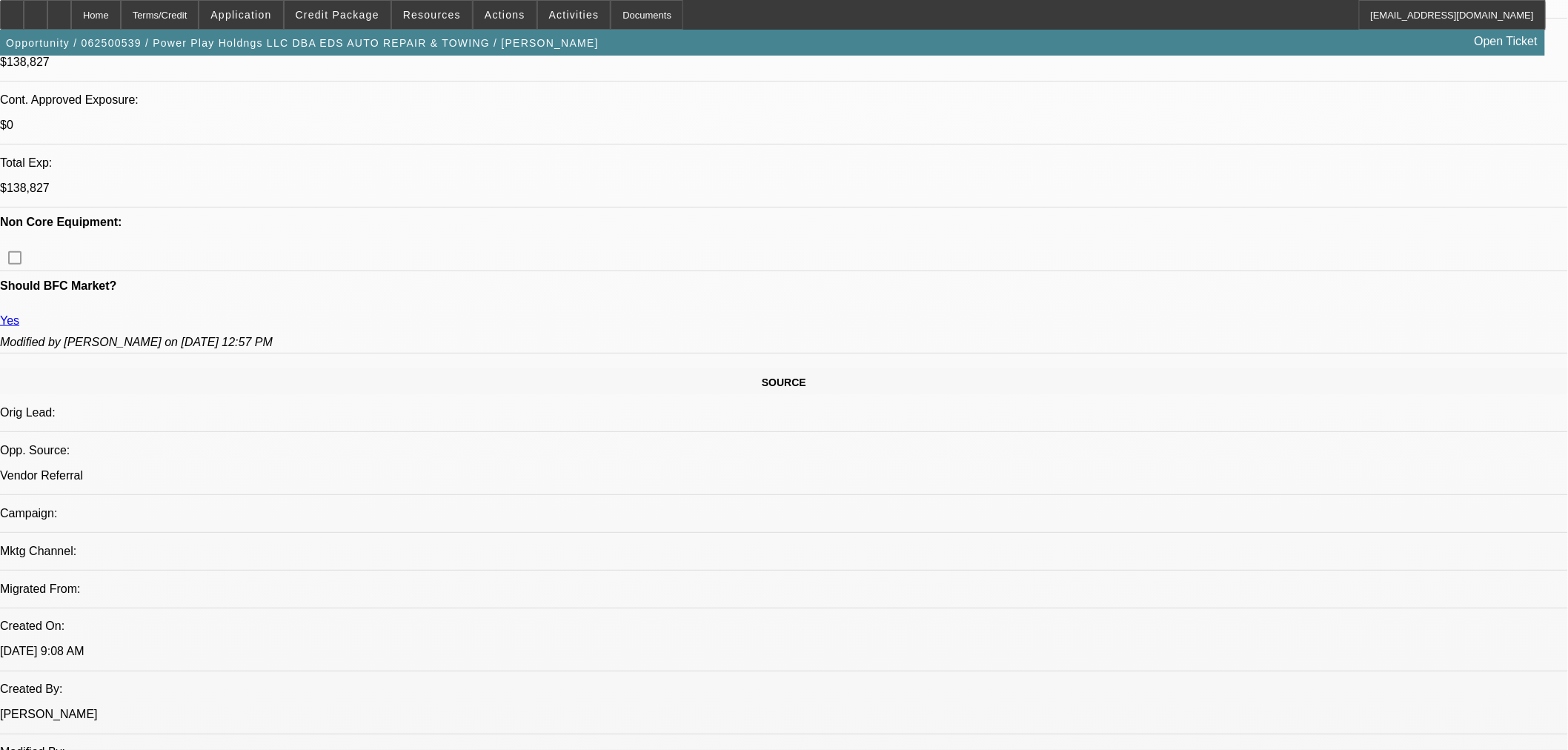
select select "2"
select select "0.1"
select select "4"
select select "2"
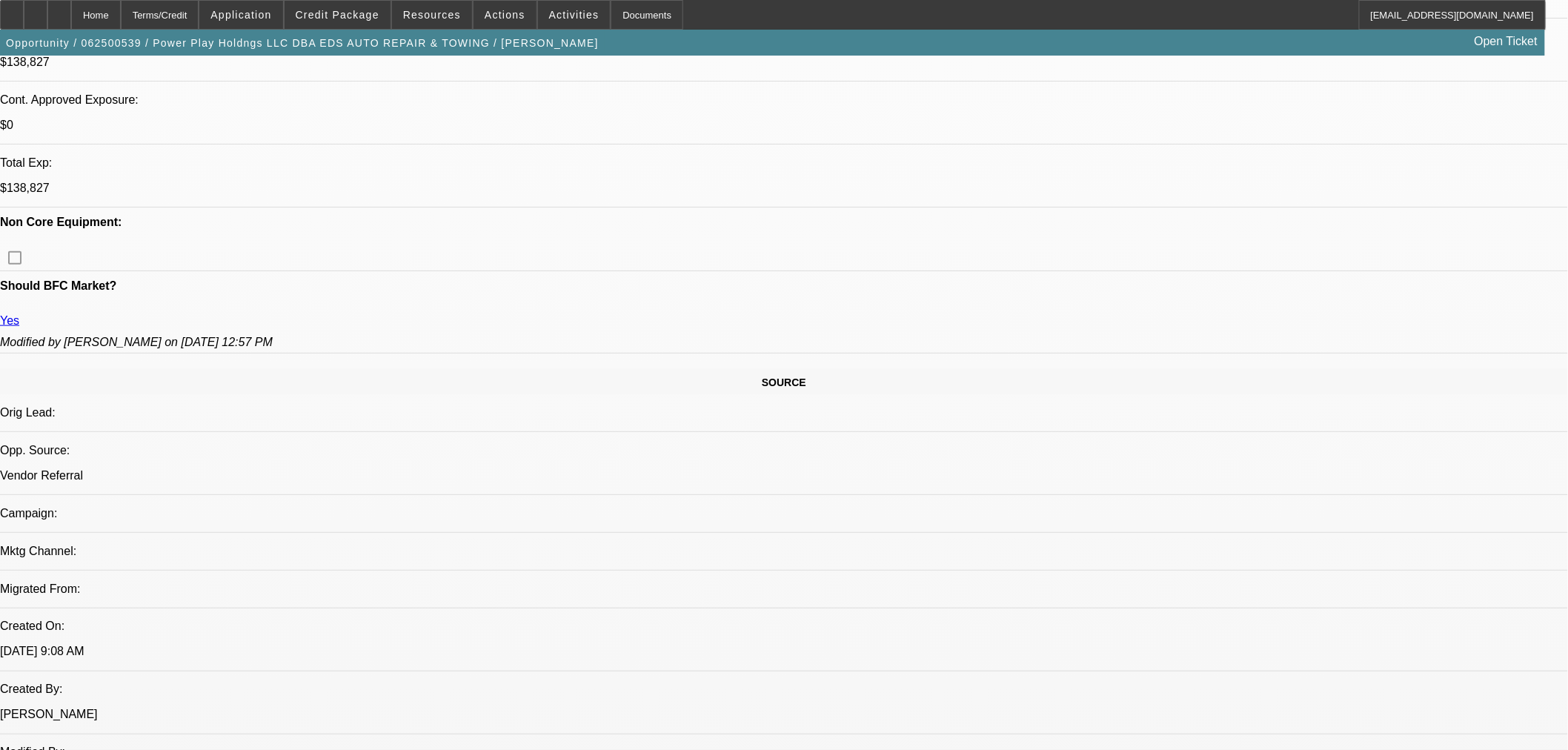
select select "2"
select select "0.1"
select select "4"
select select "0"
select select "2"
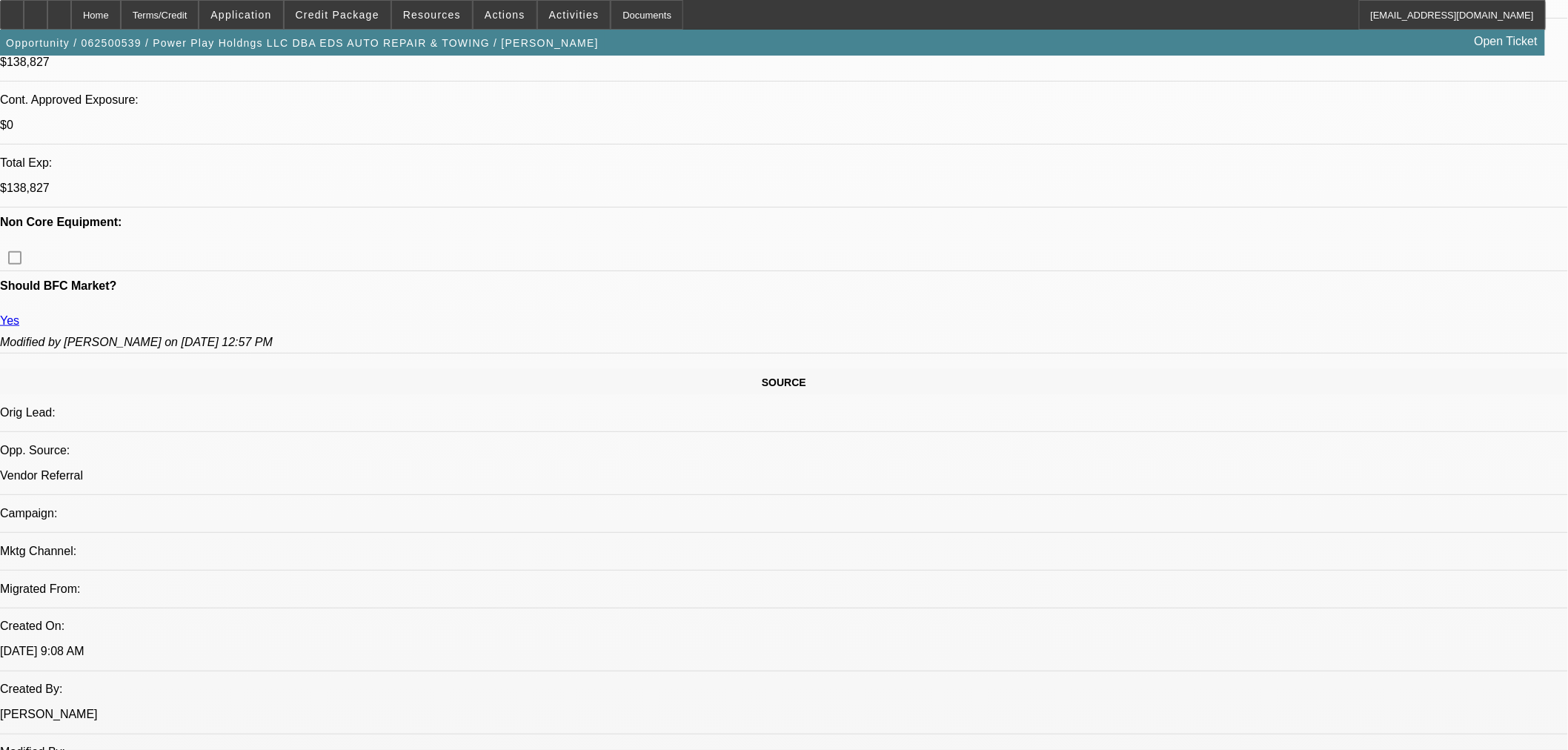
select select "2"
select select "0.1"
select select "4"
select select "0"
select select "2"
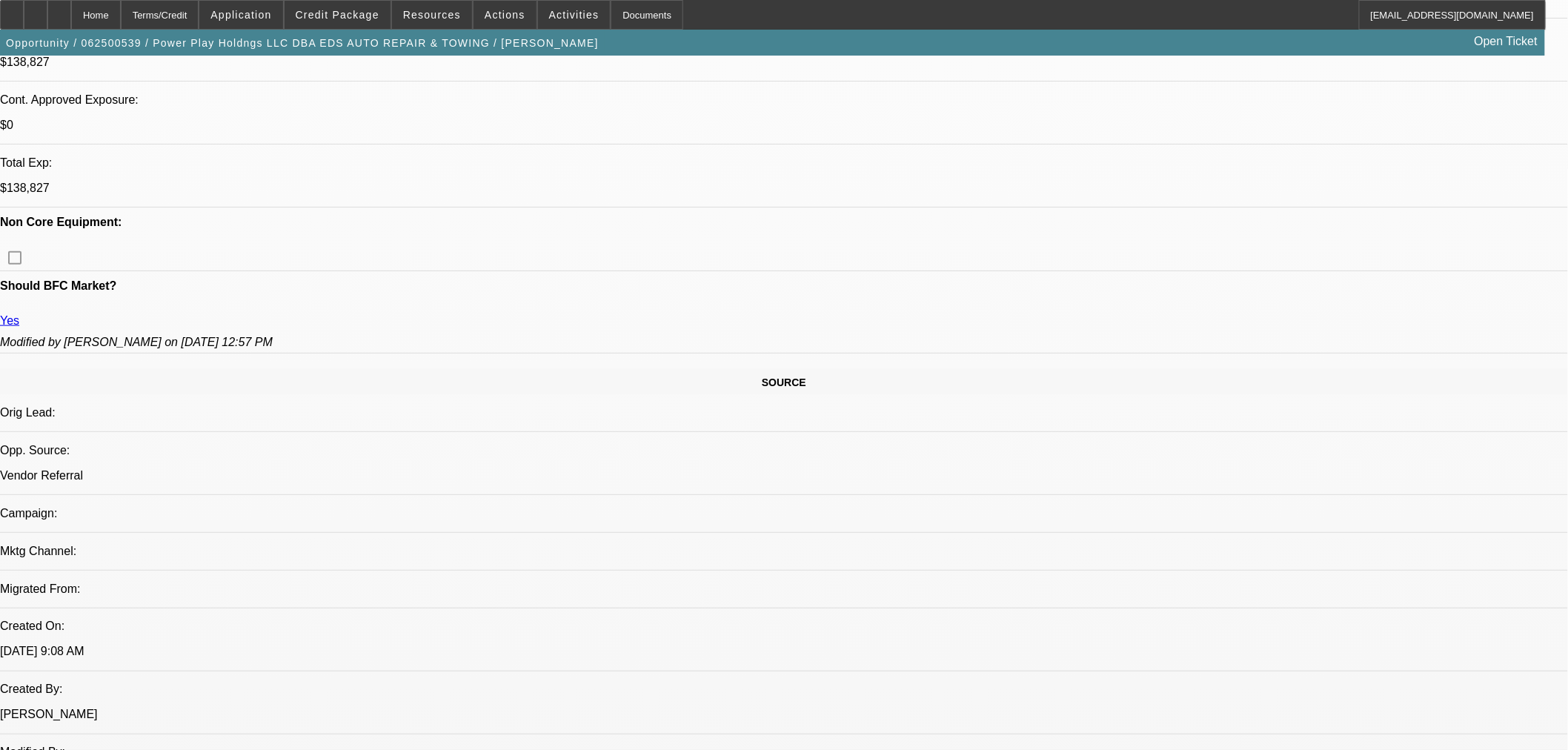
select select "2"
select select "0.1"
select select "4"
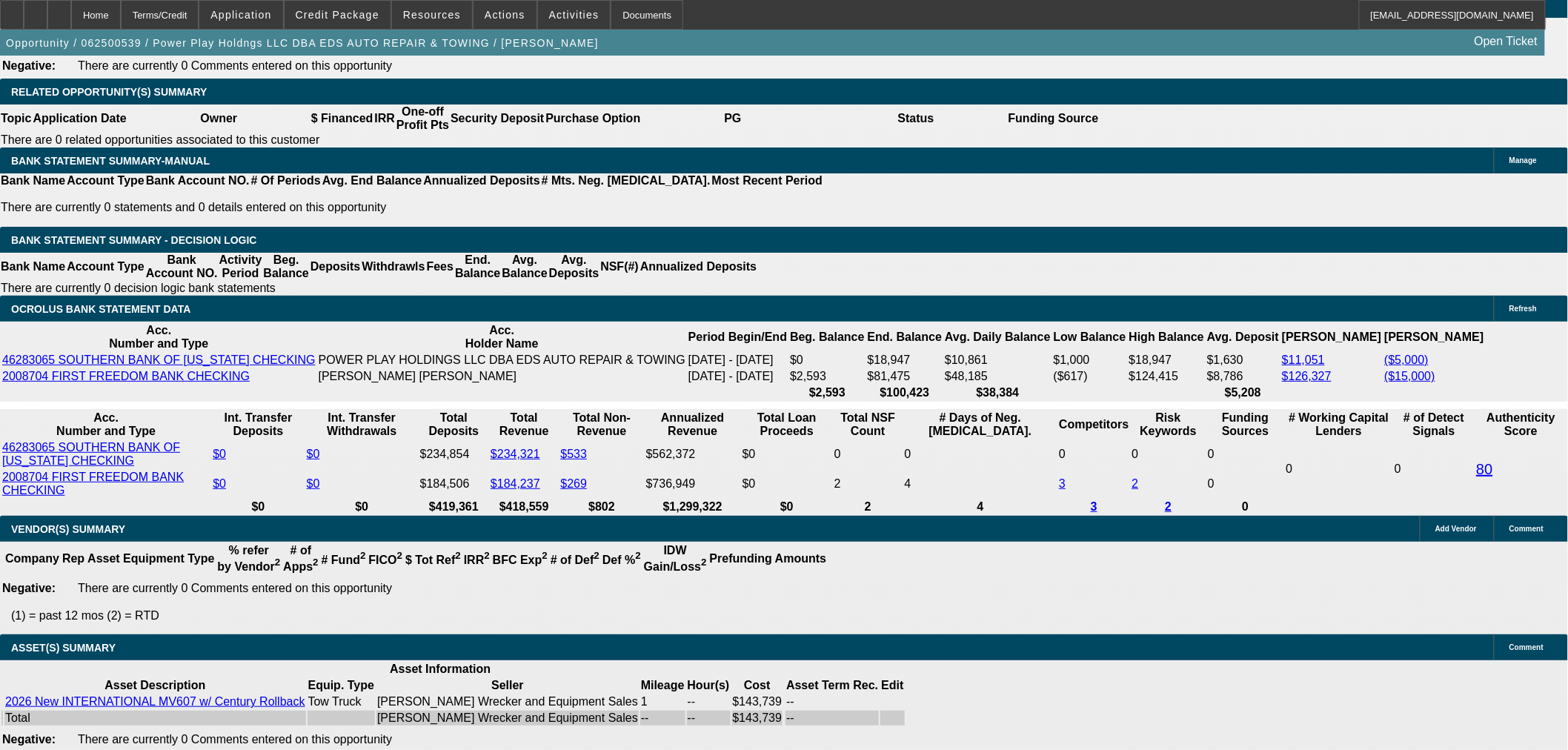
scroll to position [2305, 0]
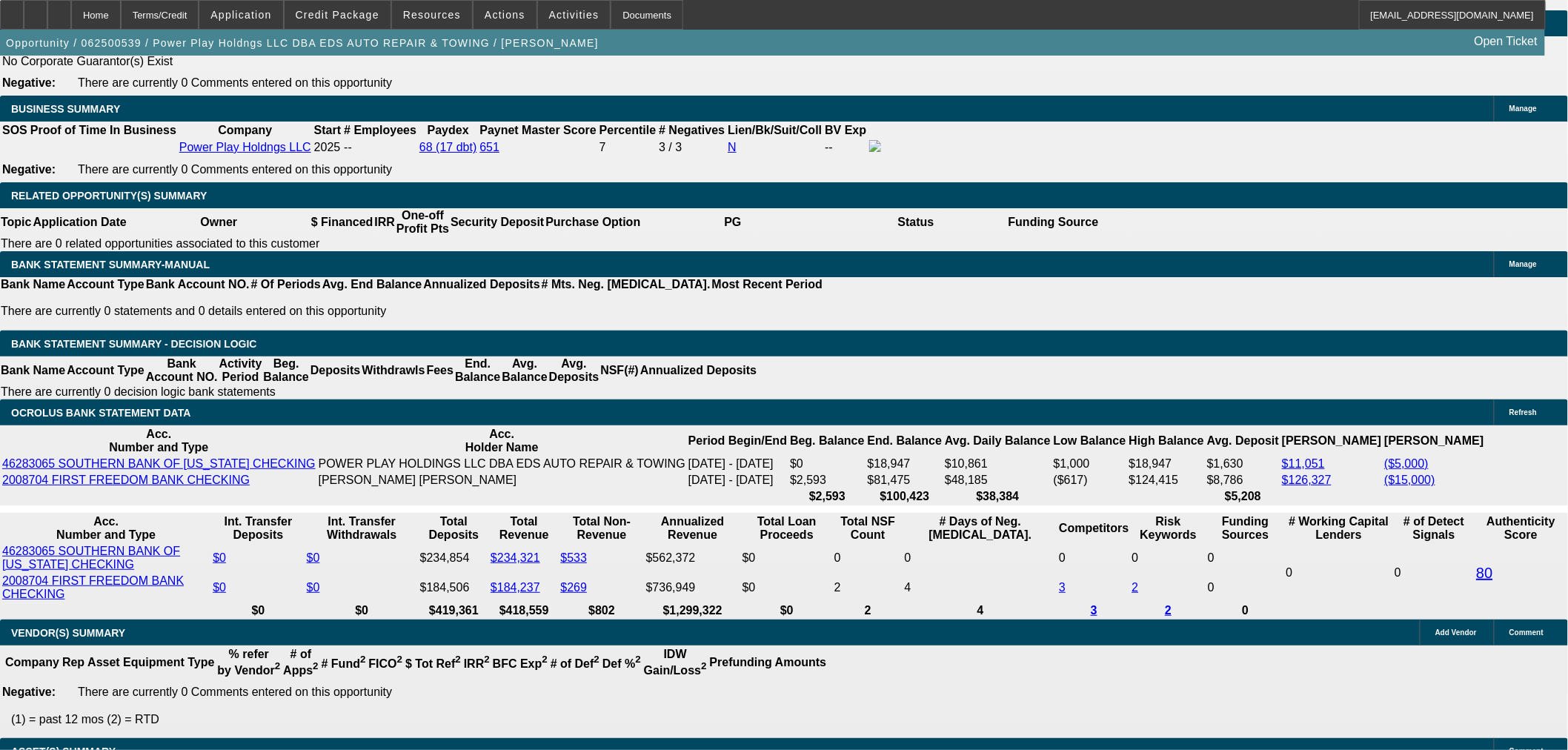
select select "0.1"
type input "$20,806.40"
type input "UNKNOWN"
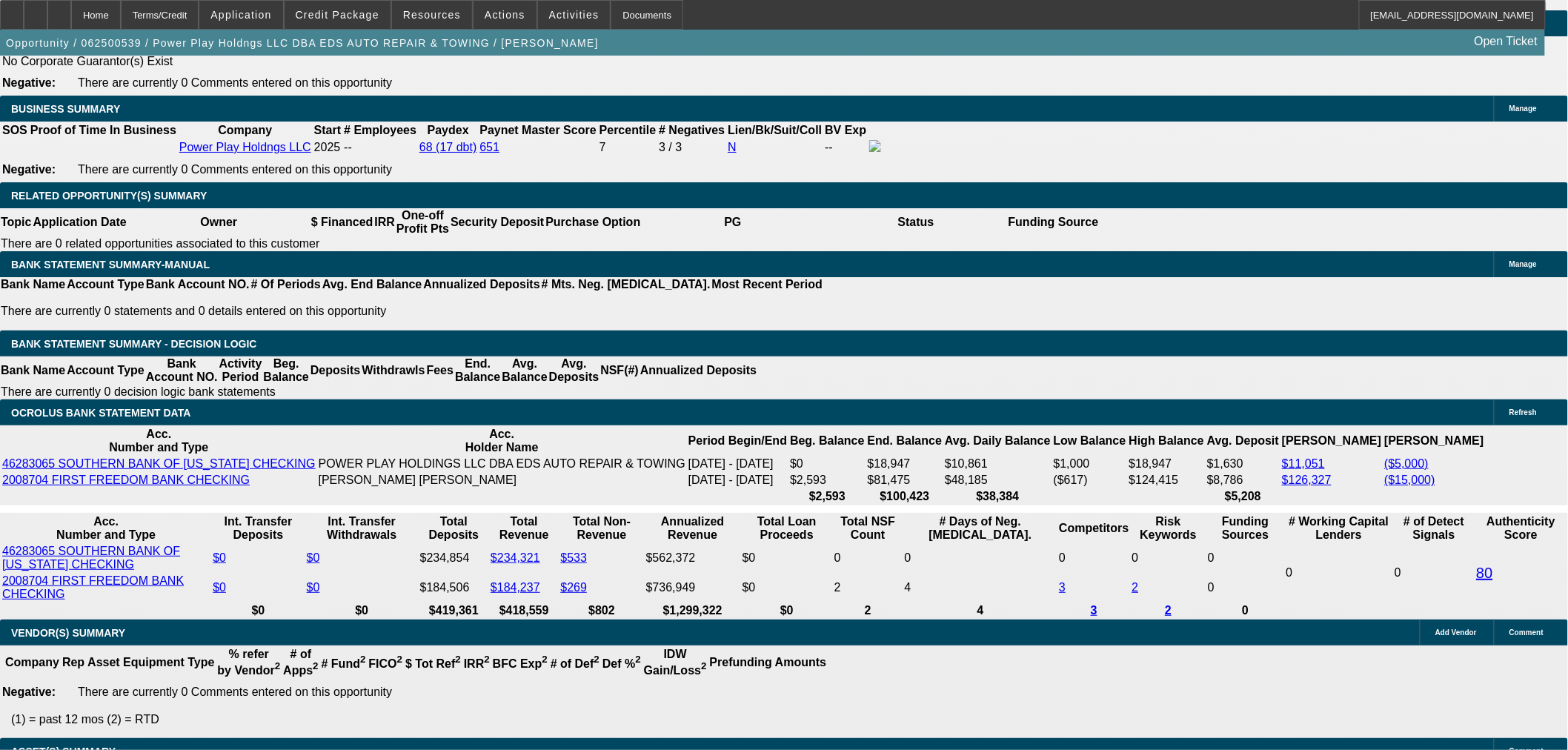
scroll to position [2391, 0]
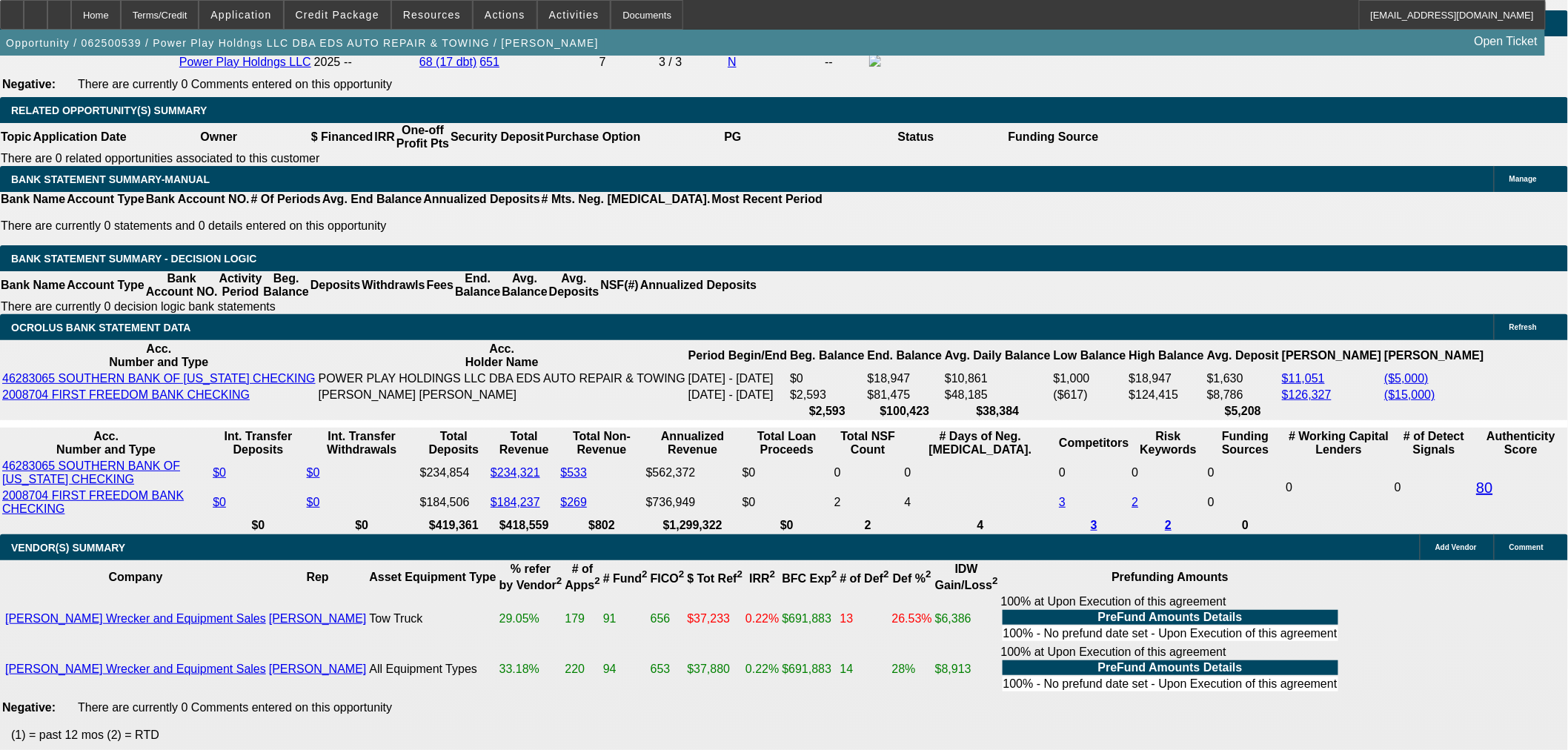
type input "$4,841.09"
type input "$9,682.18"
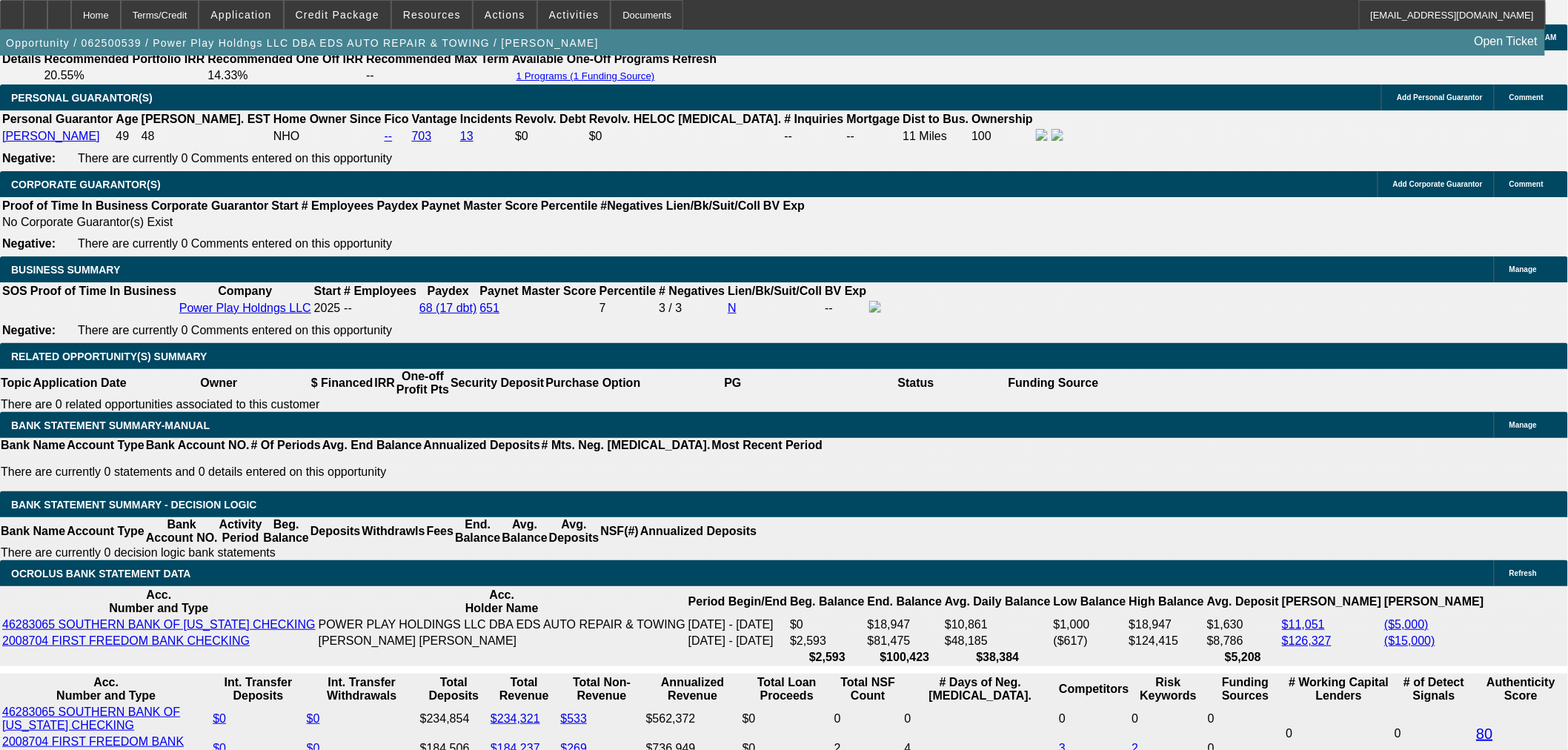
scroll to position [2144, 0]
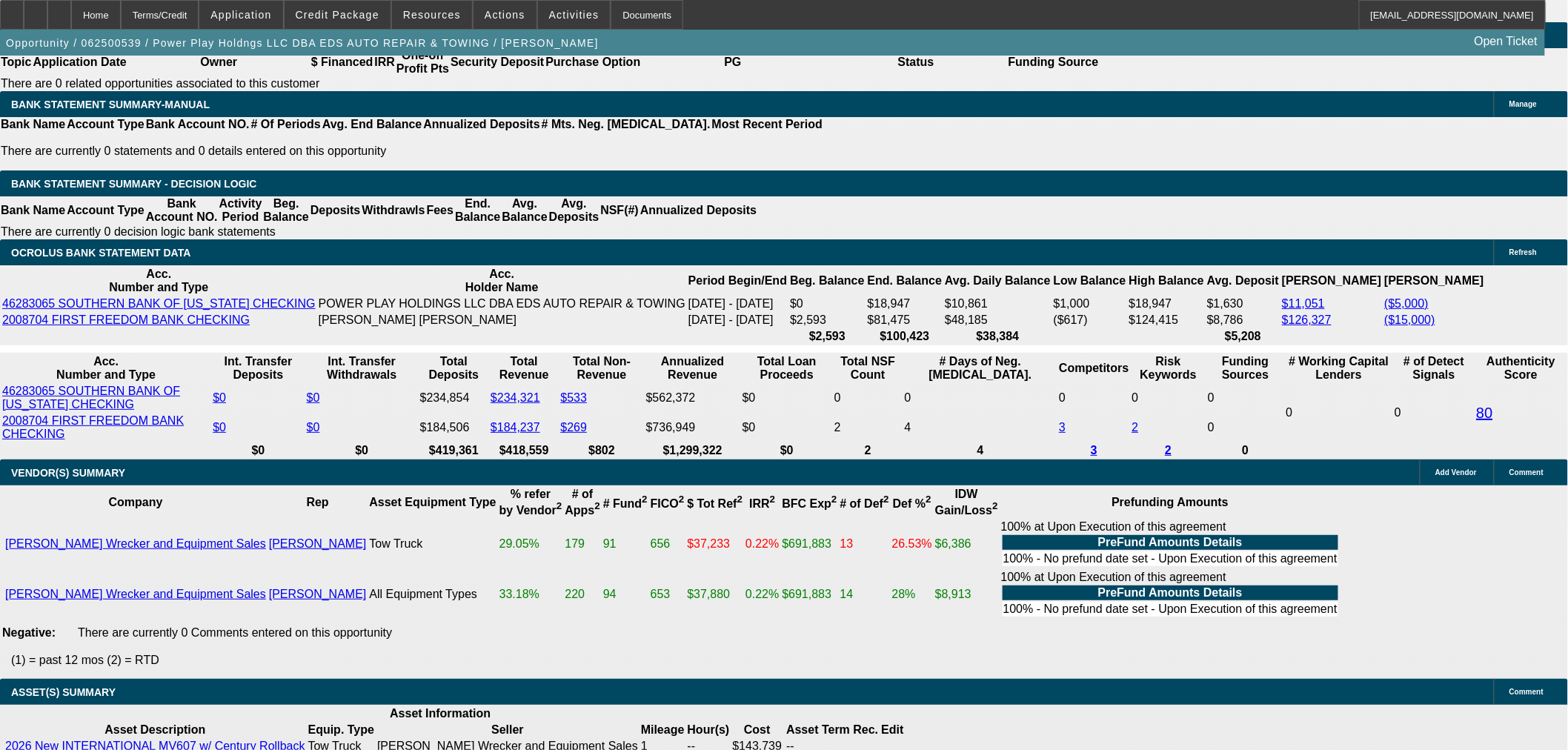
scroll to position [2473, 0]
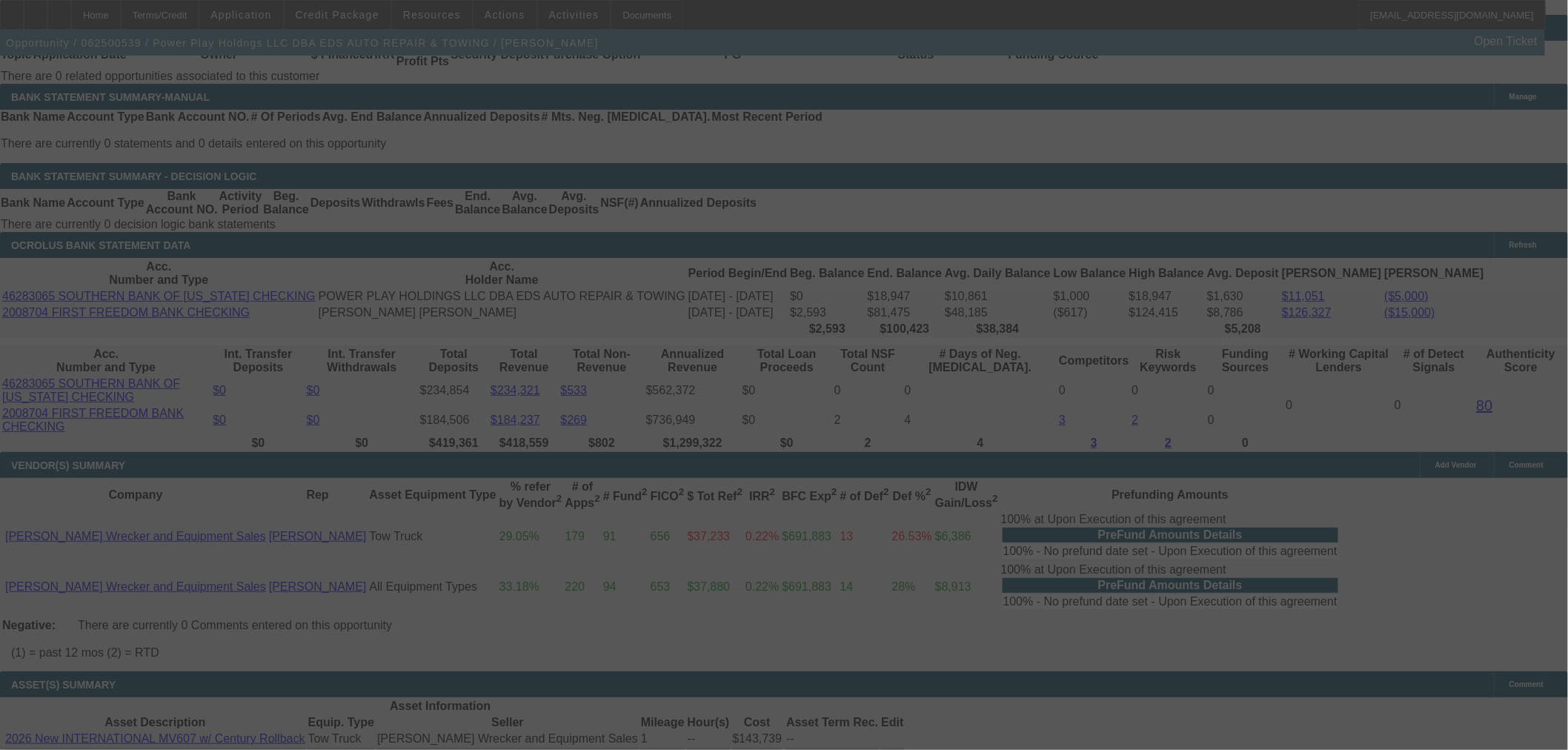
select select "0.1"
select select "2"
select select "0.1"
select select "4"
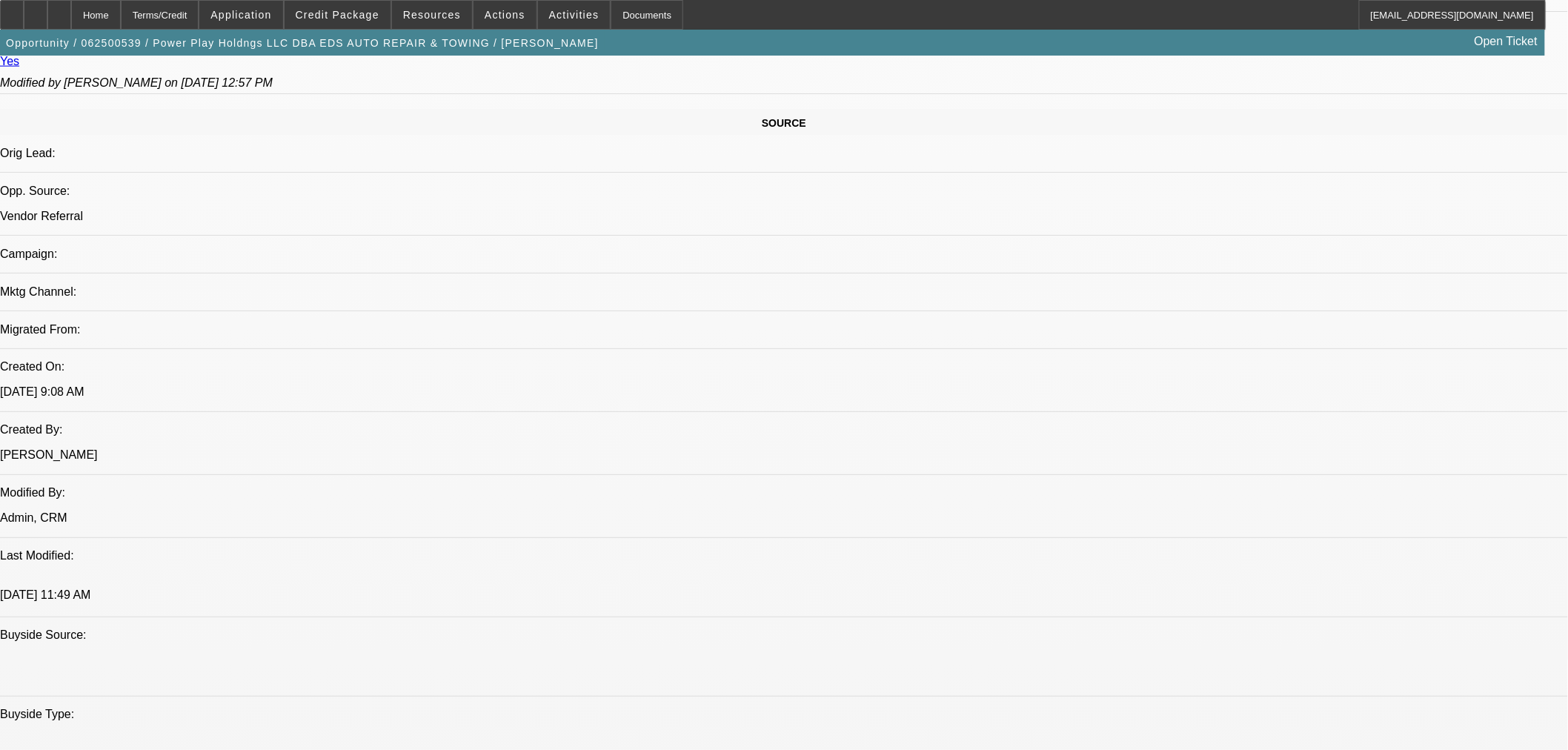
scroll to position [428, 0]
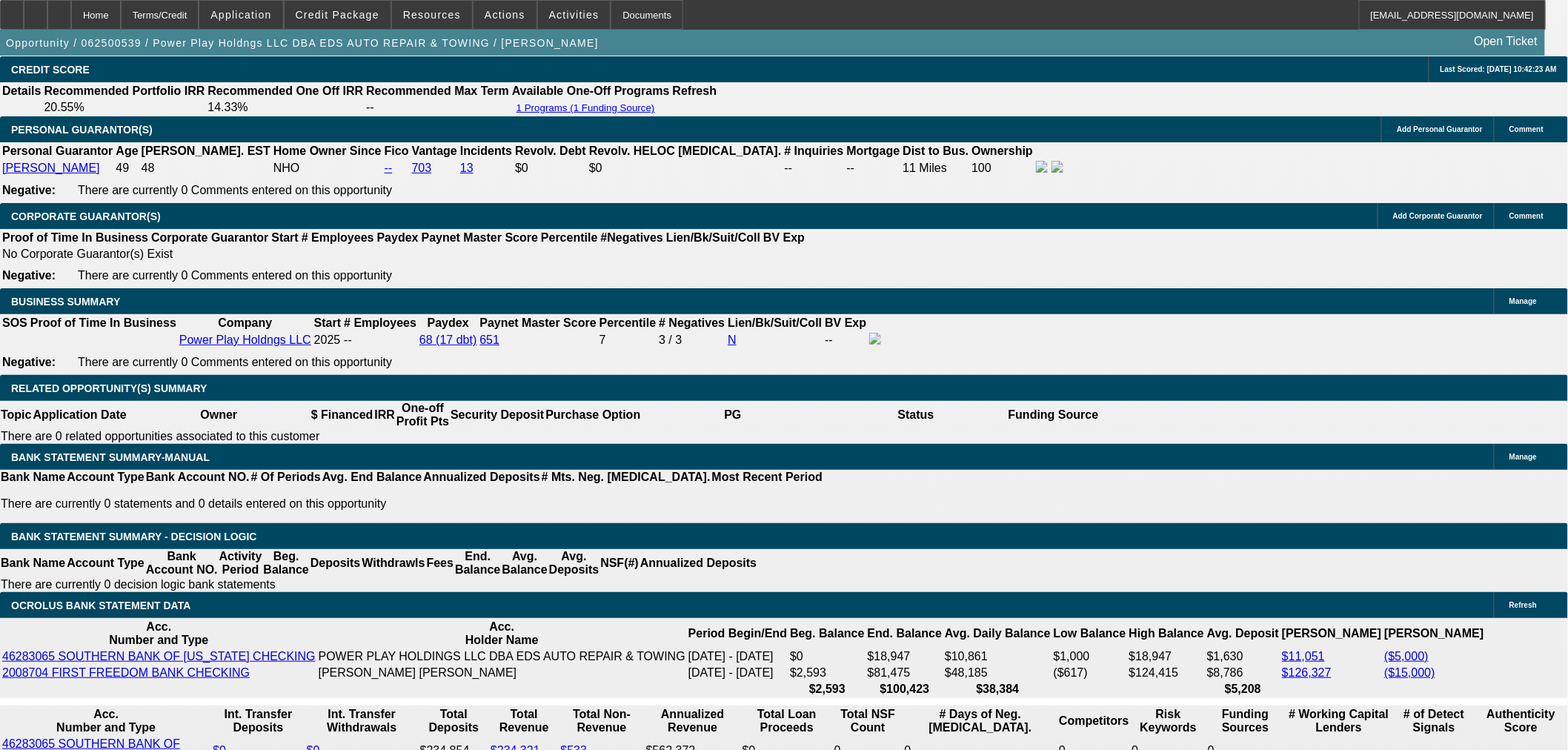
scroll to position [1993, 0]
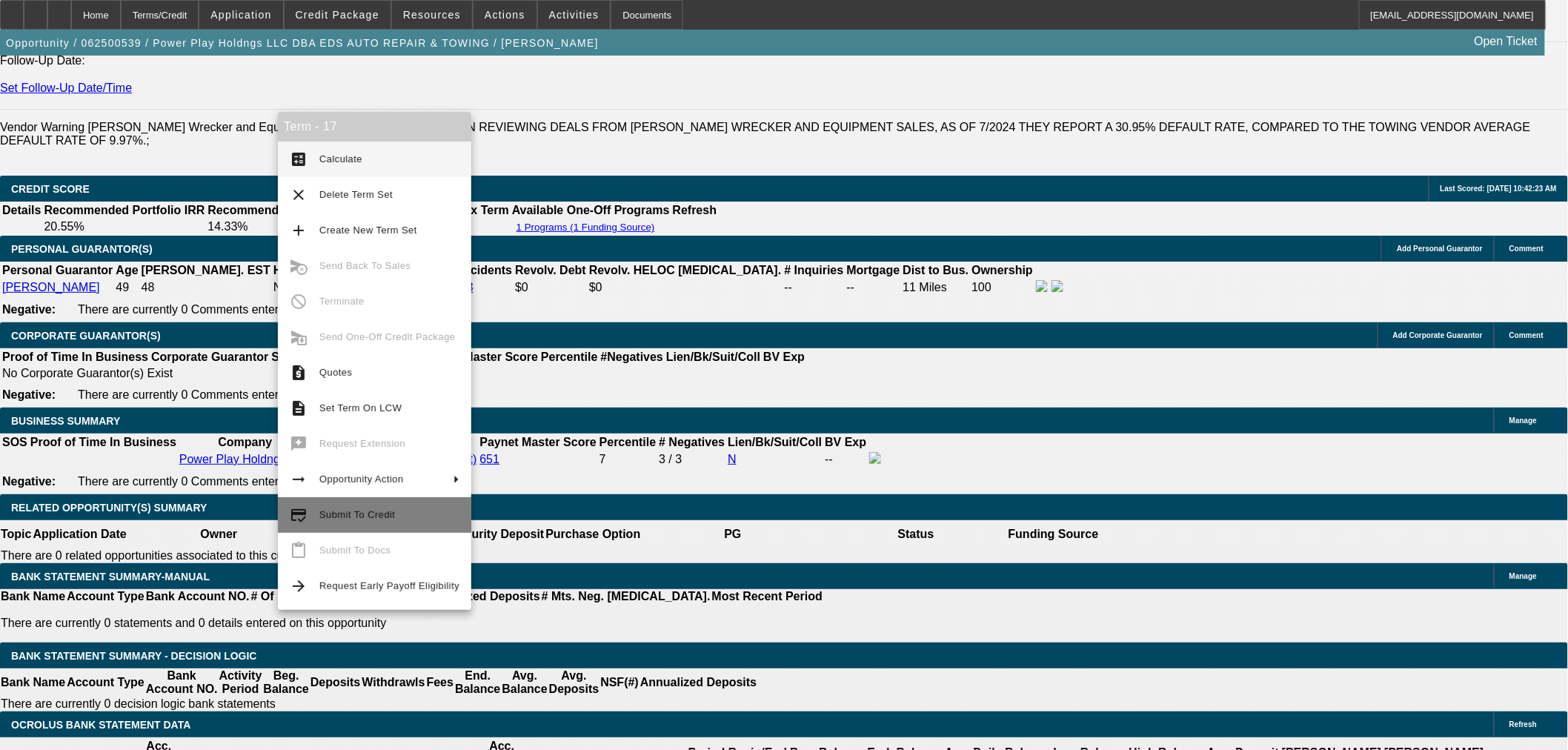
click at [367, 514] on span "Submit To Credit" at bounding box center [357, 514] width 75 height 11
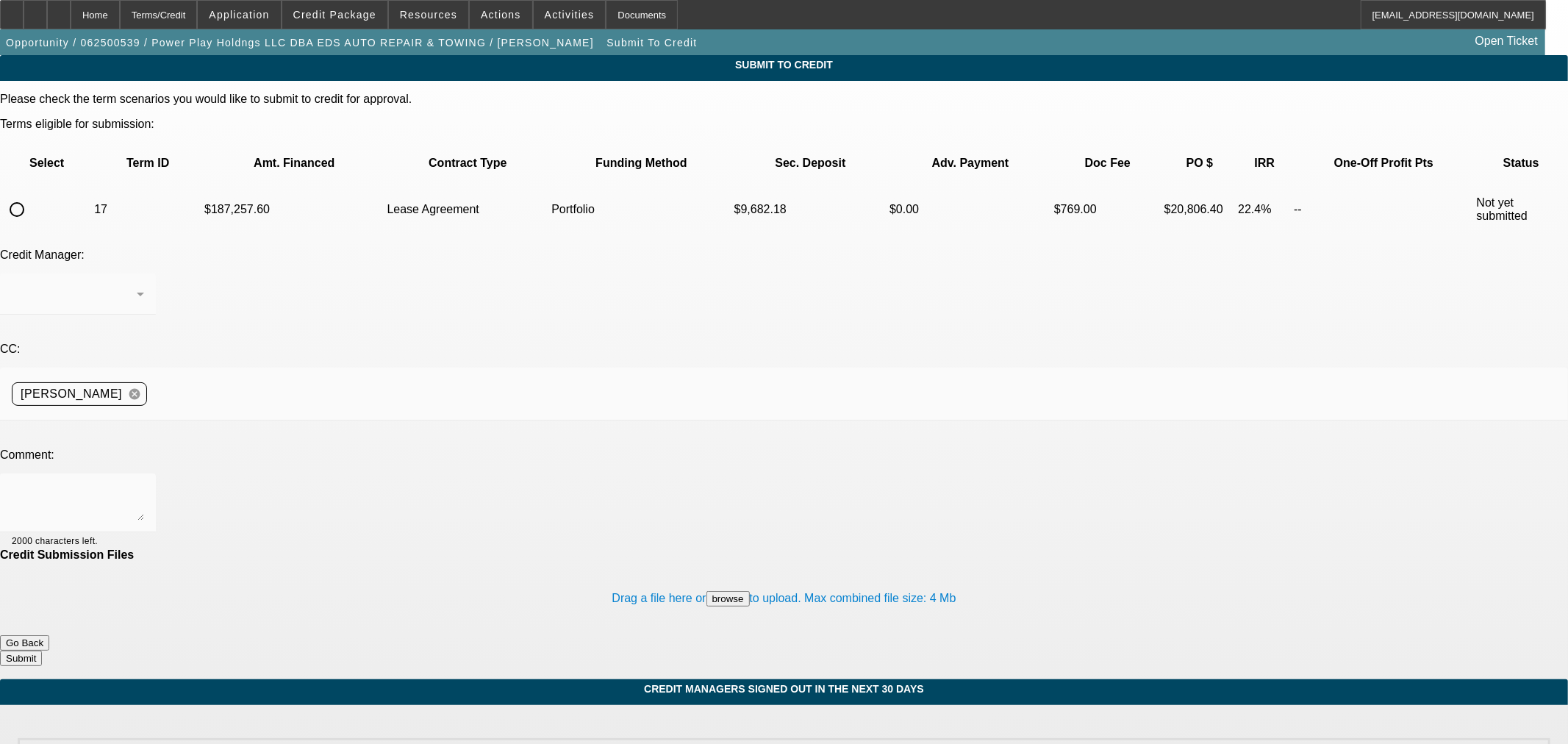
click at [32, 195] on input "radio" at bounding box center [17, 209] width 29 height 29
radio input "true"
click at [144, 273] on div "[PERSON_NAME]" at bounding box center [77, 293] width 132 height 41
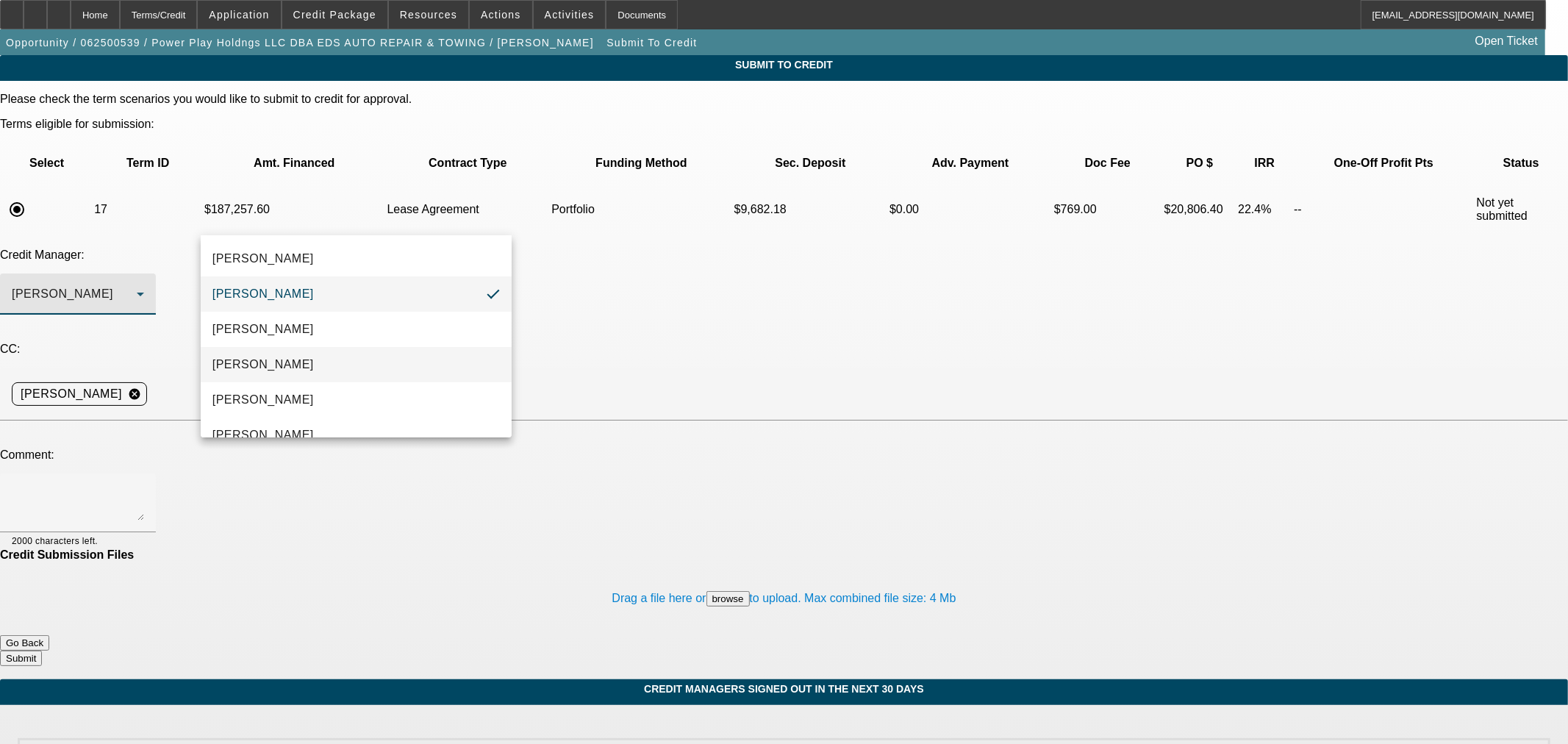
click at [309, 361] on mat-option "[PERSON_NAME]" at bounding box center [356, 365] width 311 height 35
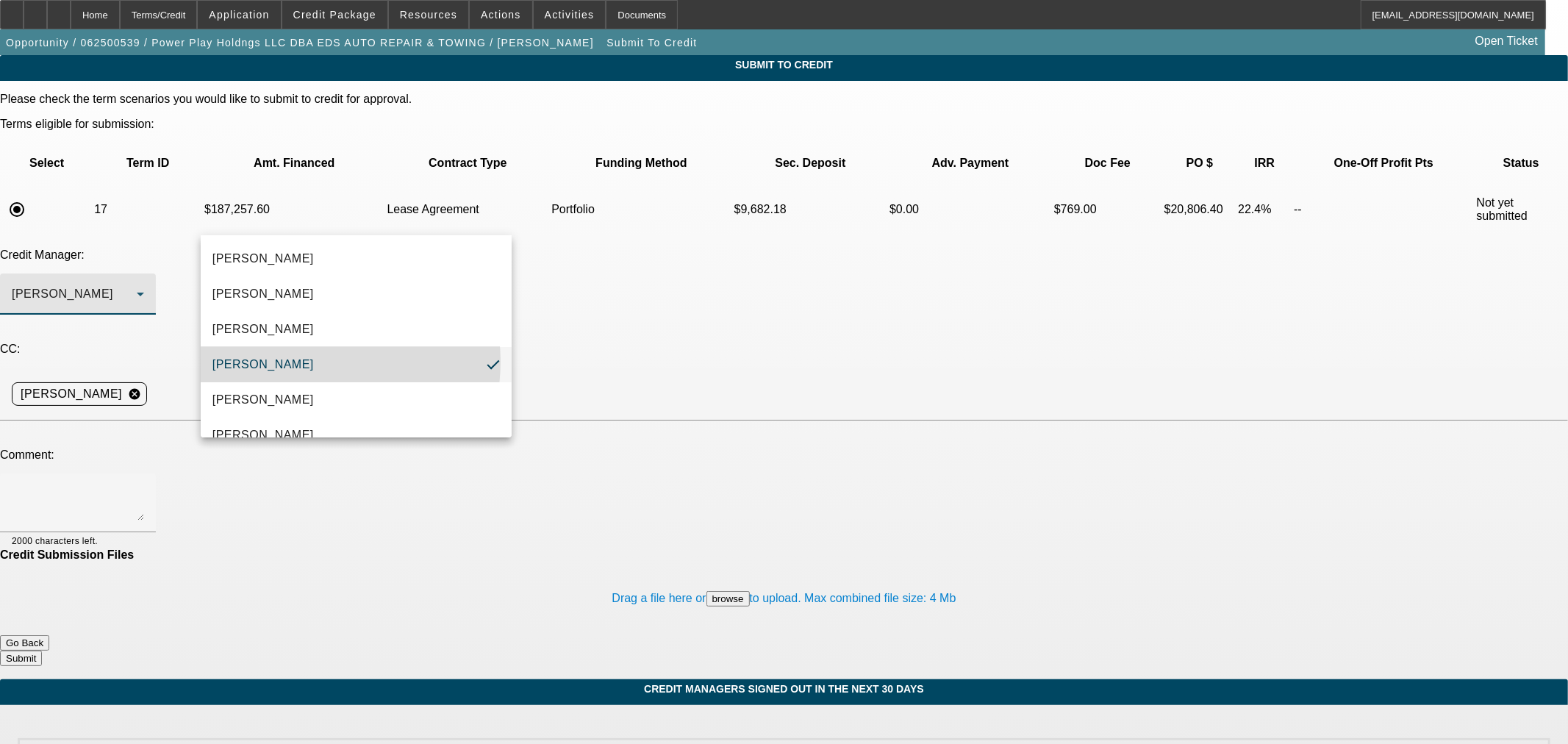
click at [144, 485] on textarea at bounding box center [77, 503] width 132 height 35
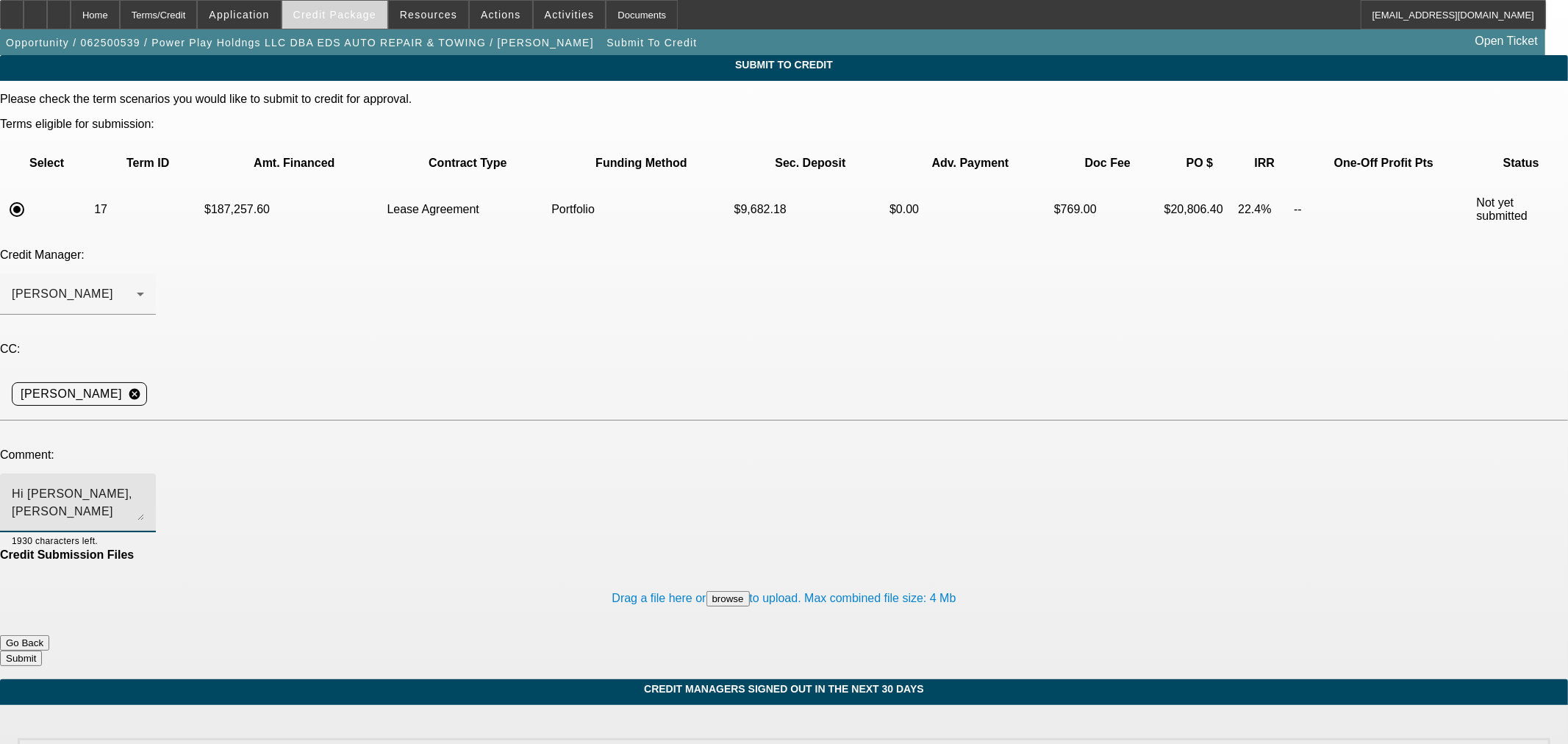
click at [358, 22] on span at bounding box center [335, 15] width 105 height 35
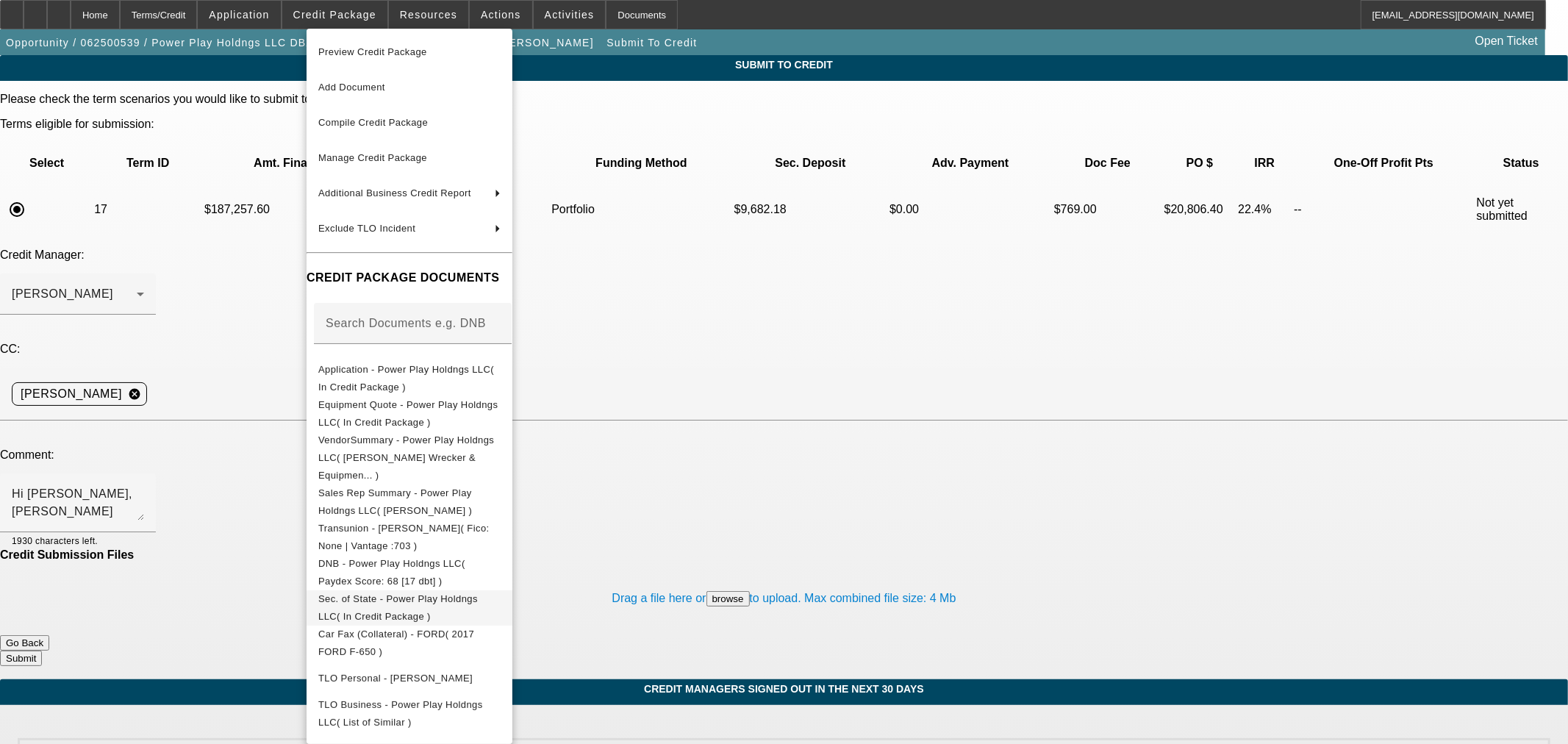
click at [478, 593] on span "Sec. of State - Power Play Holdngs LLC( In Credit Package )" at bounding box center [399, 607] width 160 height 29
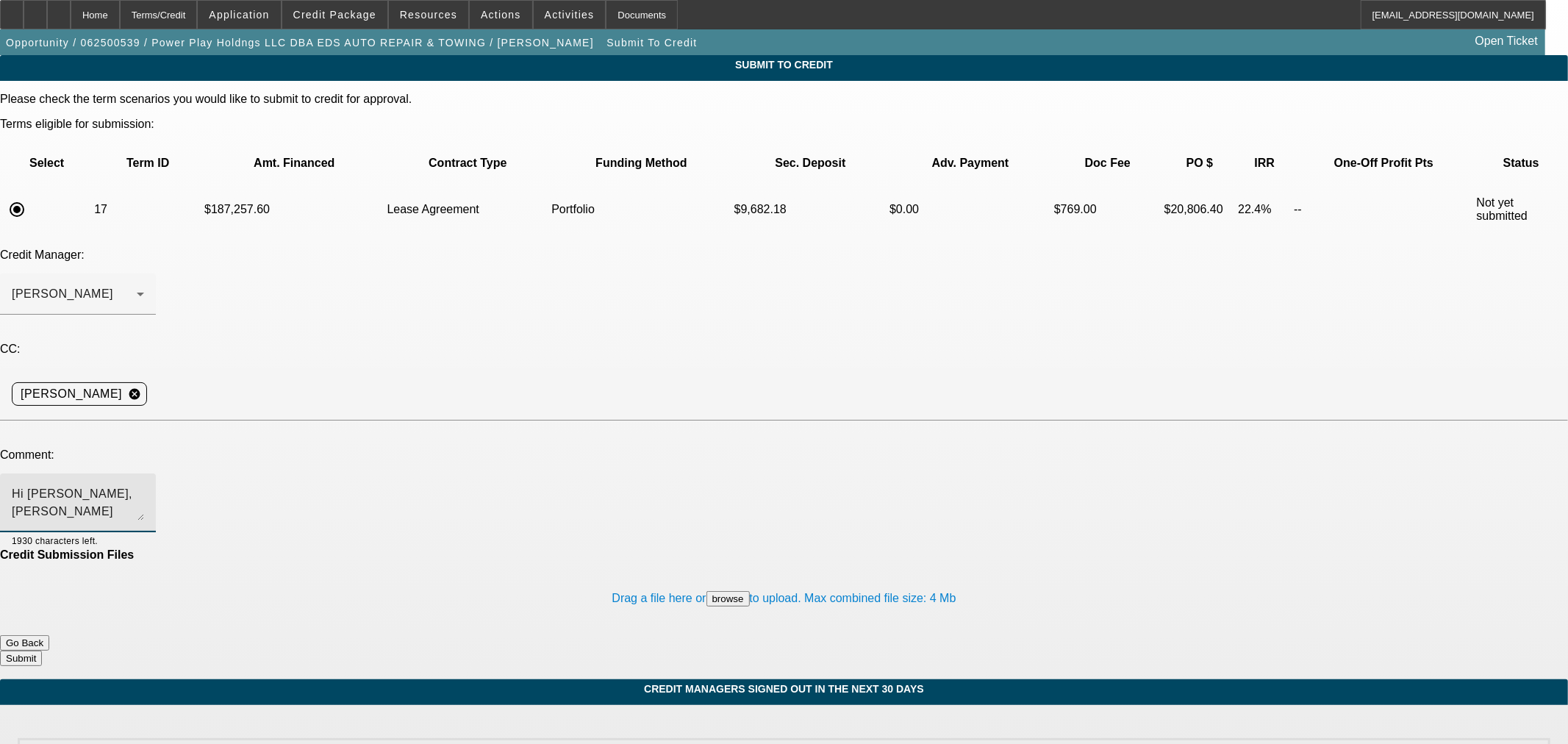
click at [144, 485] on textarea "Hi [PERSON_NAME], [PERSON_NAME] purchased an existing auto repair and towing op…" at bounding box center [77, 503] width 132 height 35
click at [336, 17] on span "Credit Package" at bounding box center [335, 14] width 83 height 12
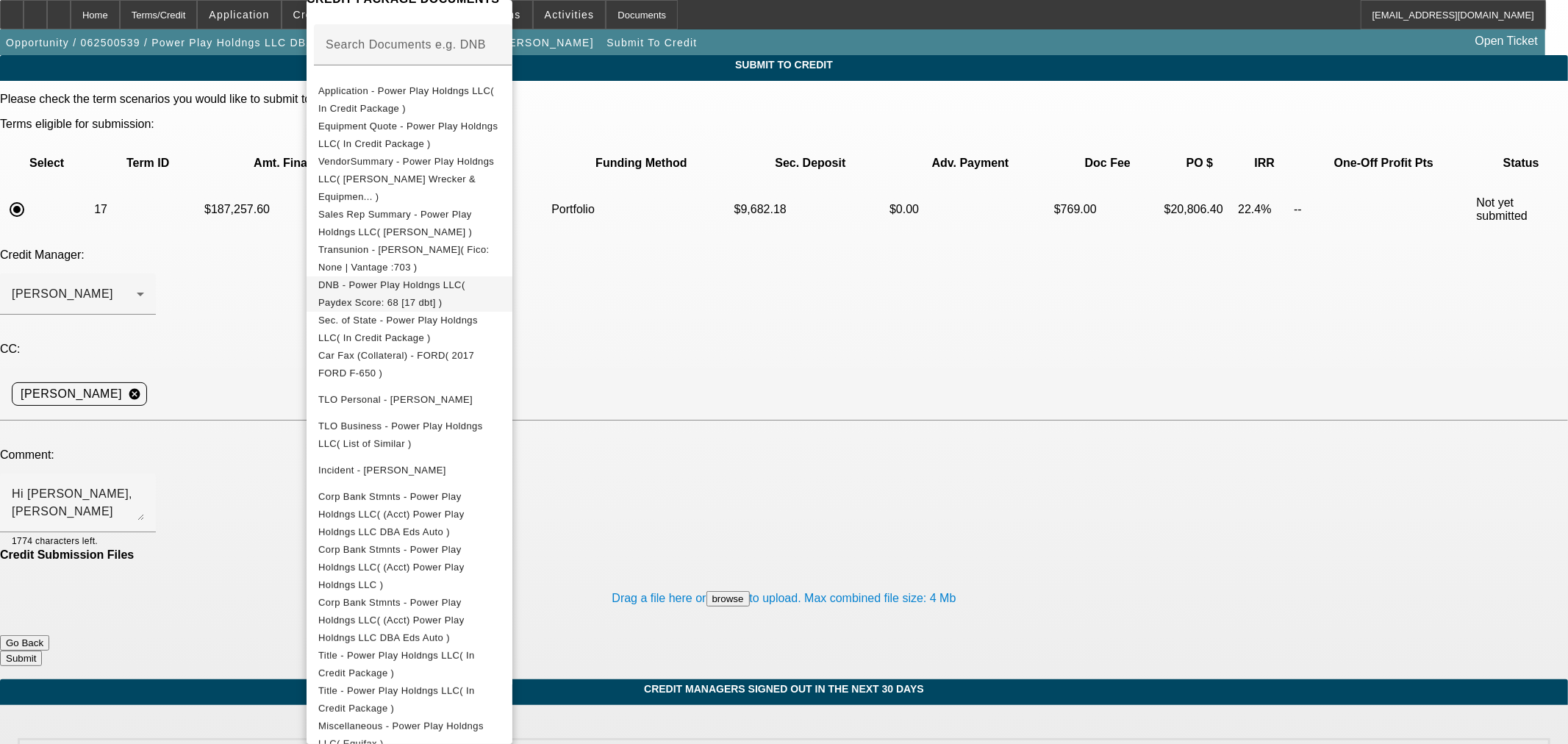
scroll to position [343, 0]
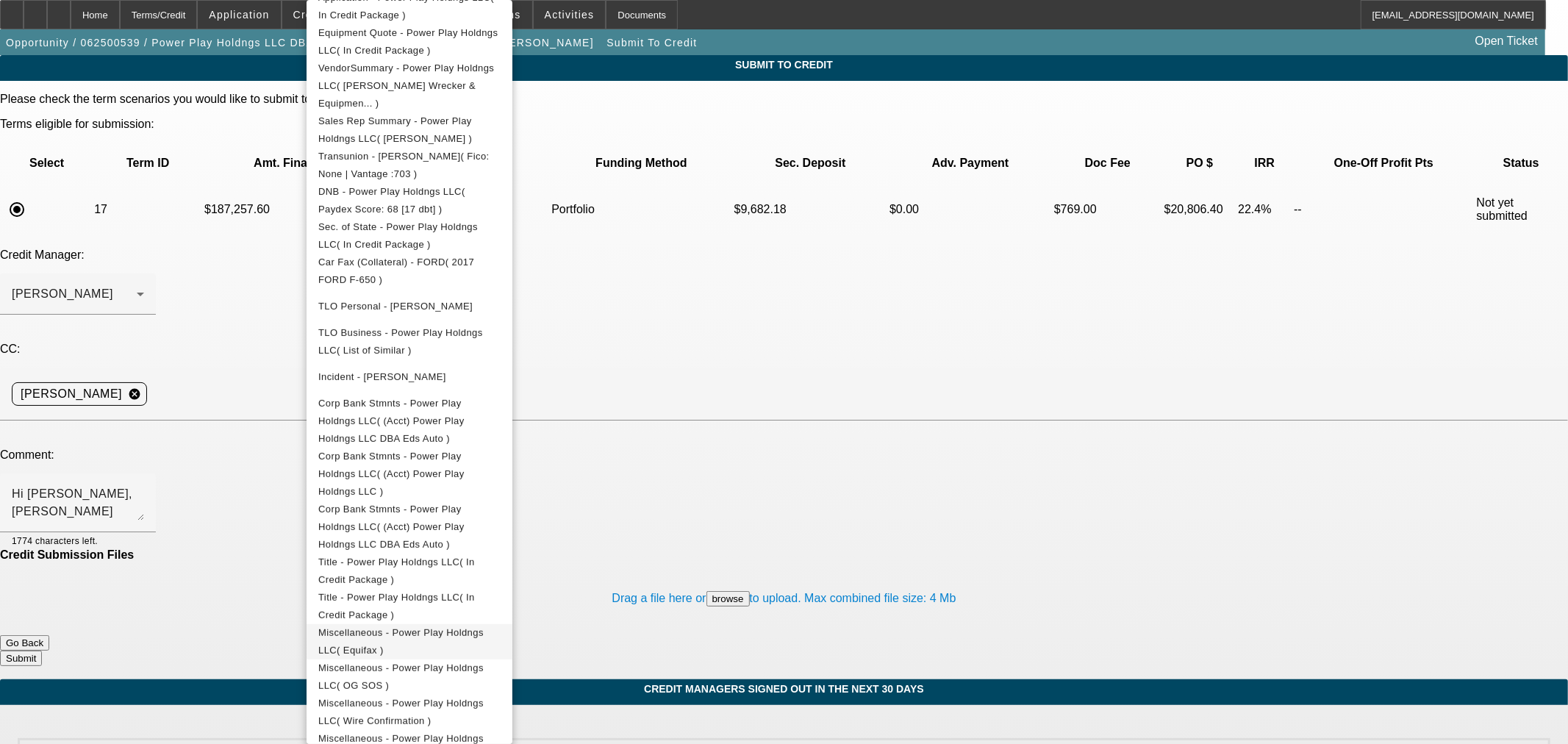
click at [483, 627] on span "Miscellaneous - Power Play Holdngs LLC( Equifax )" at bounding box center [401, 641] width 166 height 29
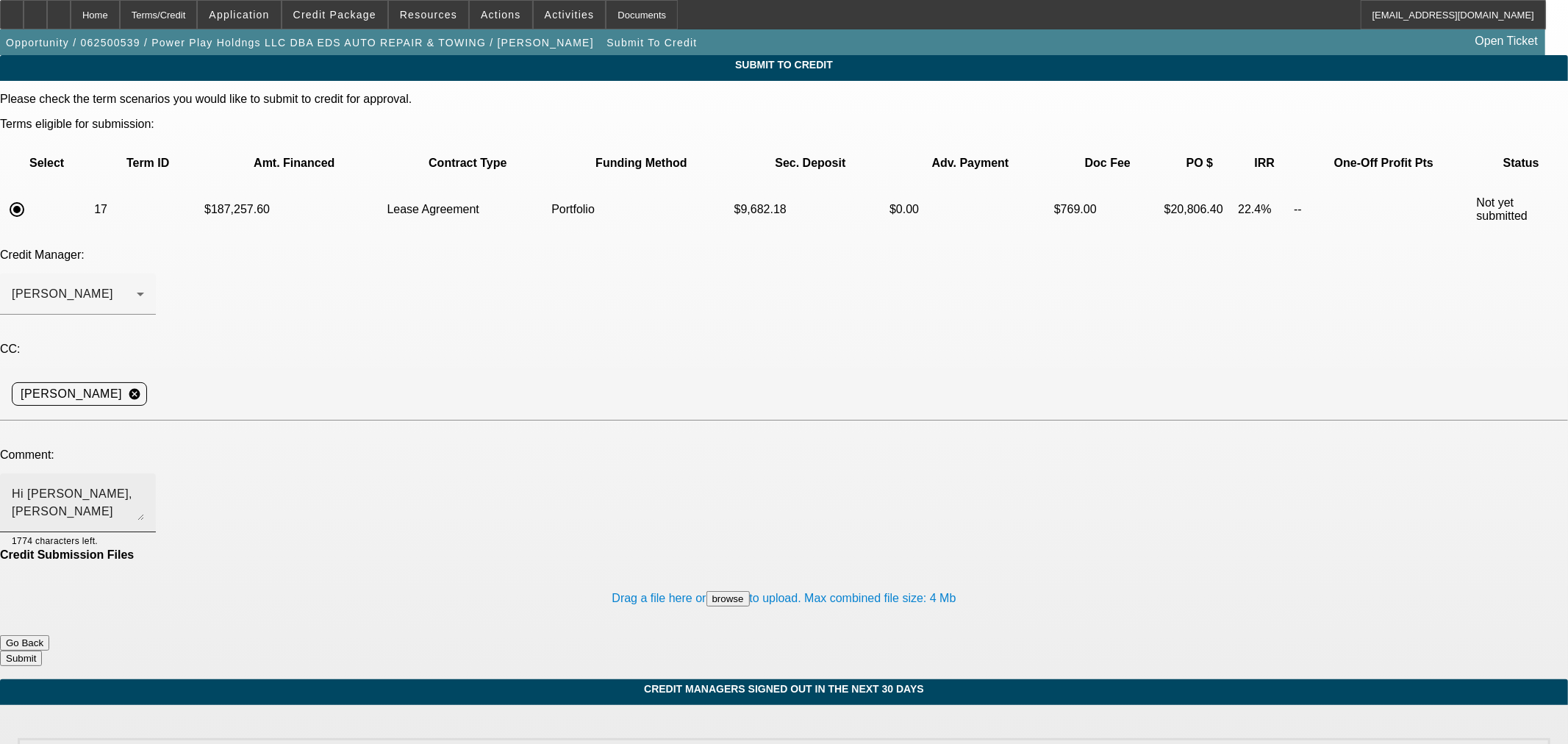
click at [144, 485] on textarea "Hi [PERSON_NAME], [PERSON_NAME] purchased an existing auto repair and towing op…" at bounding box center [77, 503] width 132 height 35
click at [336, 20] on span at bounding box center [335, 15] width 105 height 35
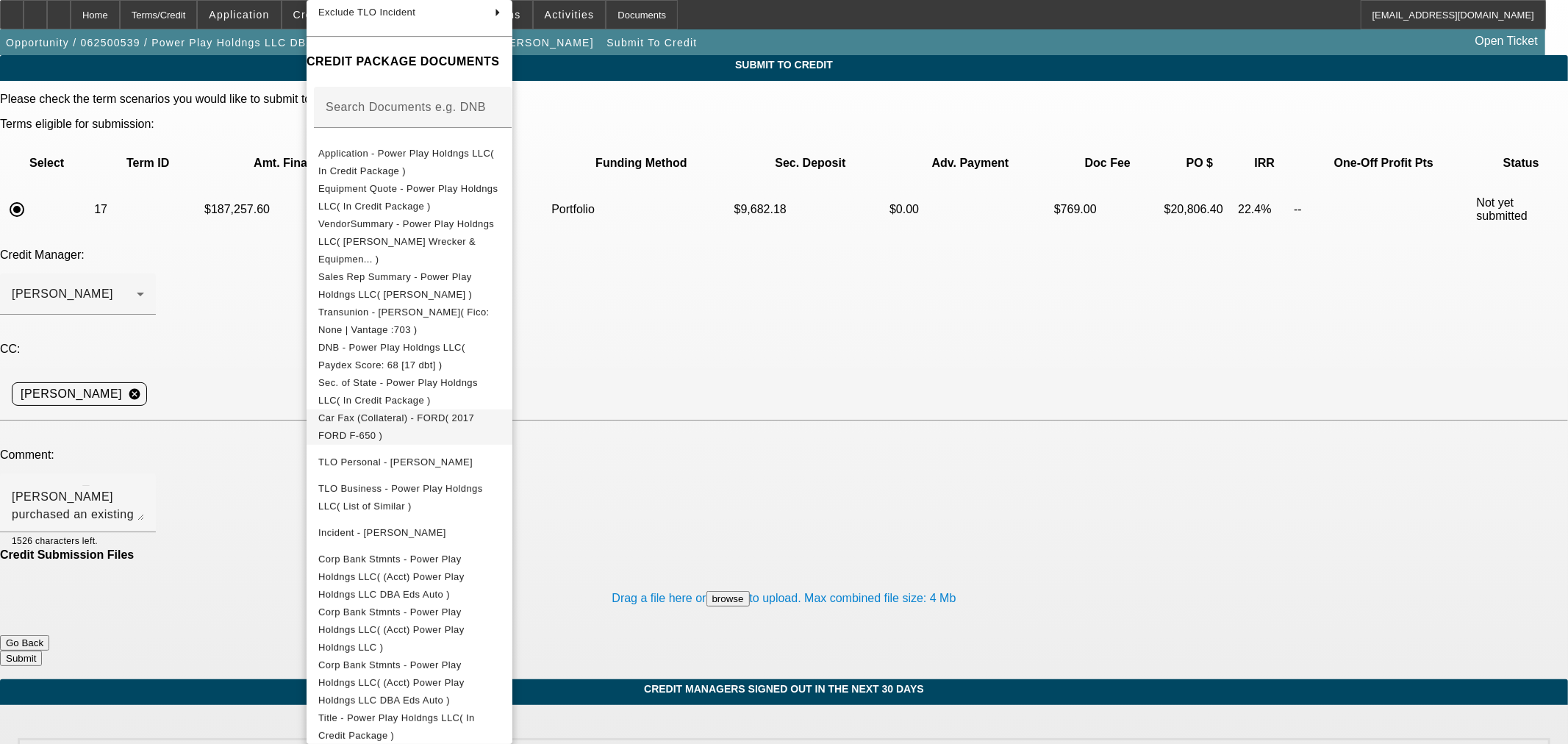
scroll to position [343, 0]
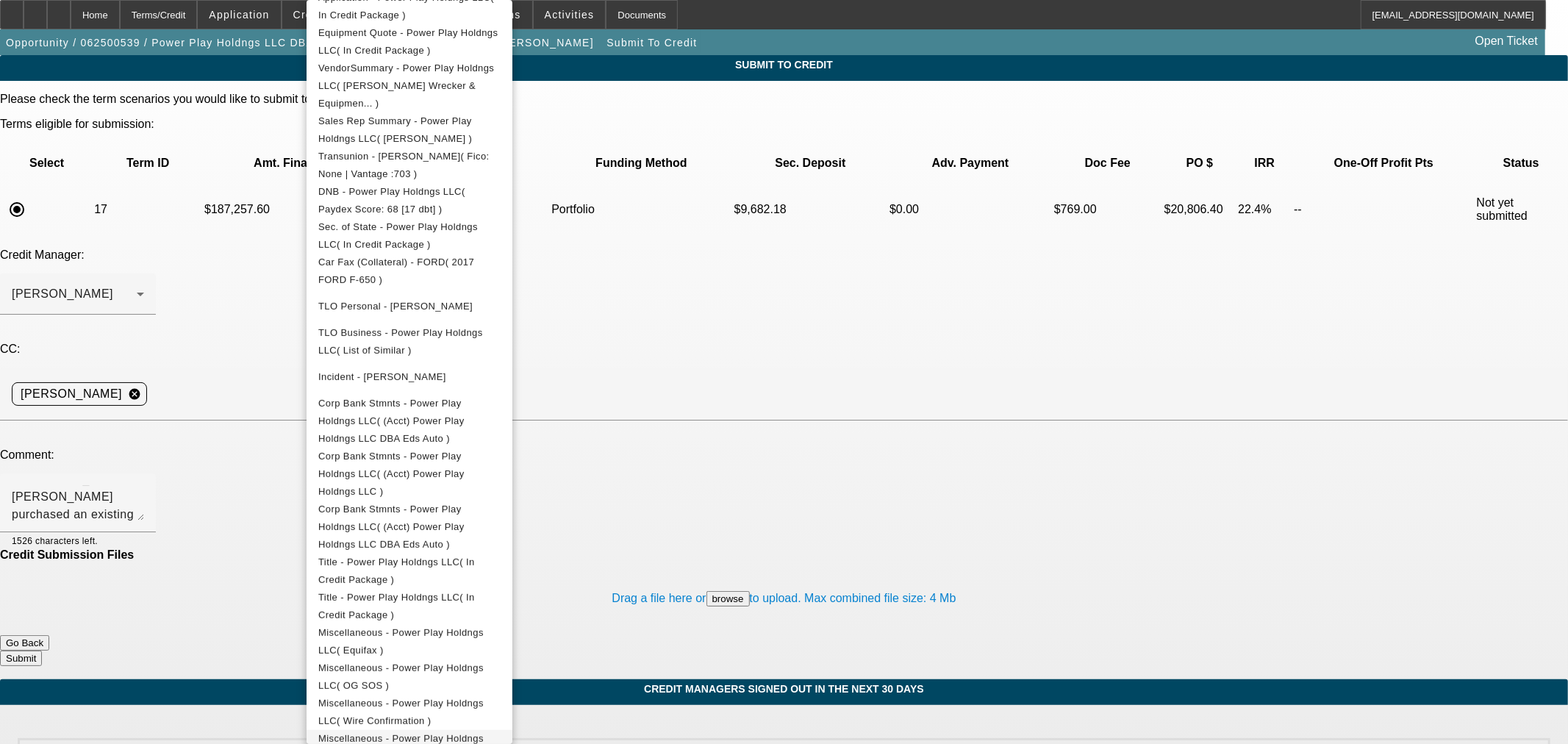
click at [449, 730] on button "Miscellaneous - Power Play Holdngs LLC( Comps )" at bounding box center [409, 747] width 206 height 35
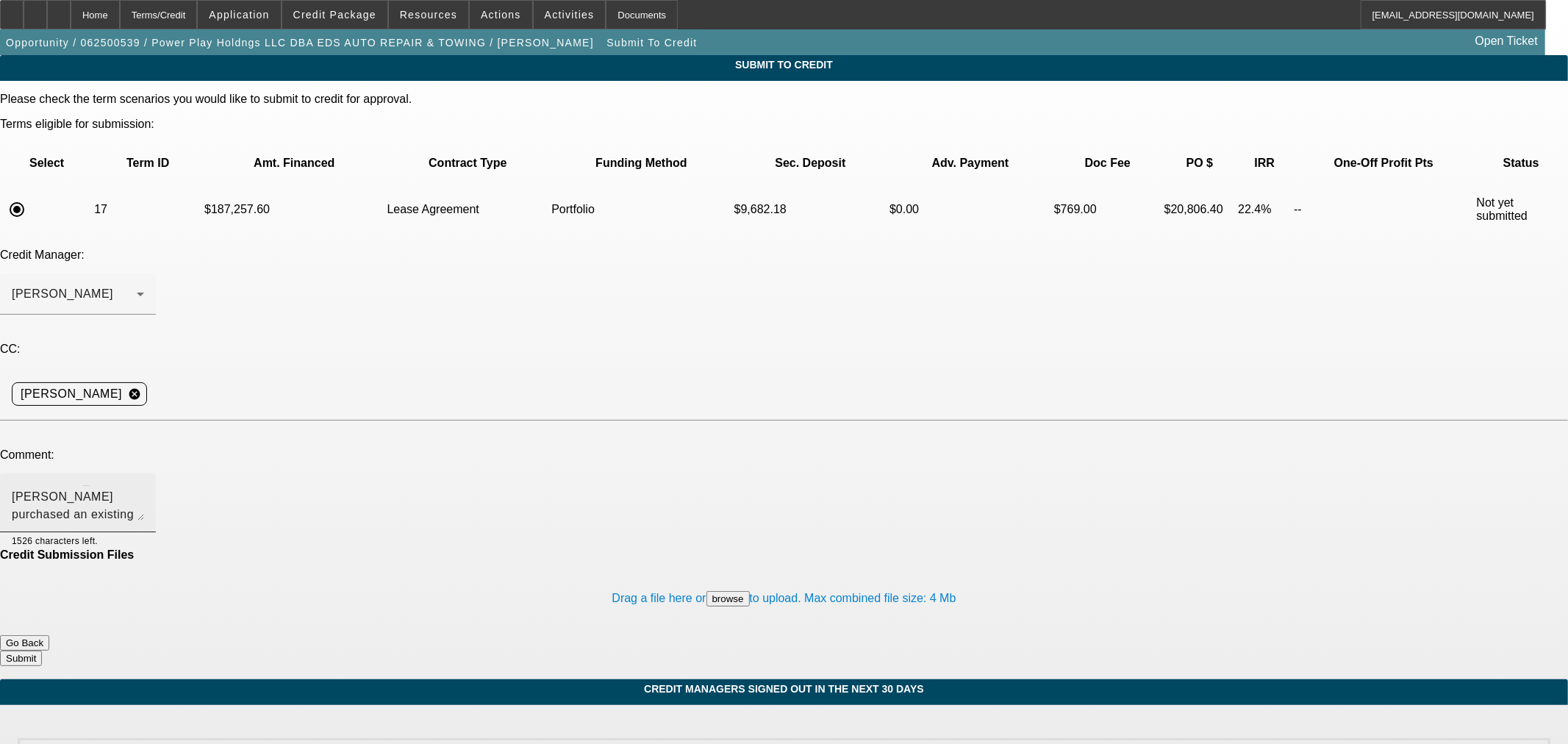
click at [144, 485] on textarea "Hi [PERSON_NAME], [PERSON_NAME] purchased an existing auto repair and towing op…" at bounding box center [77, 503] width 132 height 35
click at [372, 17] on span "Credit Package" at bounding box center [335, 14] width 83 height 12
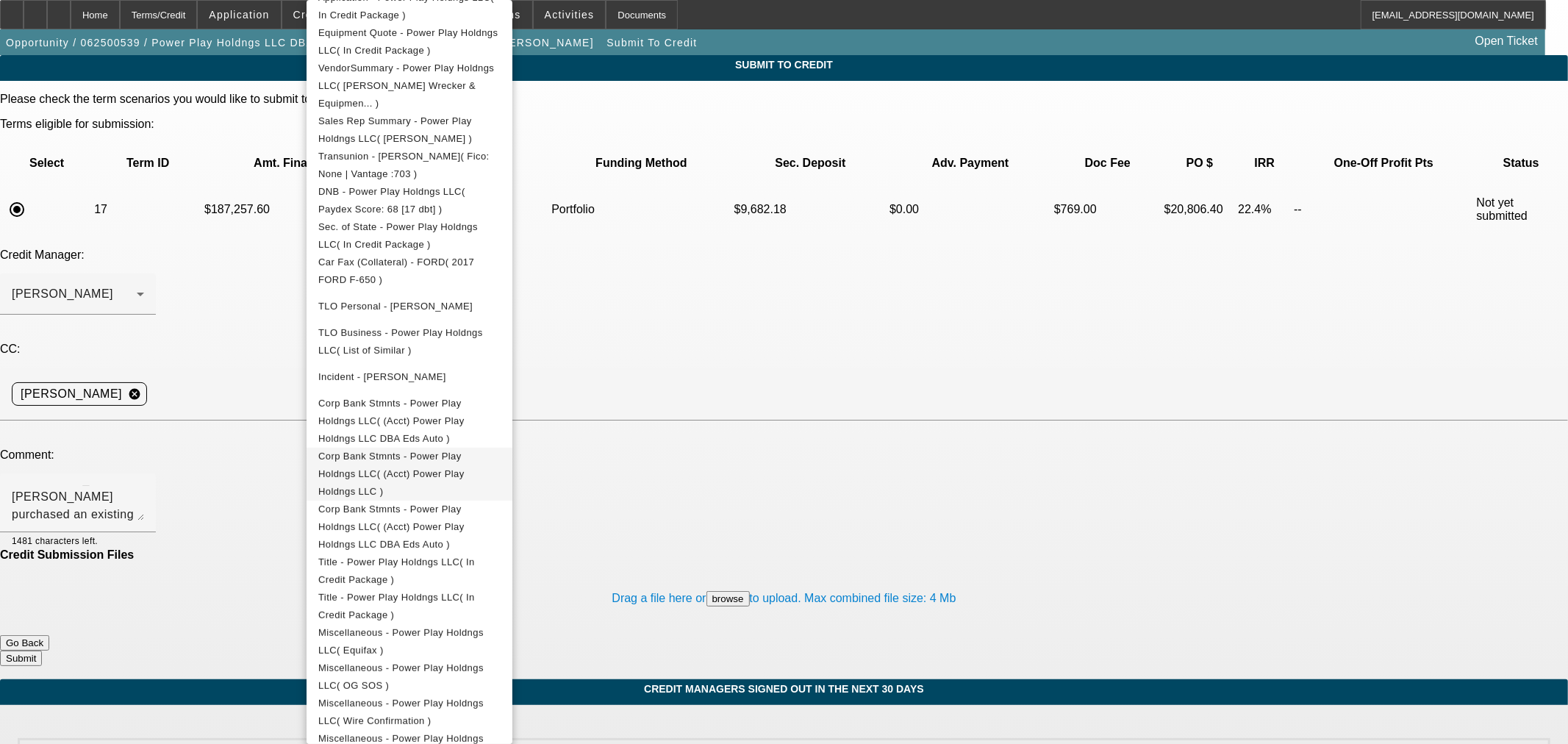
click at [465, 451] on span "Corp Bank Stmnts - Power Play Holdngs LLC( (Acct) Power Play Holdngs LLC )" at bounding box center [392, 473] width 146 height 46
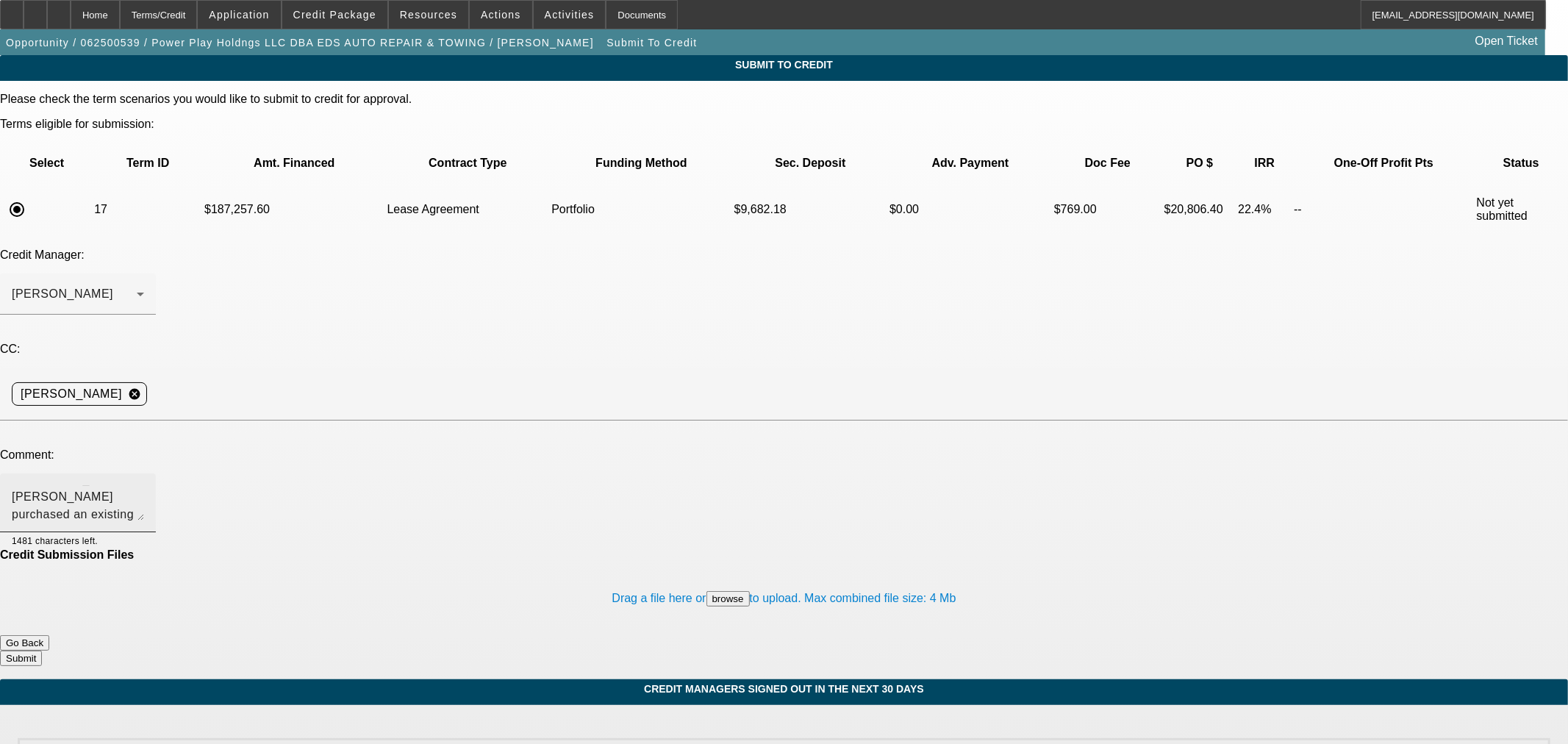
click at [144, 485] on textarea "Hi [PERSON_NAME], [PERSON_NAME] purchased an existing auto repair and towing op…" at bounding box center [77, 503] width 132 height 35
drag, startPoint x: 964, startPoint y: 360, endPoint x: 886, endPoint y: 357, distance: 78.1
click at [144, 485] on textarea "Hi [PERSON_NAME], [PERSON_NAME] purchased an existing auto repair and towing op…" at bounding box center [77, 503] width 132 height 35
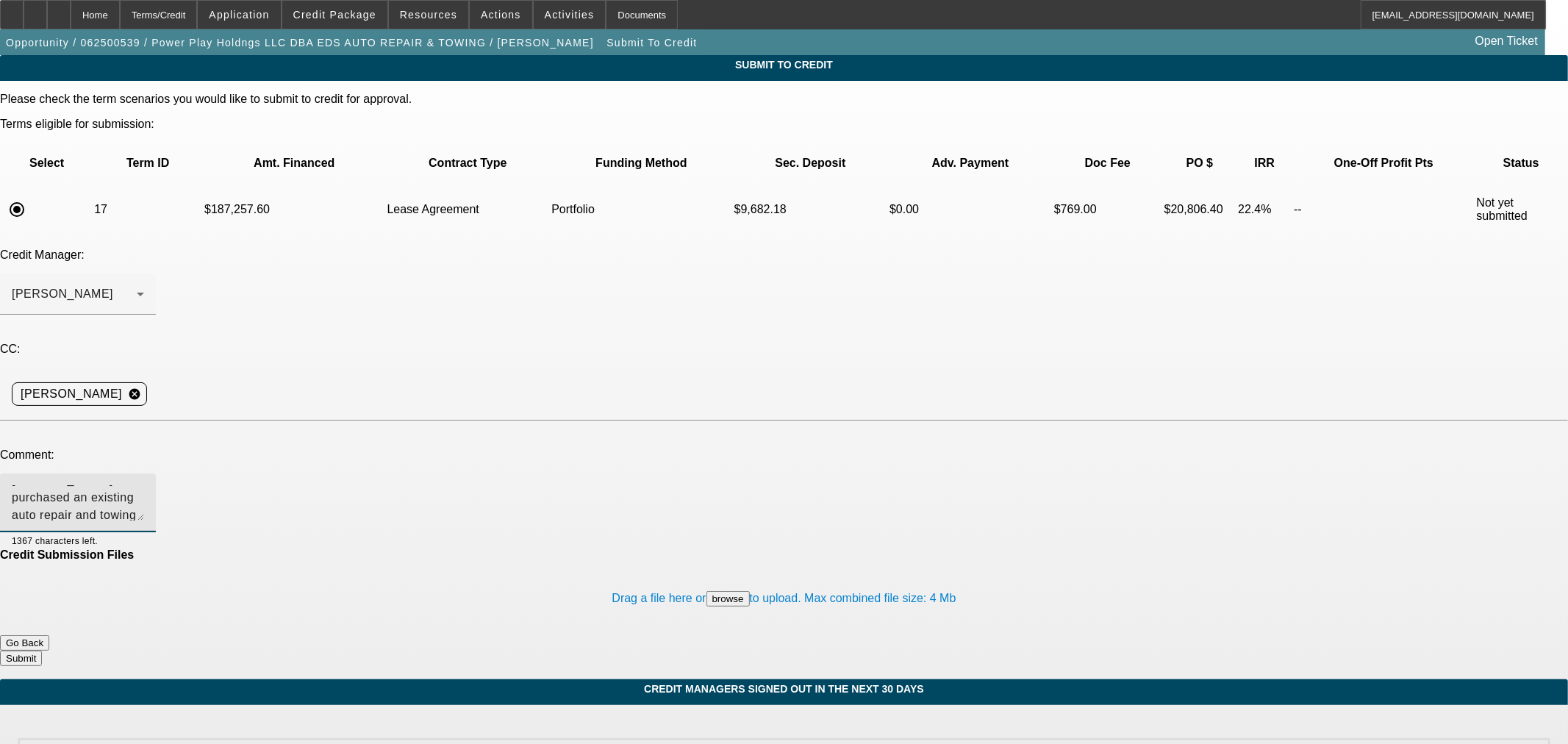
click at [144, 485] on textarea "Hi [PERSON_NAME], [PERSON_NAME] purchased an existing auto repair and towing op…" at bounding box center [77, 503] width 132 height 35
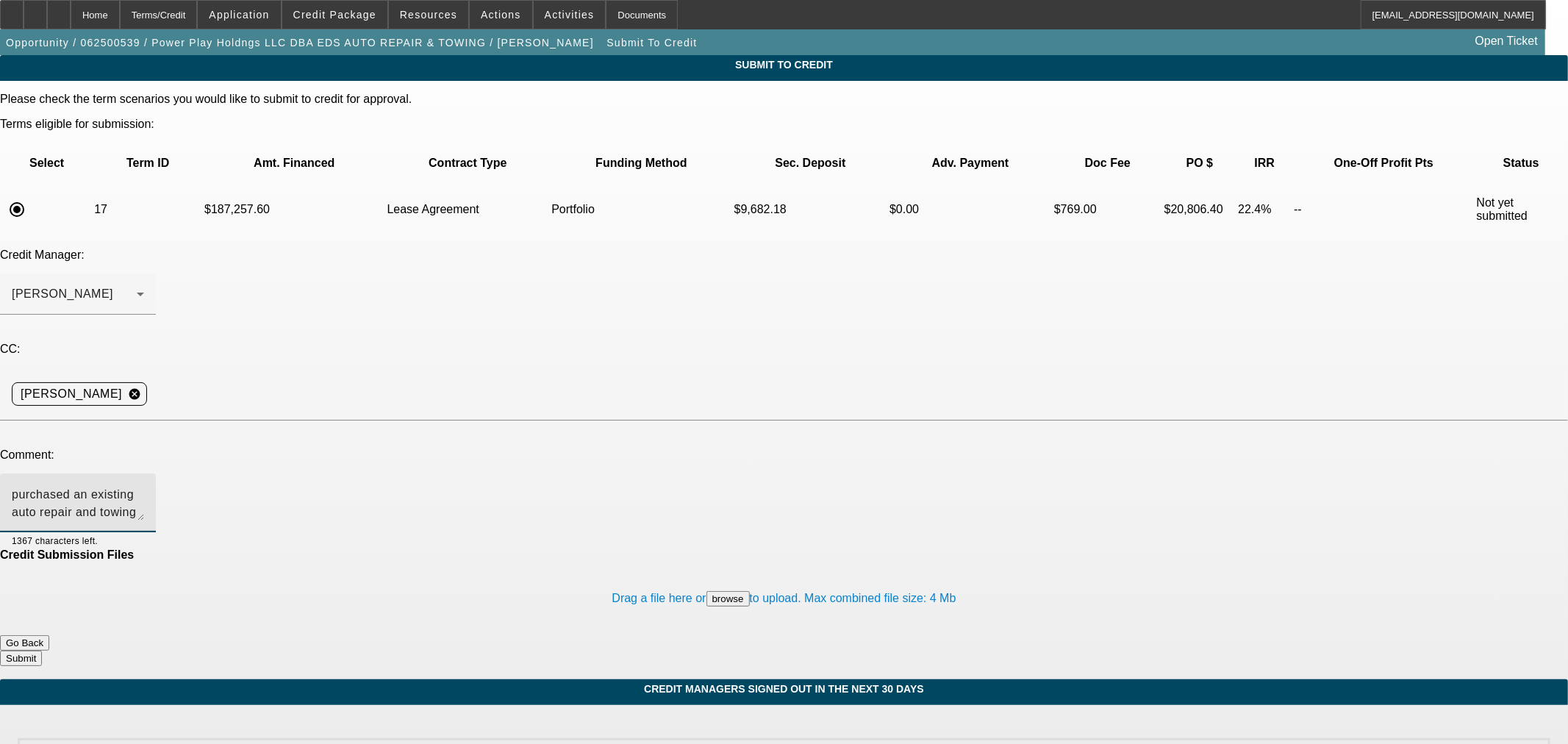
drag, startPoint x: 902, startPoint y: 342, endPoint x: 863, endPoint y: 368, distance: 46.9
click at [144, 473] on div "Hi [PERSON_NAME], [PERSON_NAME] purchased an existing auto repair and towing op…" at bounding box center [77, 503] width 132 height 59
click at [144, 485] on textarea "Hi [PERSON_NAME], [PERSON_NAME] purchased an existing auto repair and towing op…" at bounding box center [77, 503] width 132 height 35
drag, startPoint x: 856, startPoint y: 360, endPoint x: 570, endPoint y: 354, distance: 286.1
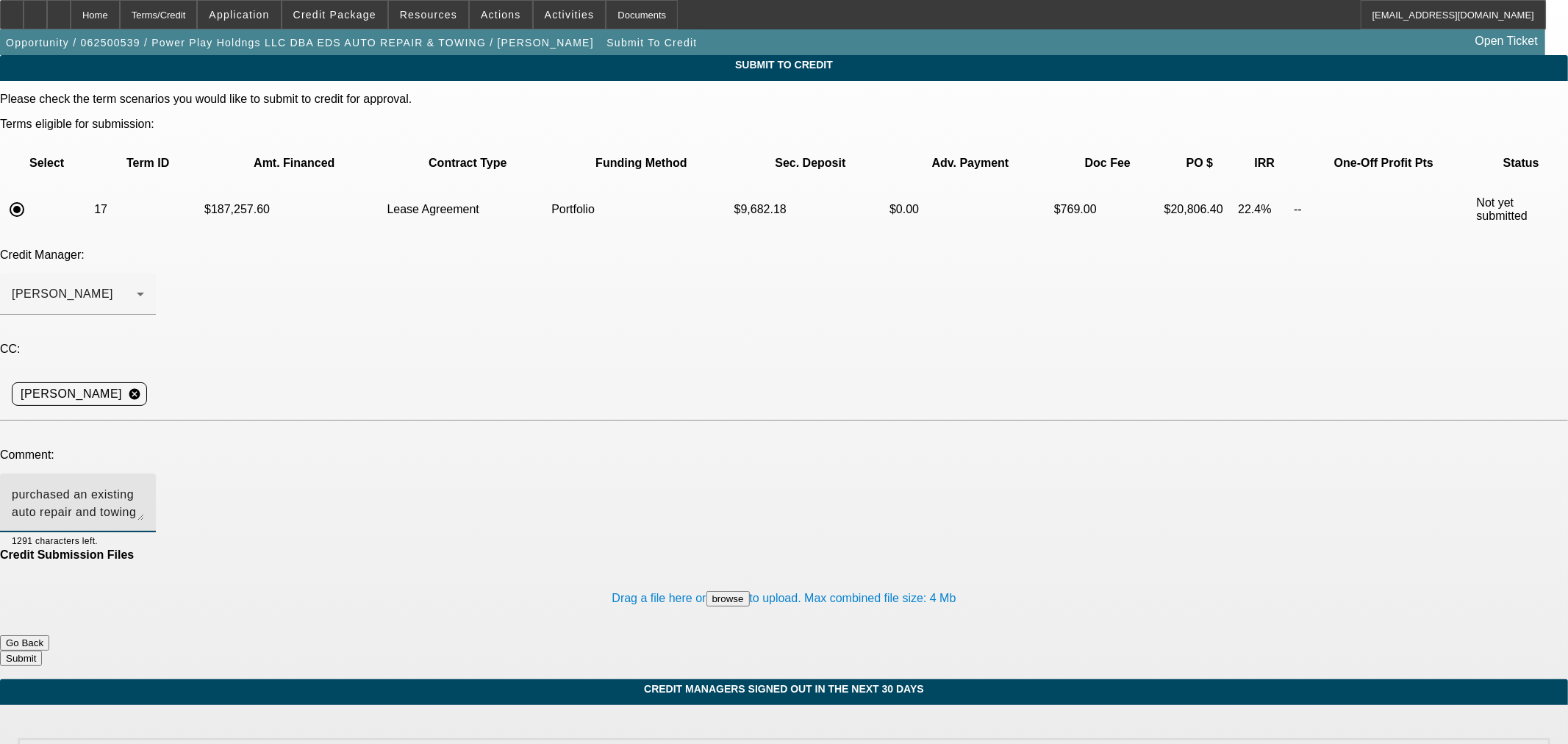
click at [144, 485] on textarea "Hi [PERSON_NAME], [PERSON_NAME] purchased an existing auto repair and towing op…" at bounding box center [77, 503] width 132 height 35
drag, startPoint x: 850, startPoint y: 342, endPoint x: 828, endPoint y: 383, distance: 46.5
click at [156, 473] on mat-form-field "Hi [PERSON_NAME], [PERSON_NAME] purchased an existing auto repair and towing op…" at bounding box center [77, 510] width 156 height 75
click at [144, 485] on textarea "Hi [PERSON_NAME], [PERSON_NAME] purchased an existing auto repair and towing op…" at bounding box center [77, 503] width 132 height 35
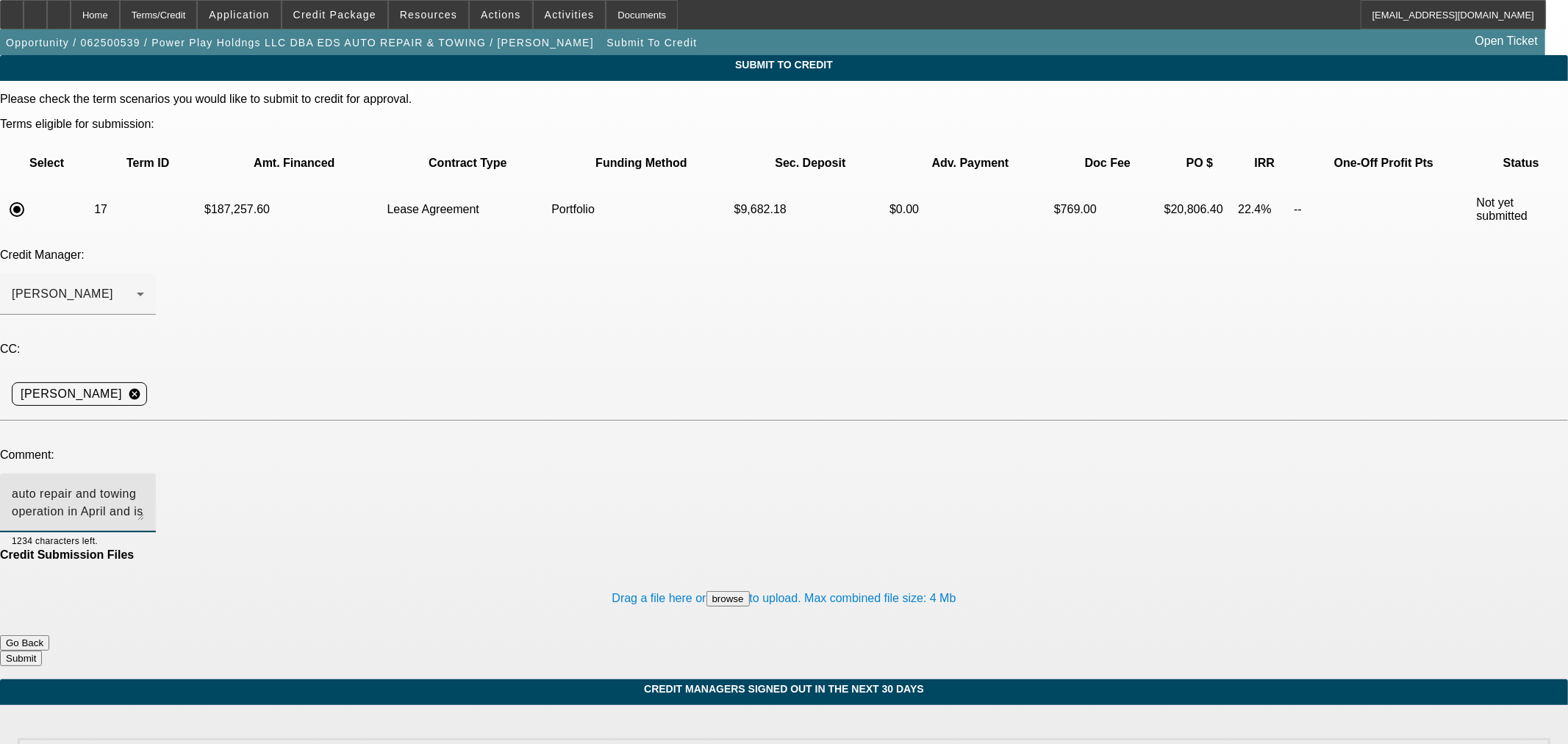
click at [144, 485] on textarea "Hi [PERSON_NAME], [PERSON_NAME] purchased an existing auto repair and towing op…" at bounding box center [77, 503] width 132 height 35
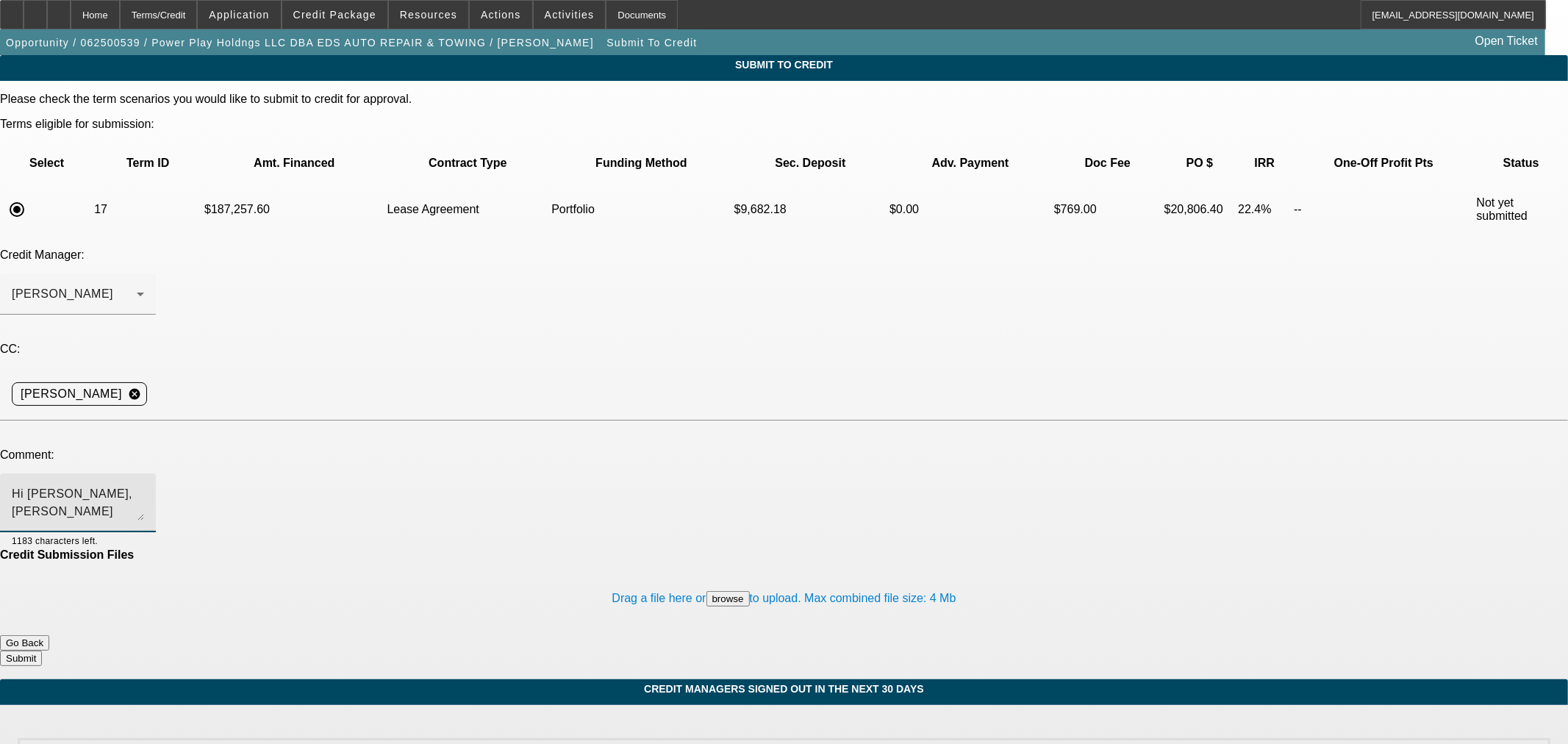
click at [144, 485] on textarea "Hi [PERSON_NAME], [PERSON_NAME] purchased an existing auto repair and towing op…" at bounding box center [77, 503] width 132 height 35
type textarea "Hi [PERSON_NAME], [PERSON_NAME] purchased an existing auto repair and towing op…"
click at [42, 651] on button "Submit" at bounding box center [21, 658] width 42 height 15
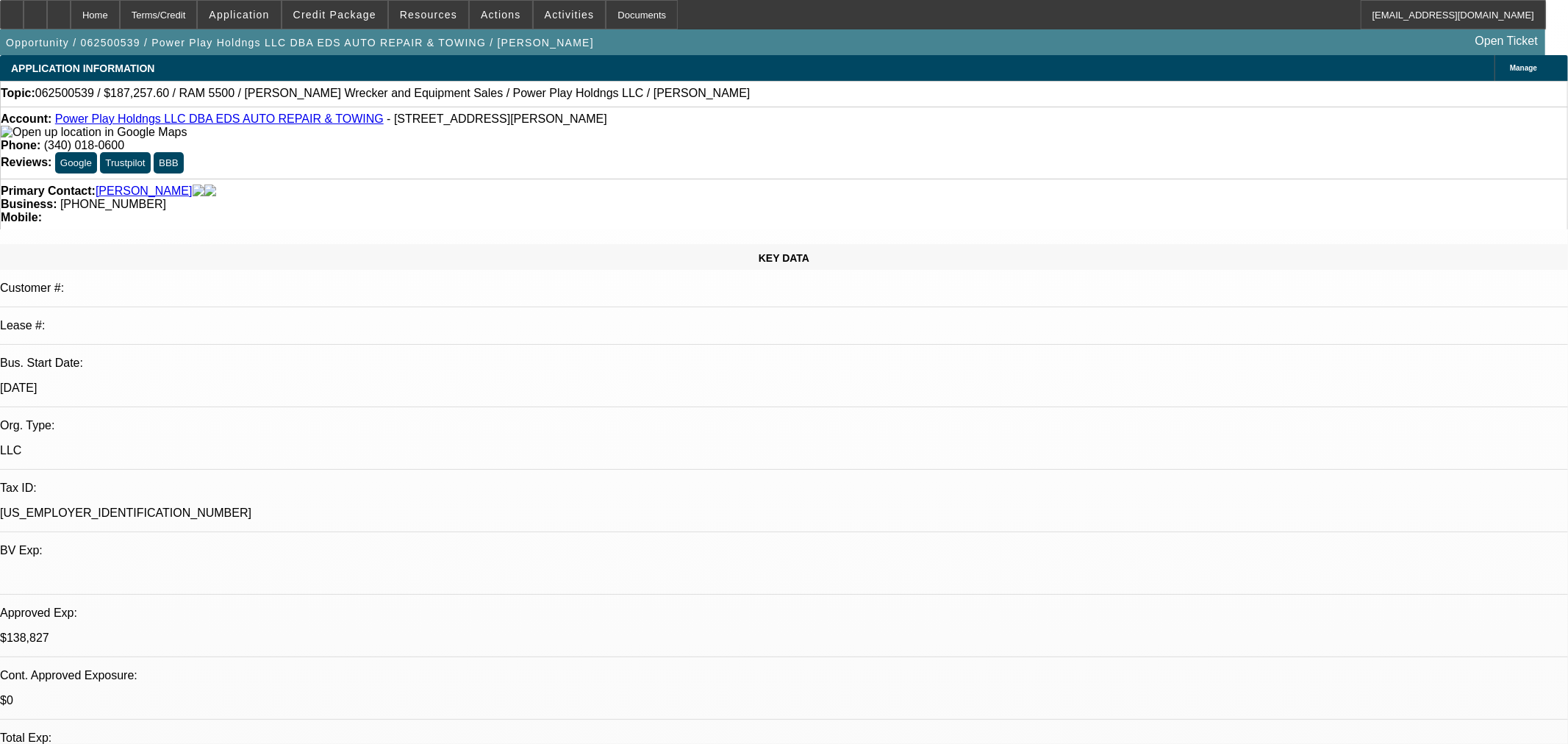
select select "0.1"
select select "2"
select select "0.1"
select select "4"
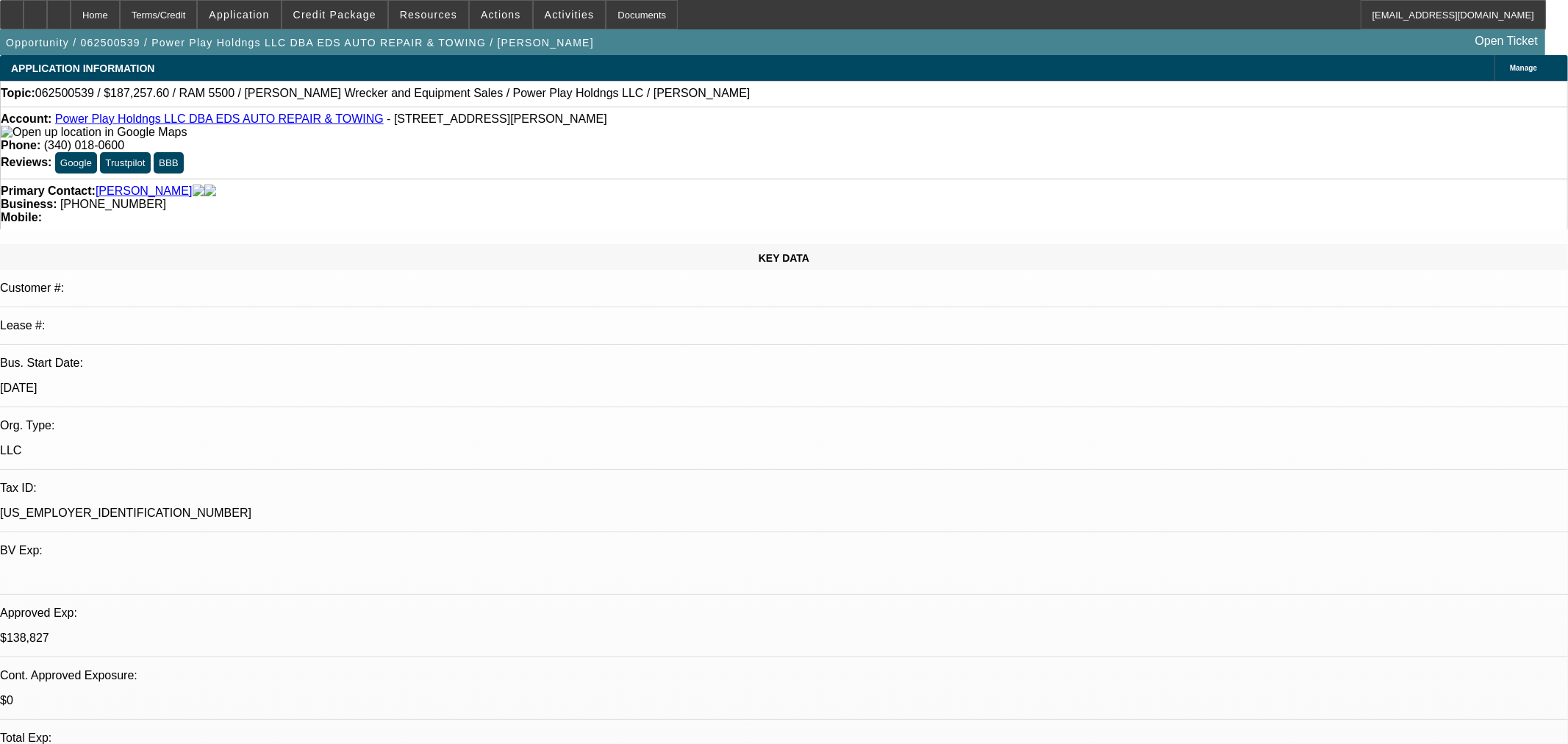
select select "2"
select select "0.1"
select select "4"
select select "0"
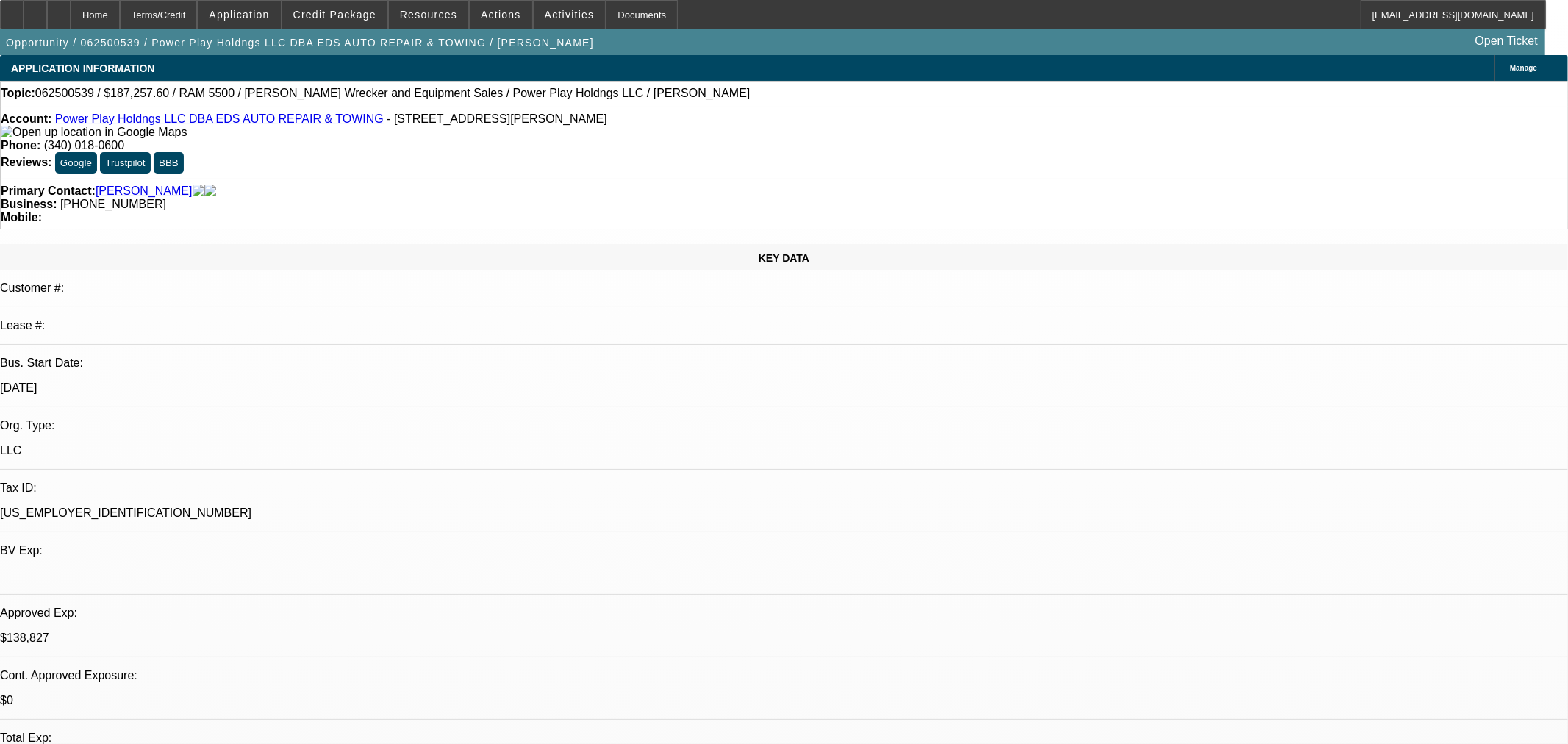
select select "2"
select select "0.1"
select select "4"
select select "0"
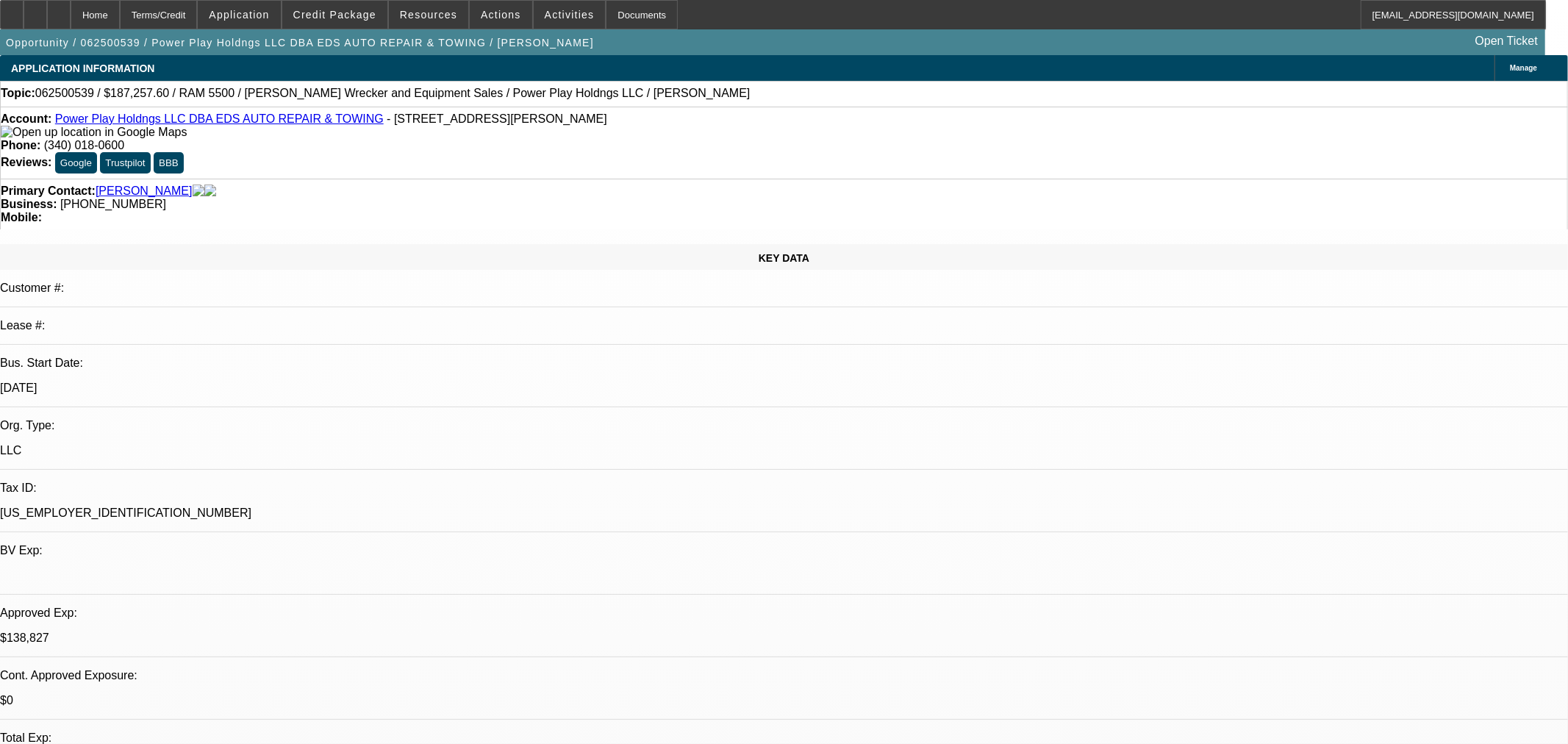
select select "2"
select select "0.1"
select select "4"
